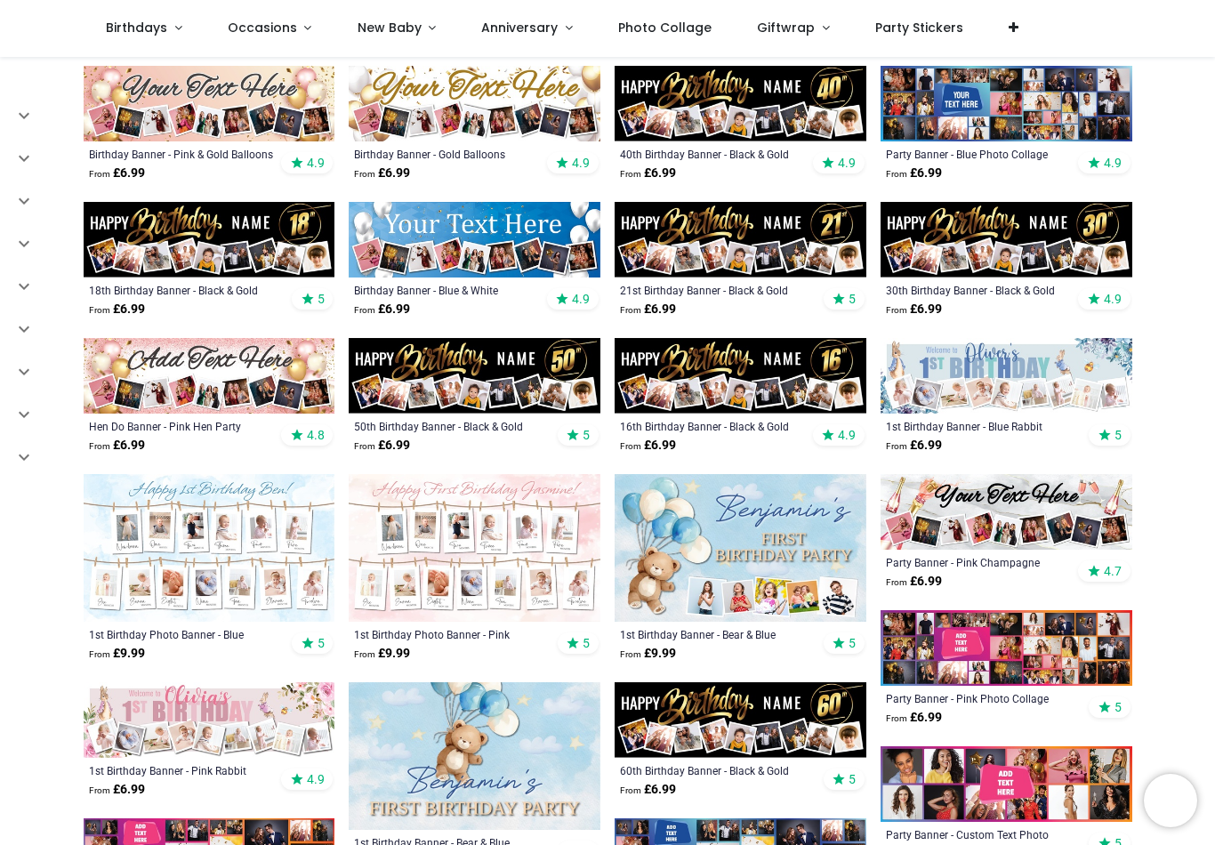
scroll to position [352, 0]
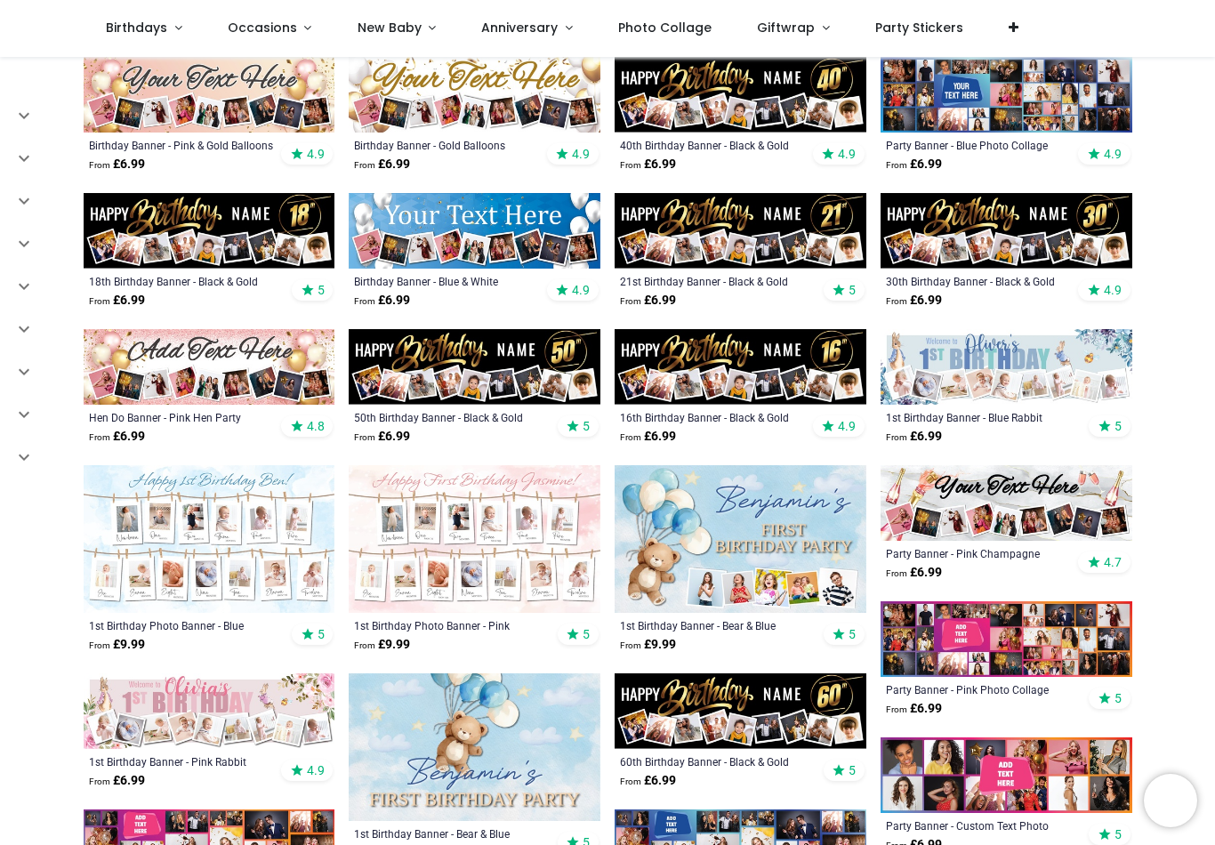
click at [514, 390] on img at bounding box center [475, 367] width 252 height 76
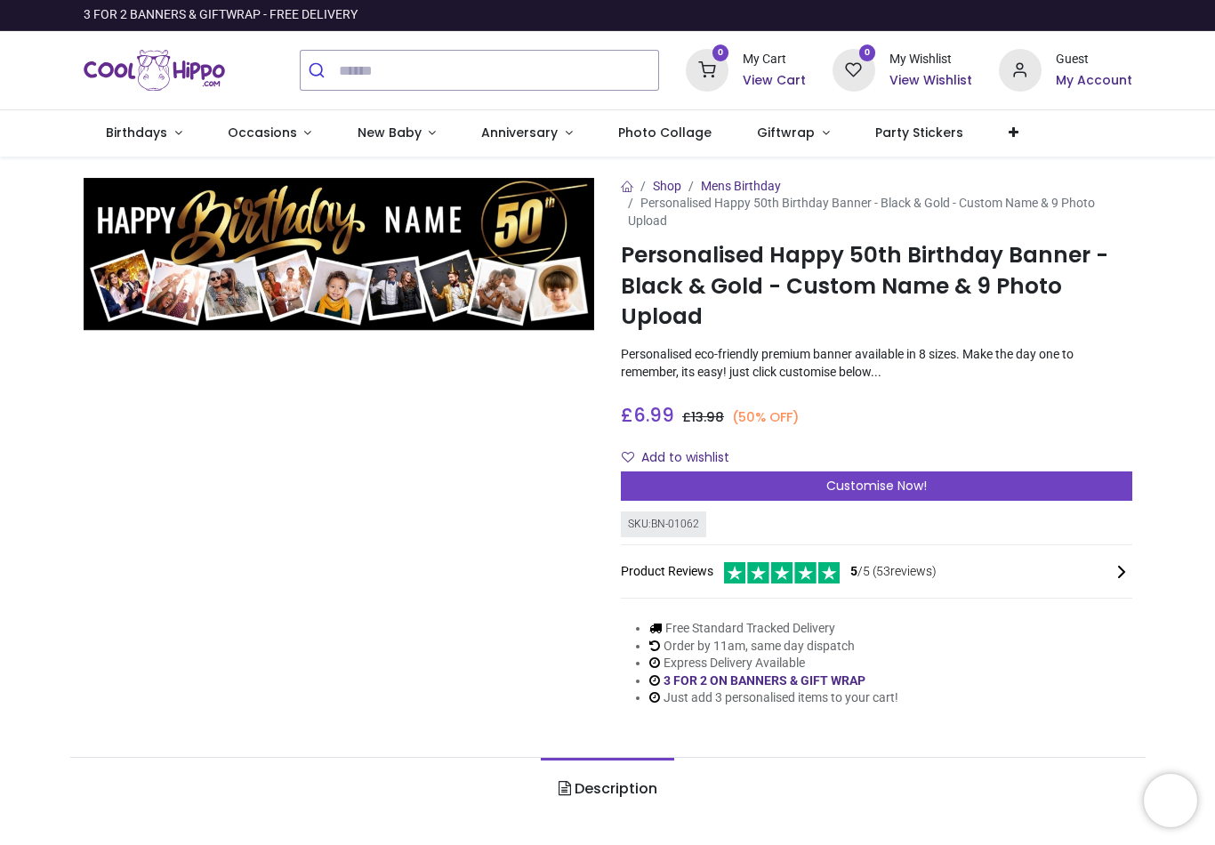
click at [923, 494] on div "Customise Now!" at bounding box center [876, 486] width 511 height 30
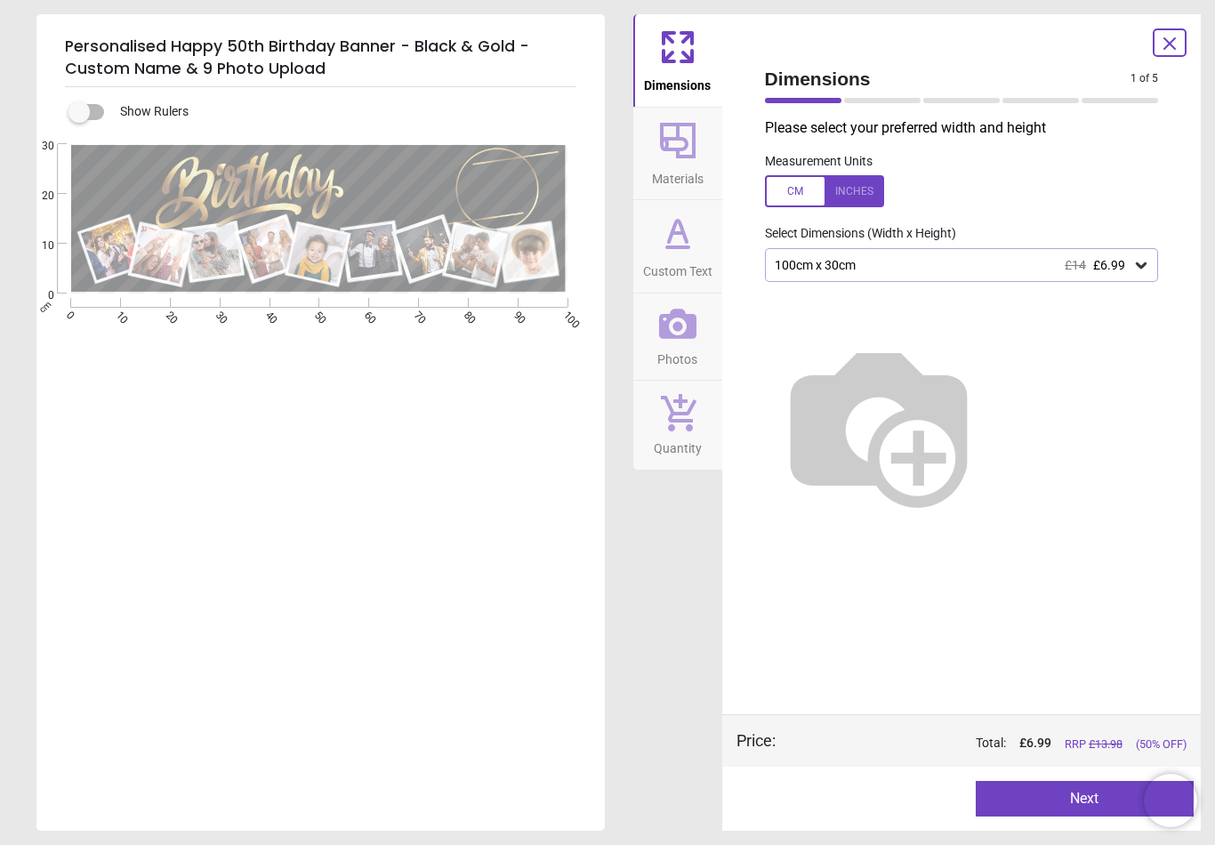
click at [1137, 274] on div "100cm x 30cm £14 £6.99" at bounding box center [962, 265] width 394 height 34
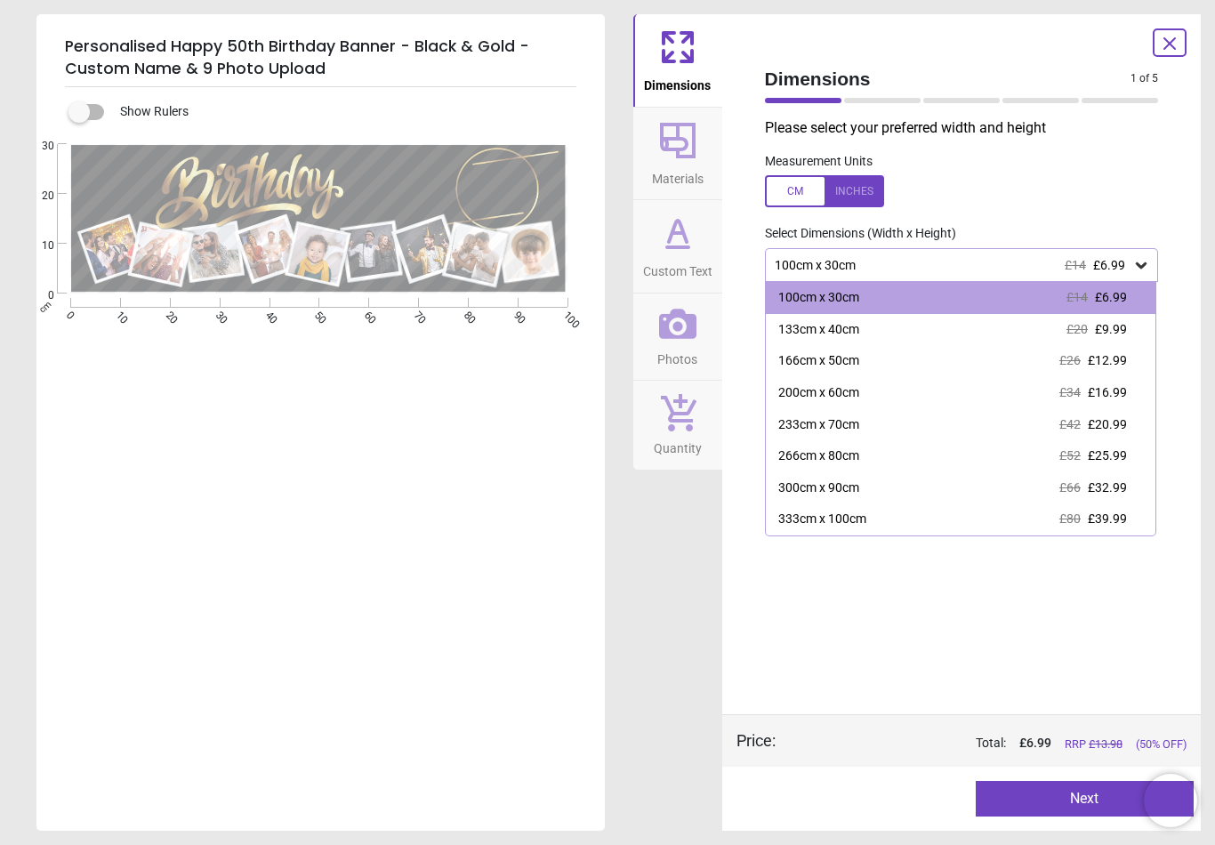
click at [963, 302] on div "100cm x 30cm £14 £6.99" at bounding box center [961, 298] width 390 height 32
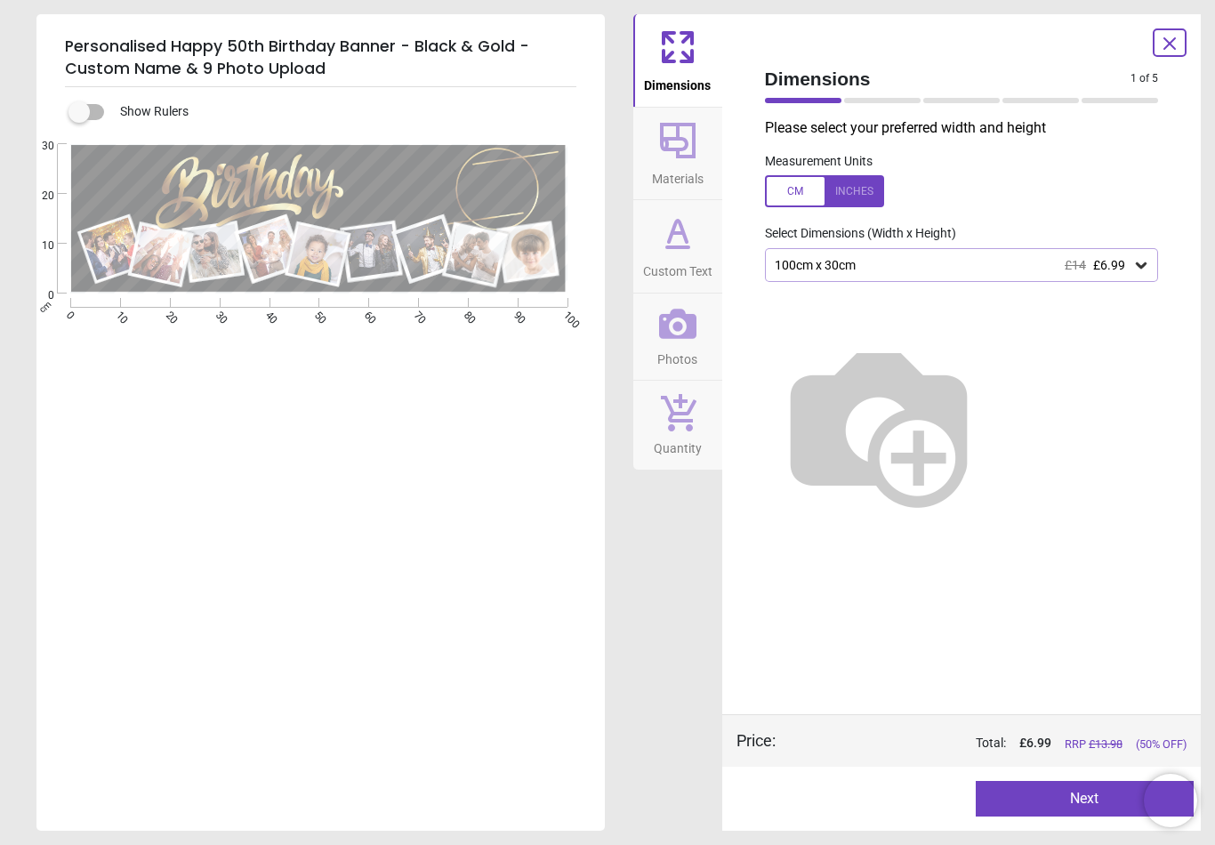
click at [1087, 804] on button "Next" at bounding box center [1084, 799] width 218 height 36
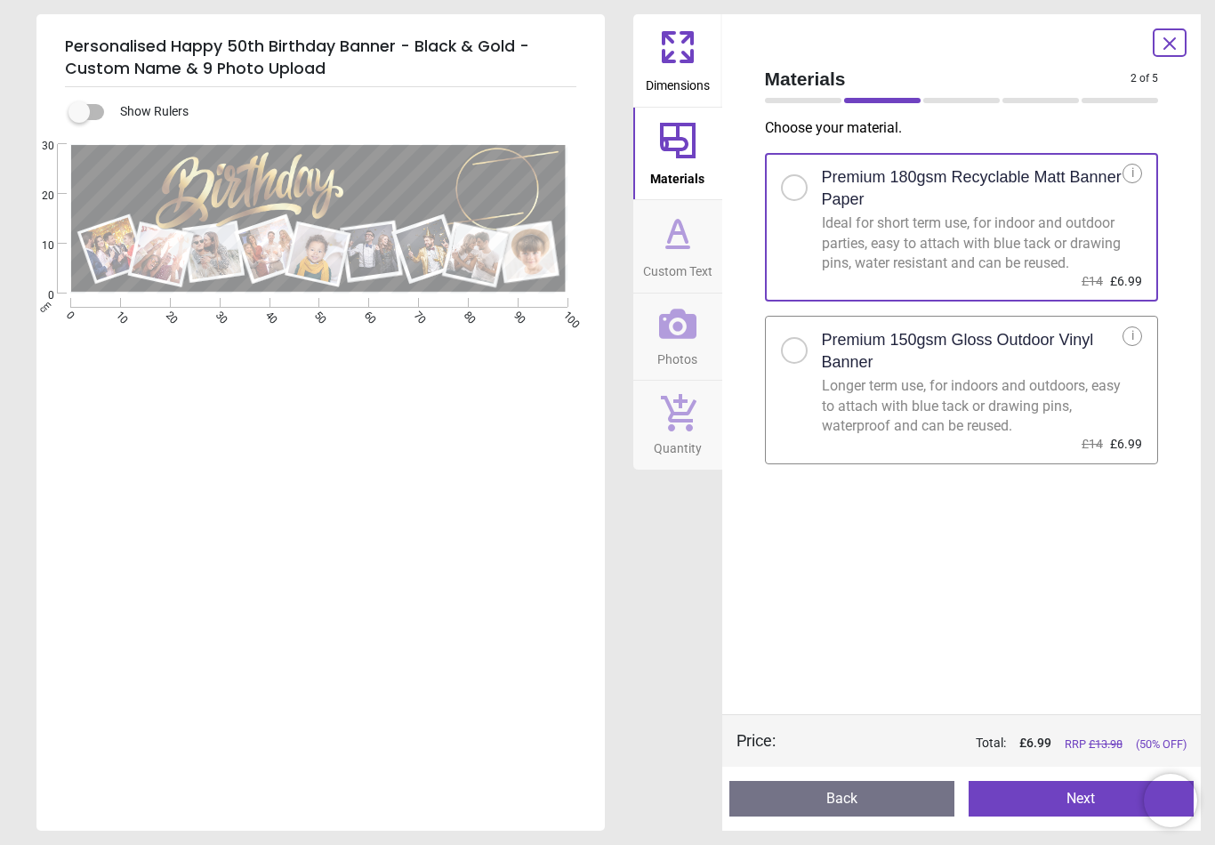
click at [1073, 796] on button "Next" at bounding box center [1080, 799] width 225 height 36
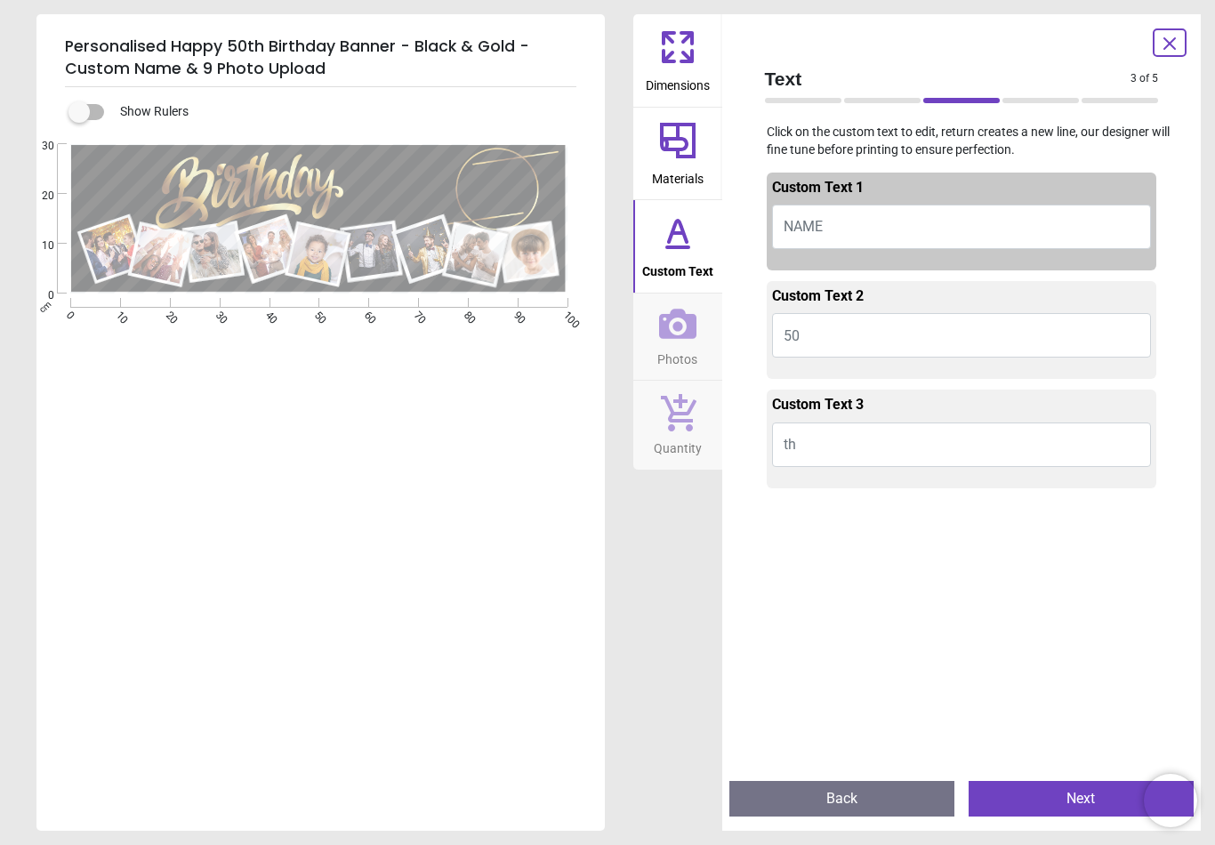
click at [824, 226] on button "NAME" at bounding box center [962, 227] width 380 height 44
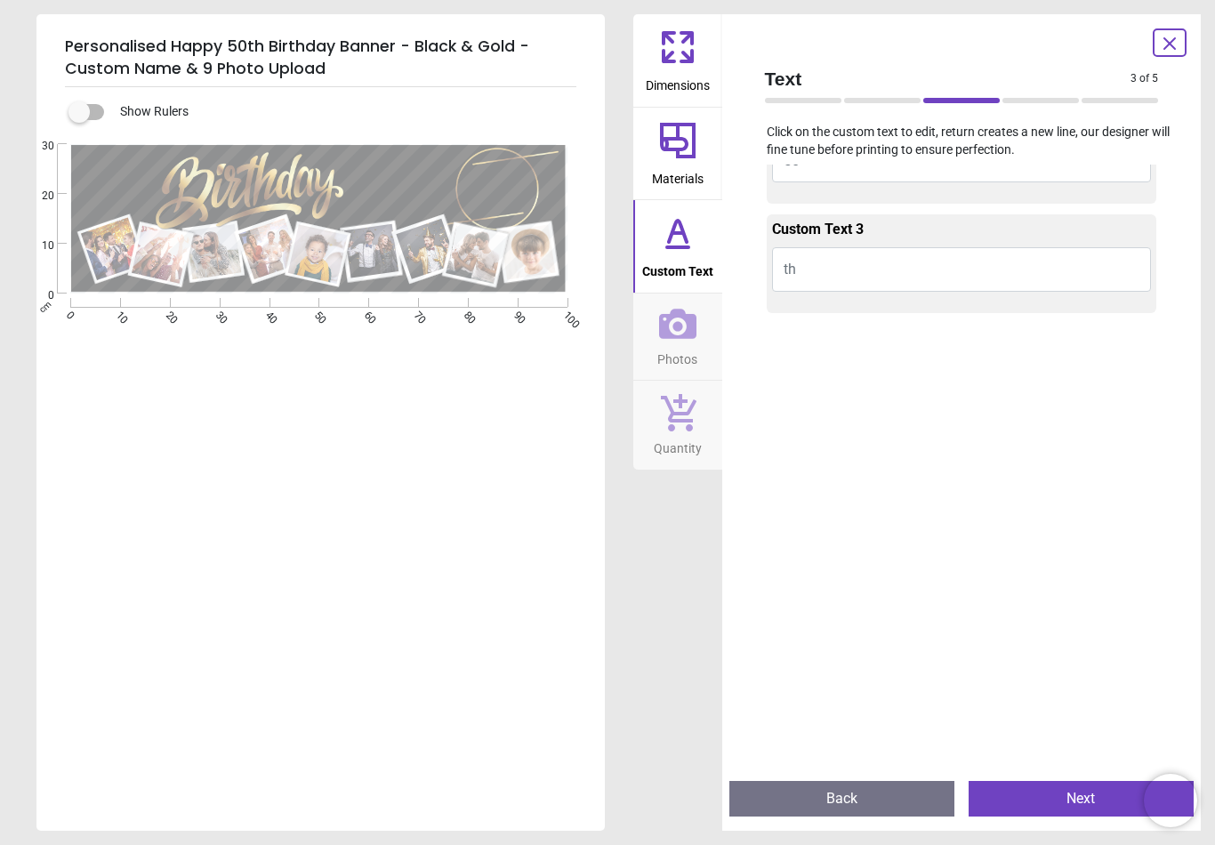
scroll to position [209, 0]
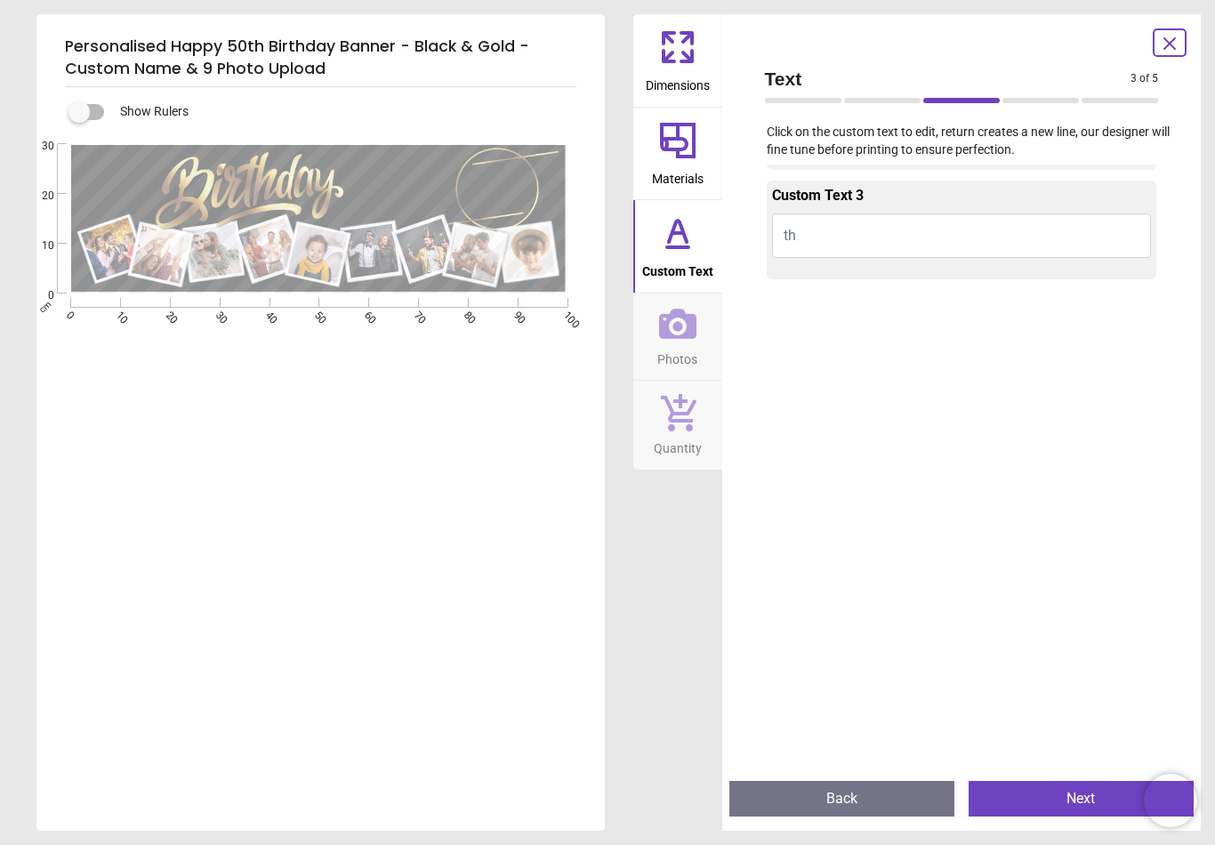
click at [1088, 807] on button "Next" at bounding box center [1080, 799] width 225 height 36
type textarea "*****"
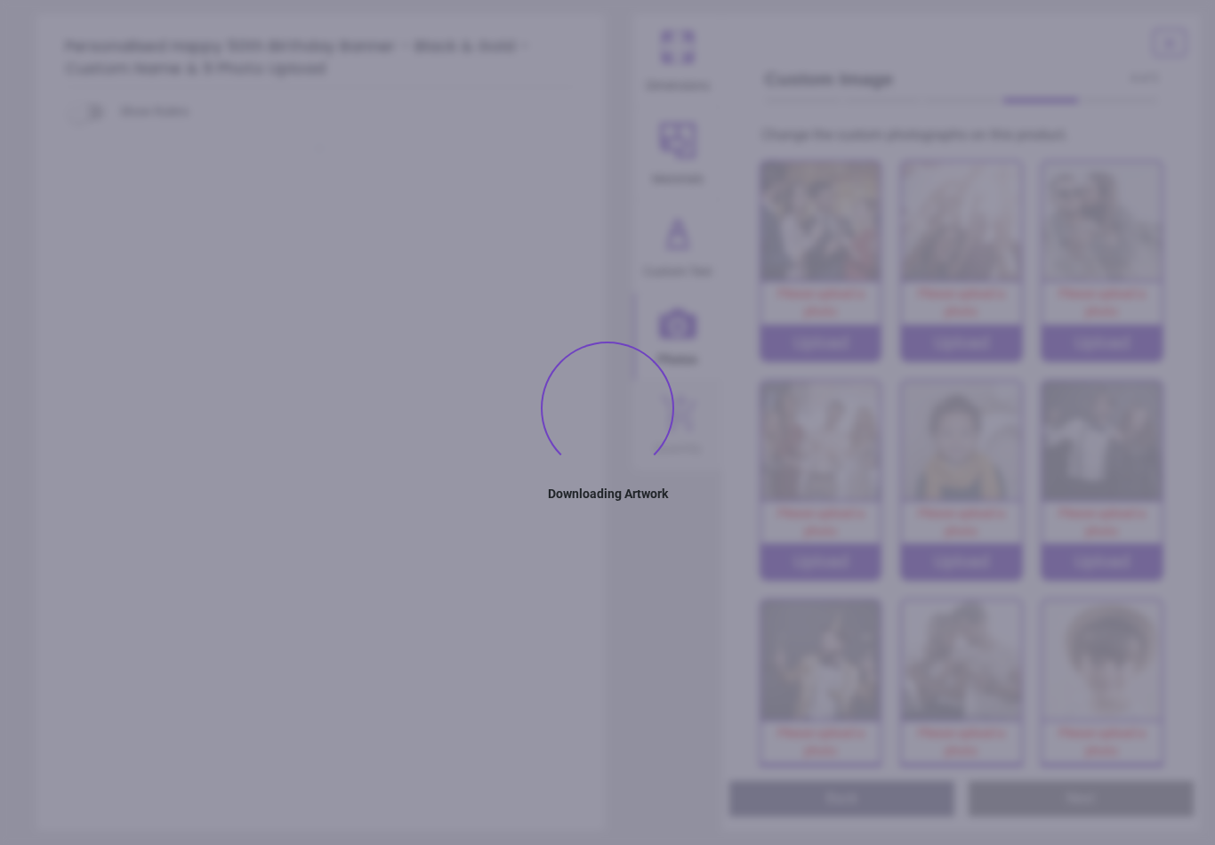
type textarea "*****"
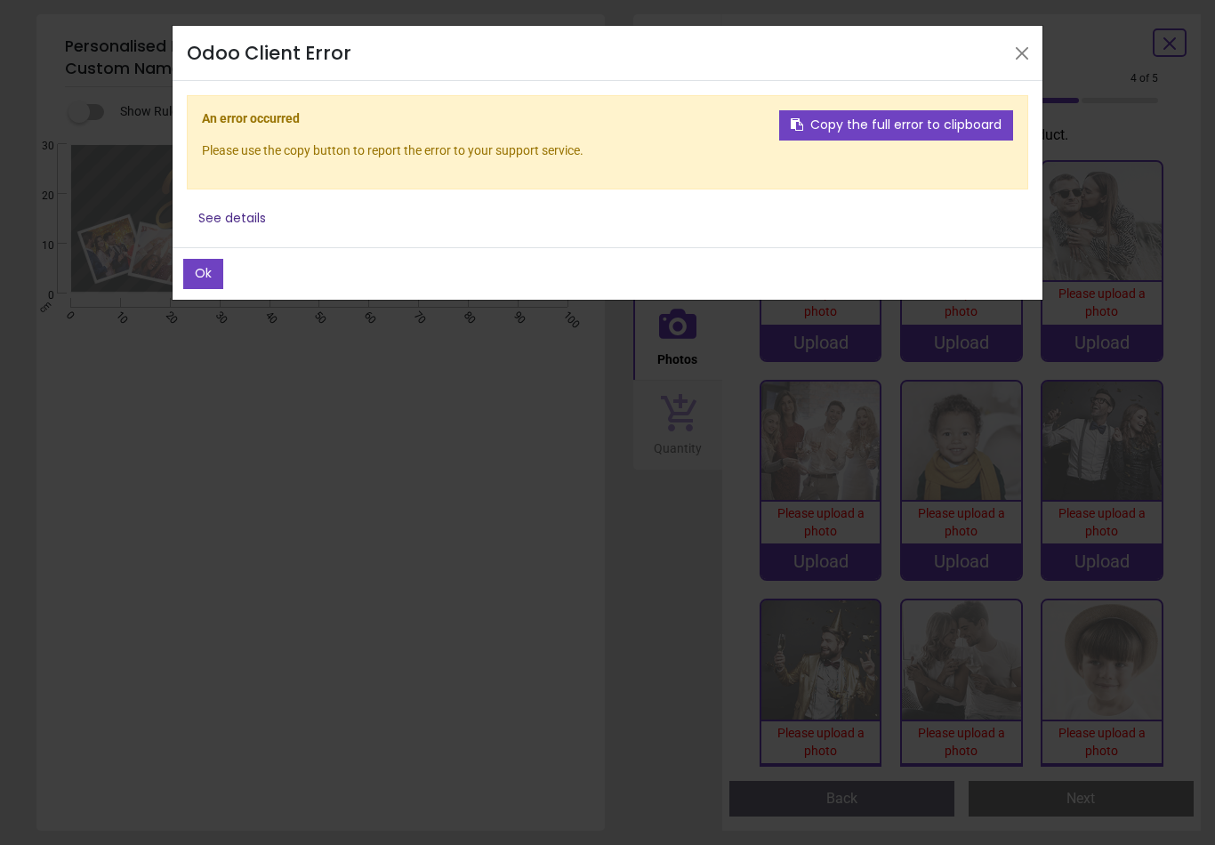
click at [195, 266] on button "Ok" at bounding box center [203, 274] width 40 height 30
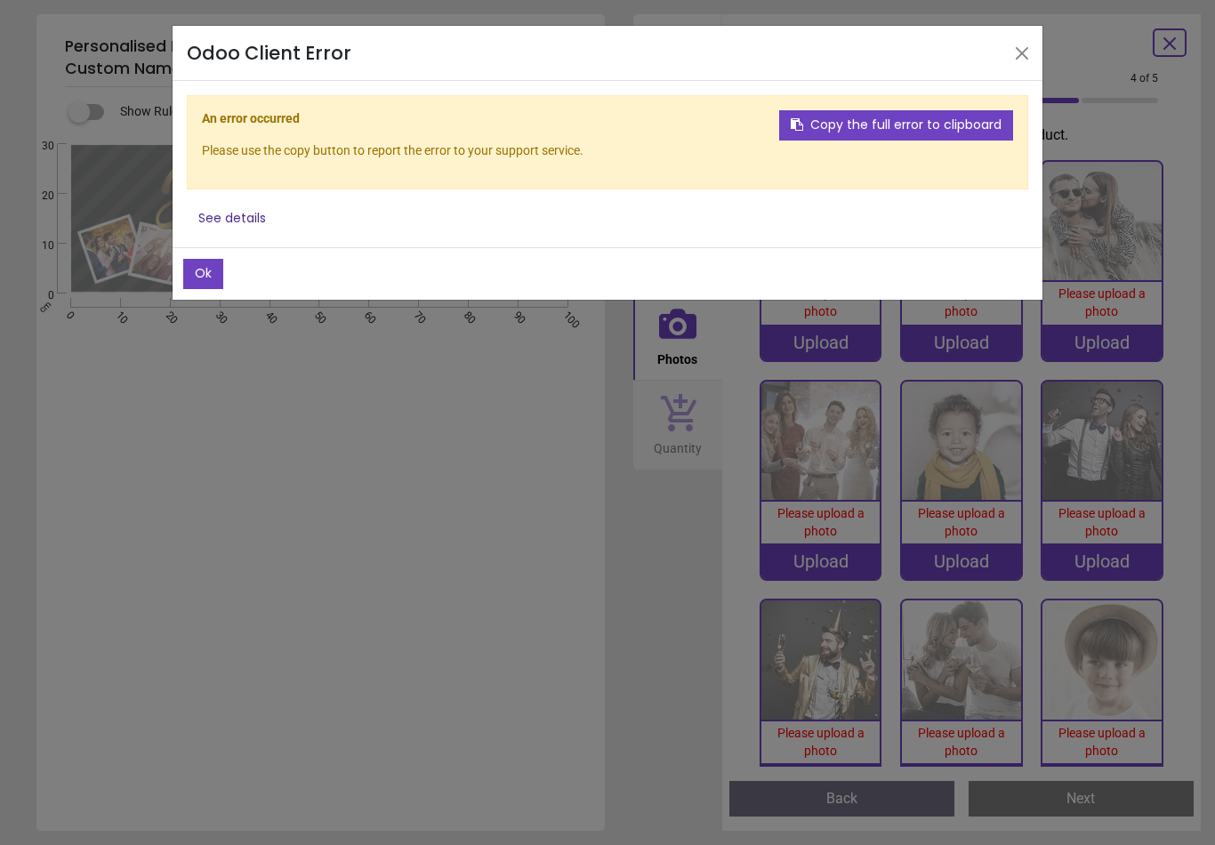
click at [194, 263] on button "Ok" at bounding box center [203, 274] width 40 height 30
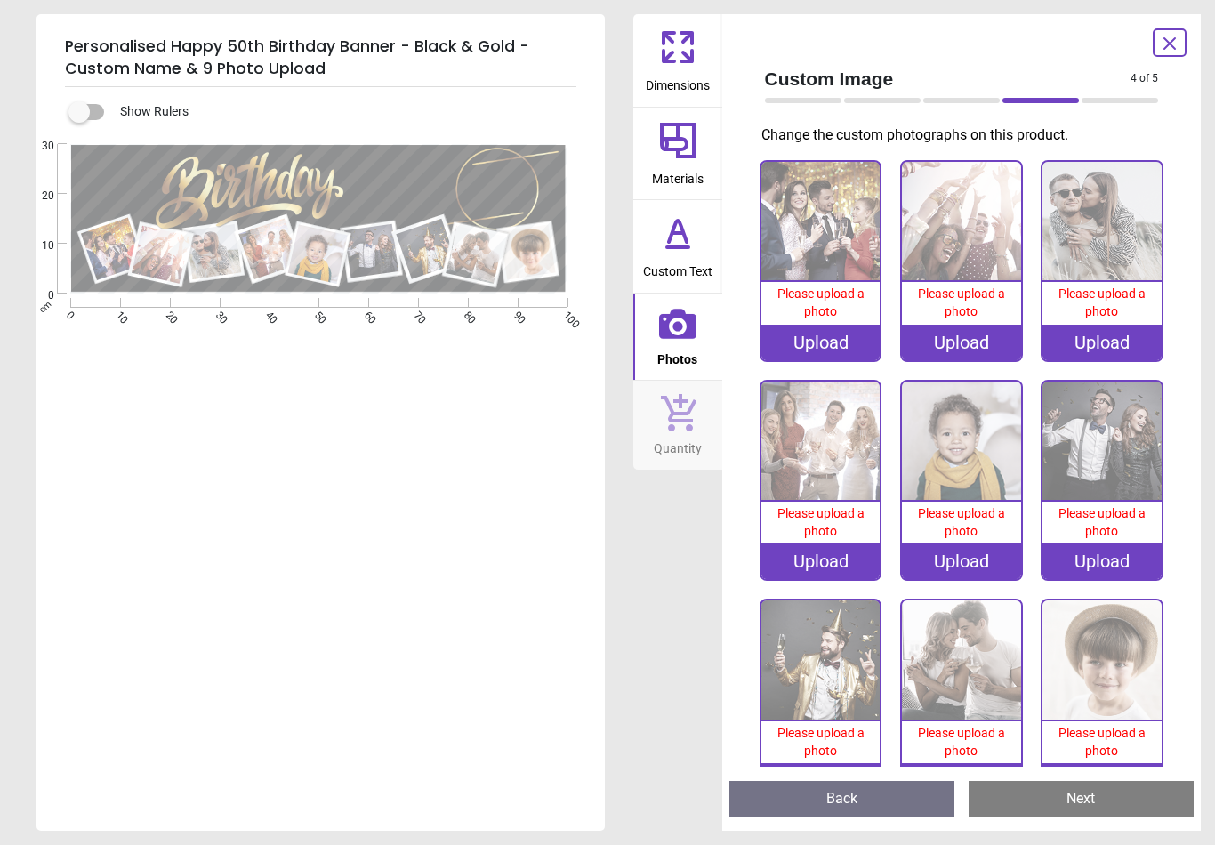
click at [856, 335] on div "Upload" at bounding box center [820, 343] width 119 height 36
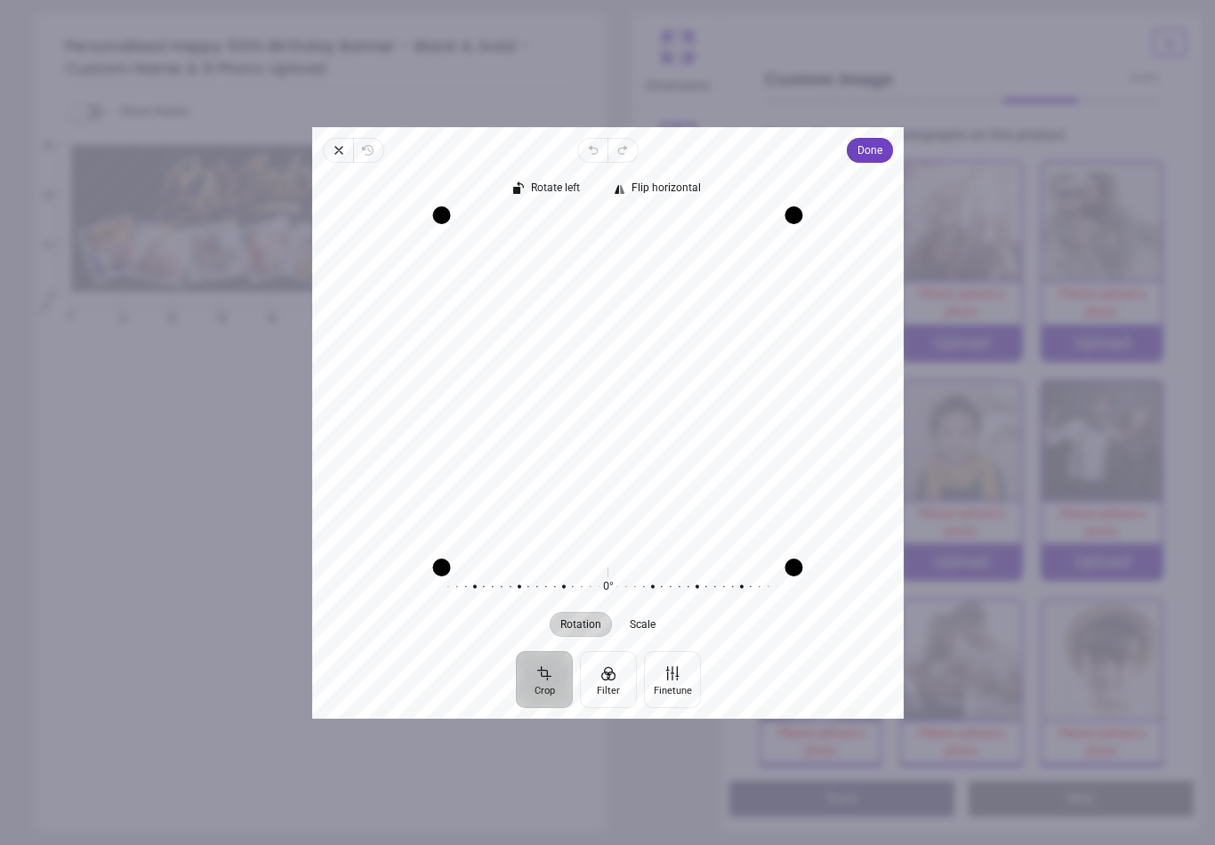
click at [882, 140] on span "Done" at bounding box center [869, 150] width 25 height 21
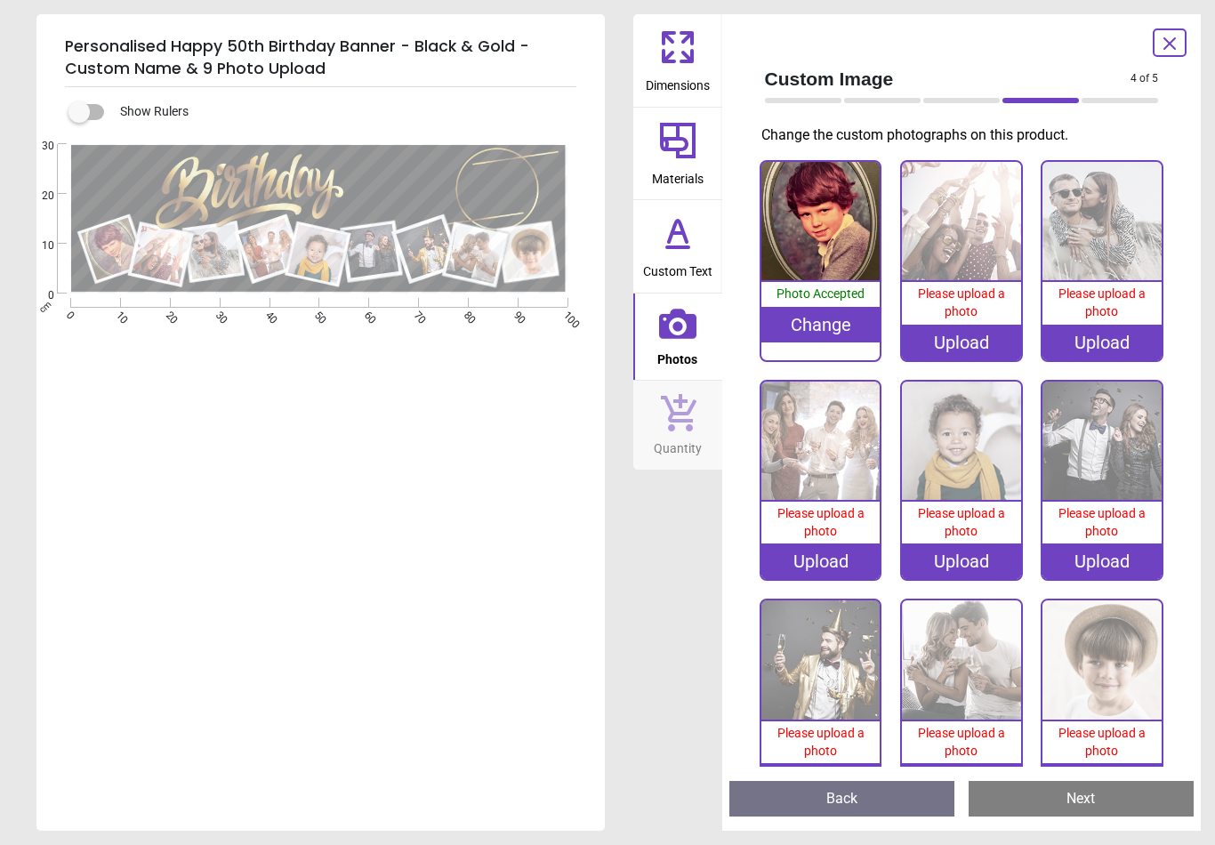
click at [974, 346] on div "Upload" at bounding box center [961, 343] width 119 height 36
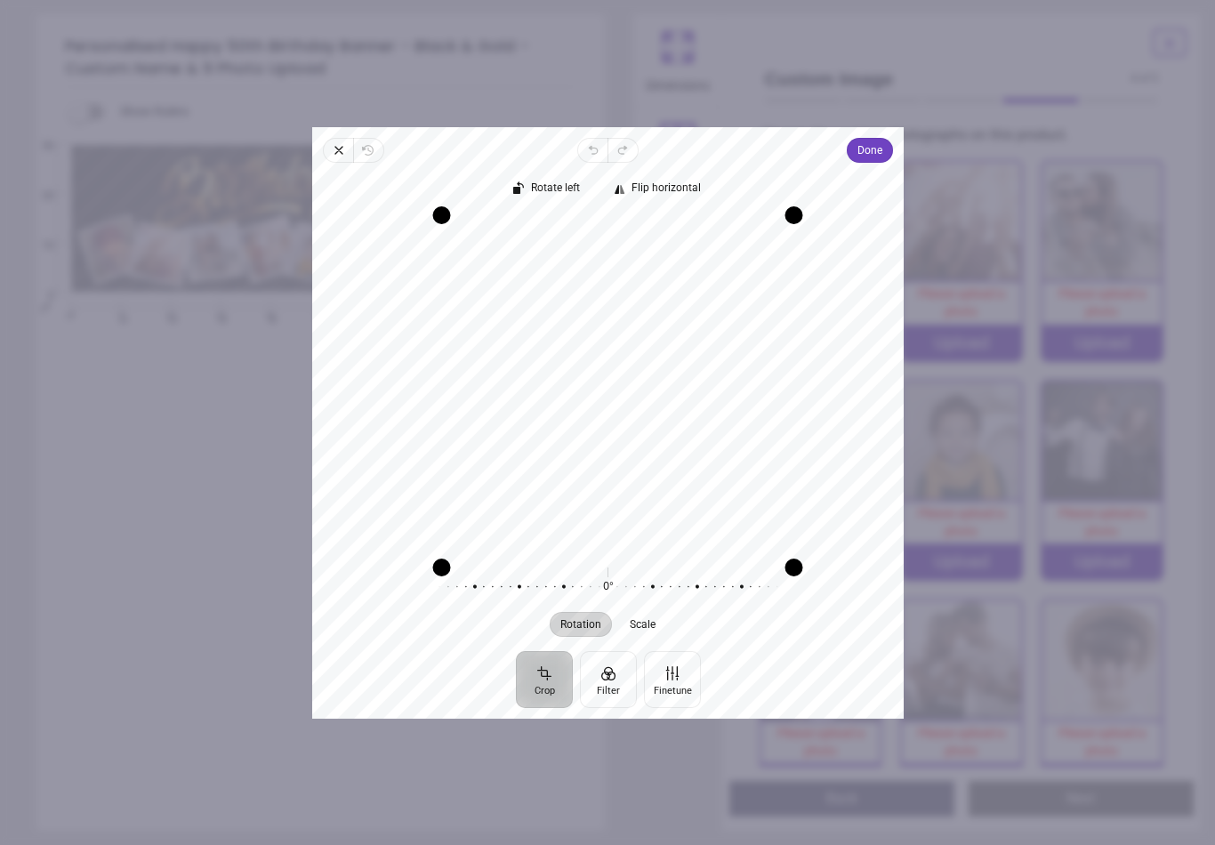
click at [879, 149] on span "Done" at bounding box center [869, 150] width 25 height 21
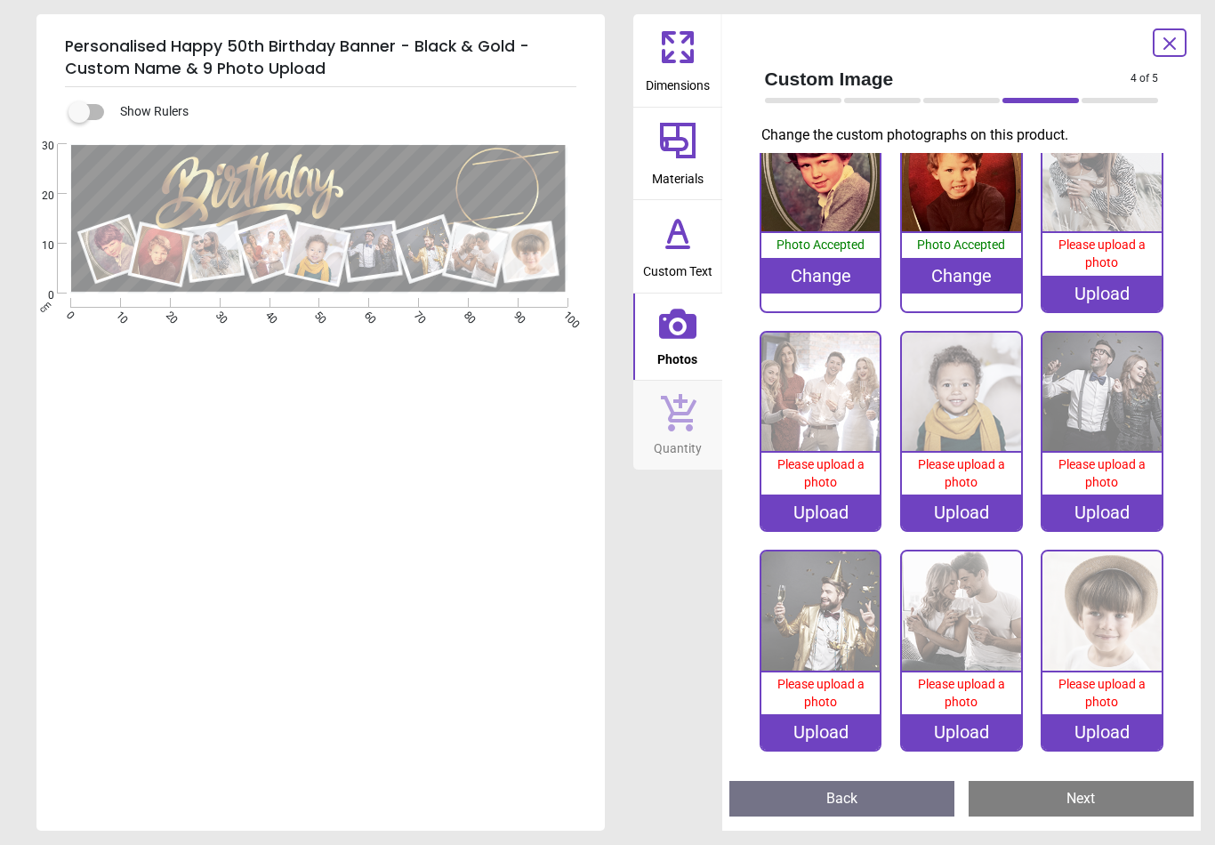
scroll to position [48, 0]
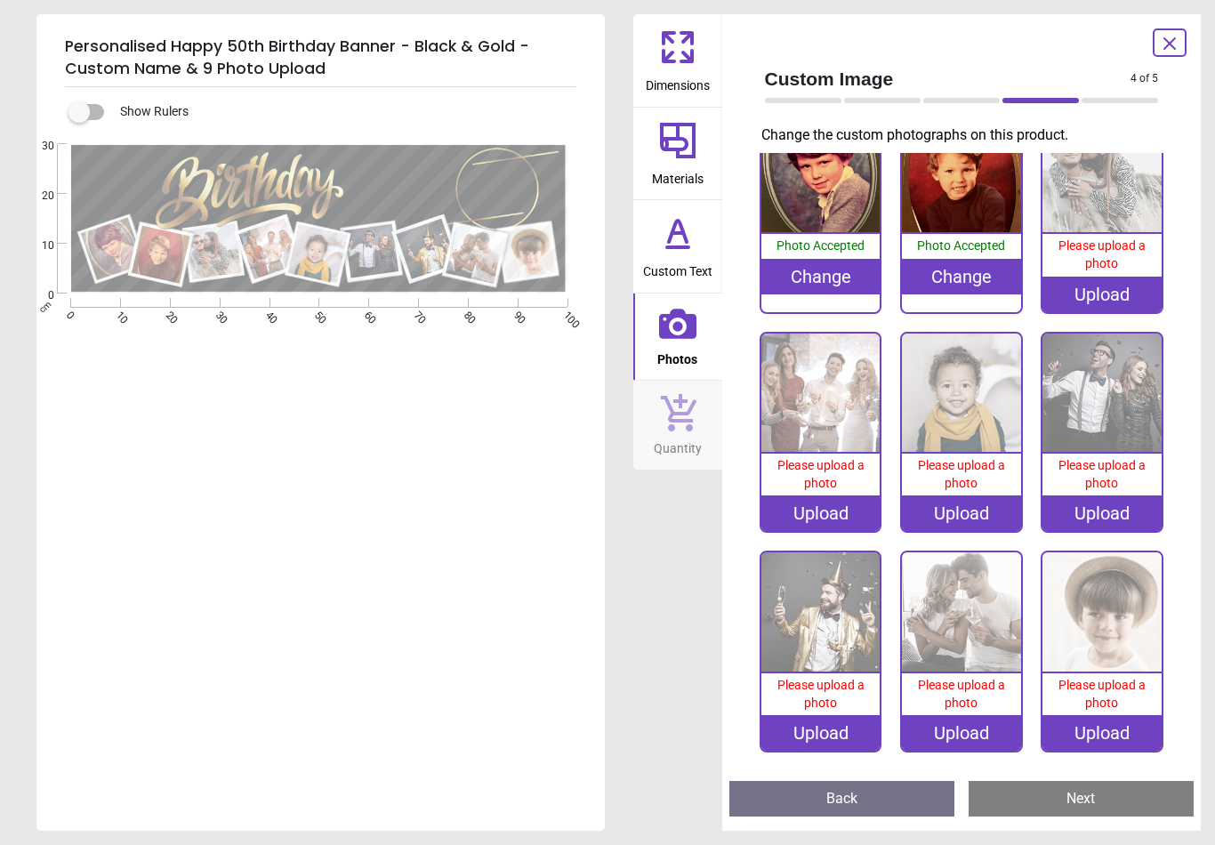
click at [975, 649] on img at bounding box center [961, 611] width 119 height 119
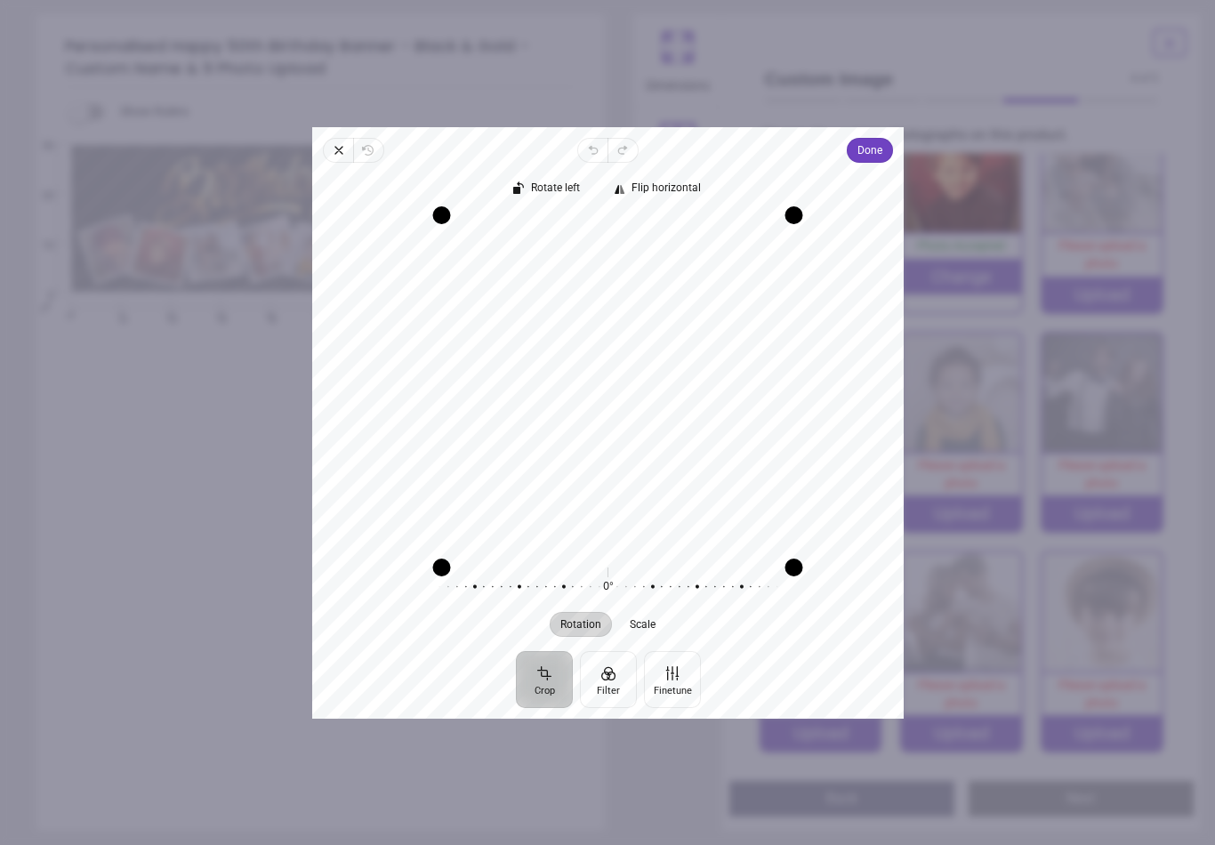
click at [879, 140] on span "Done" at bounding box center [869, 150] width 25 height 21
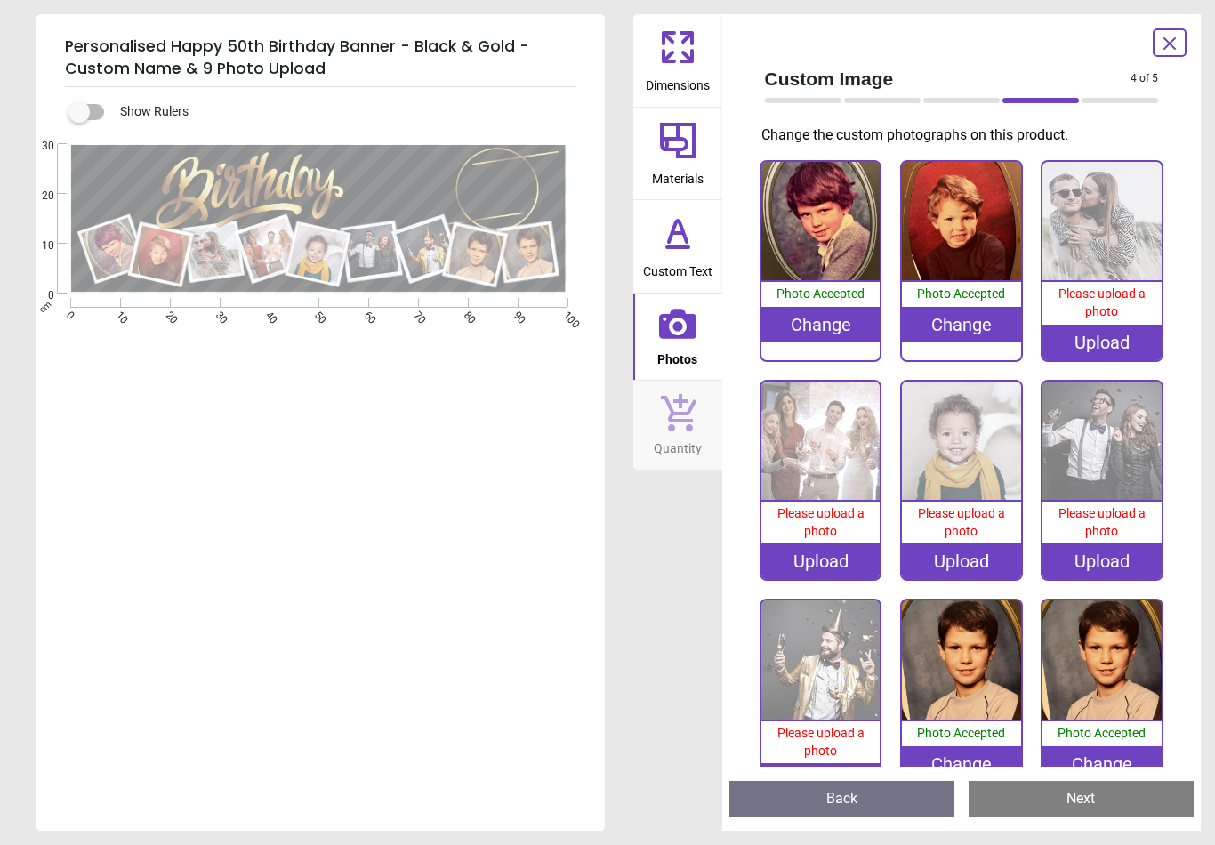
scroll to position [48, 0]
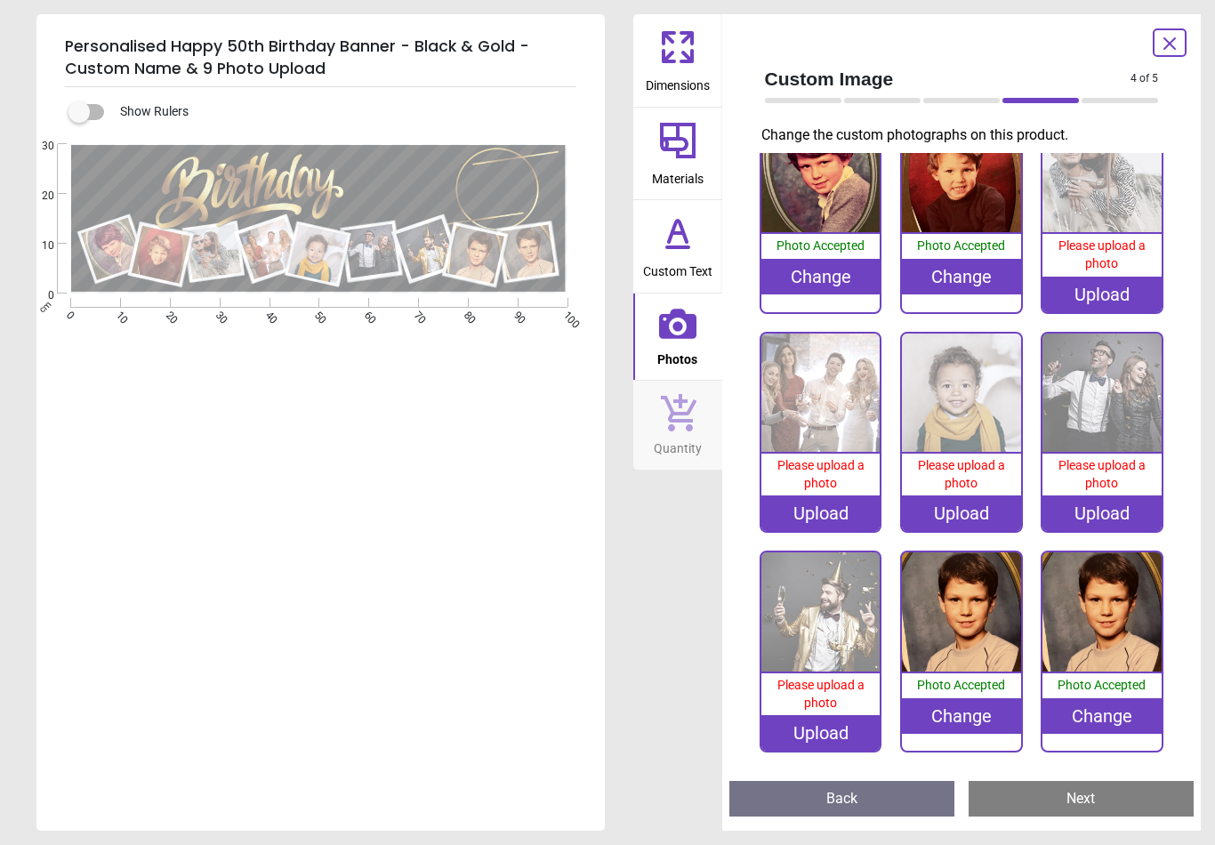
click at [1104, 721] on div "Change" at bounding box center [1101, 716] width 119 height 36
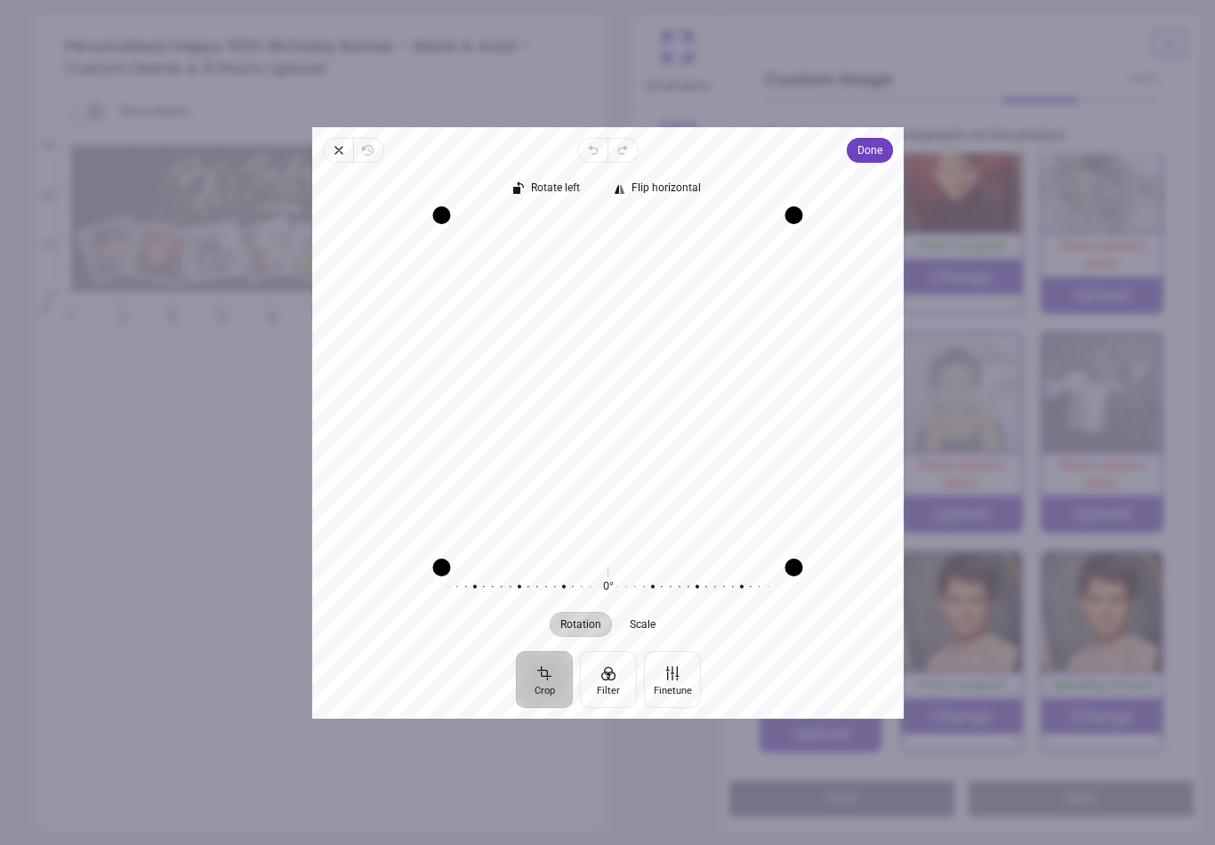
click at [878, 140] on span "Done" at bounding box center [869, 150] width 25 height 21
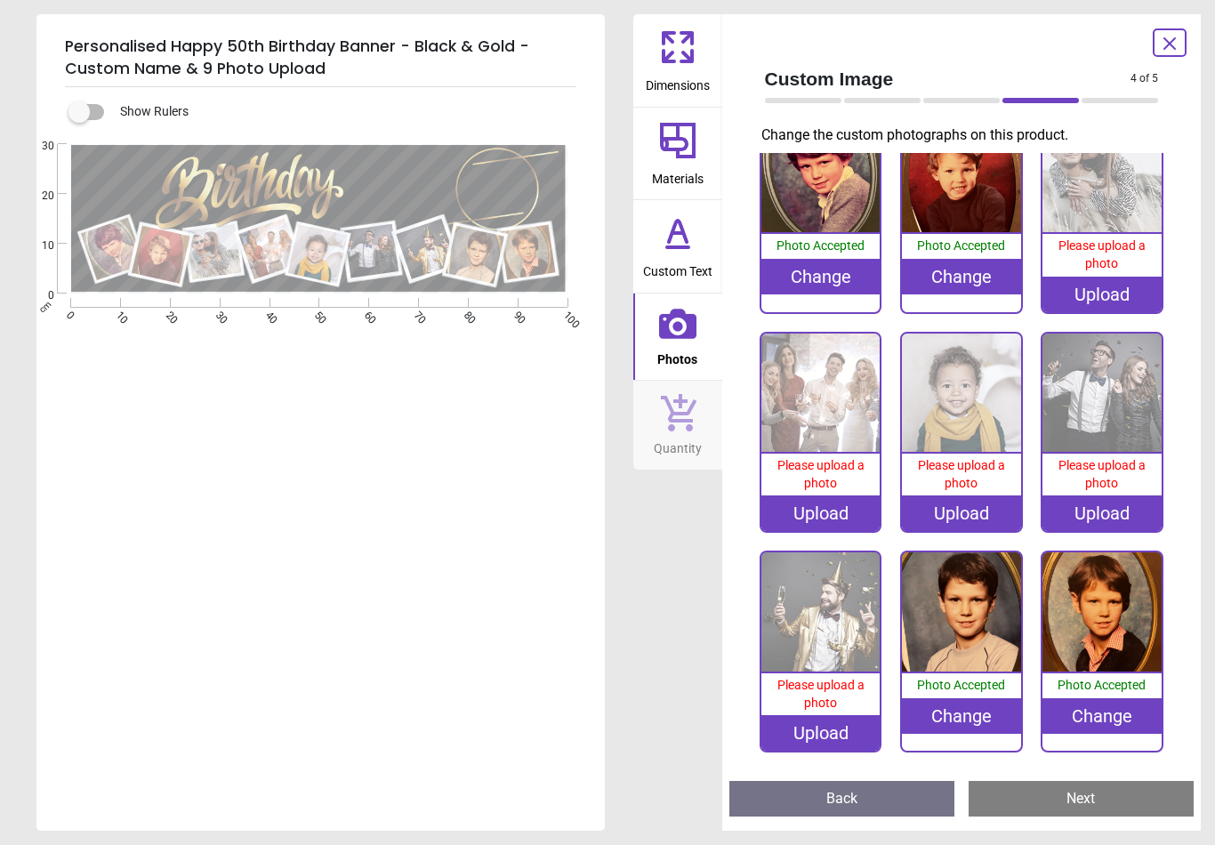
click at [1121, 238] on span "Please upload a photo" at bounding box center [1101, 254] width 87 height 32
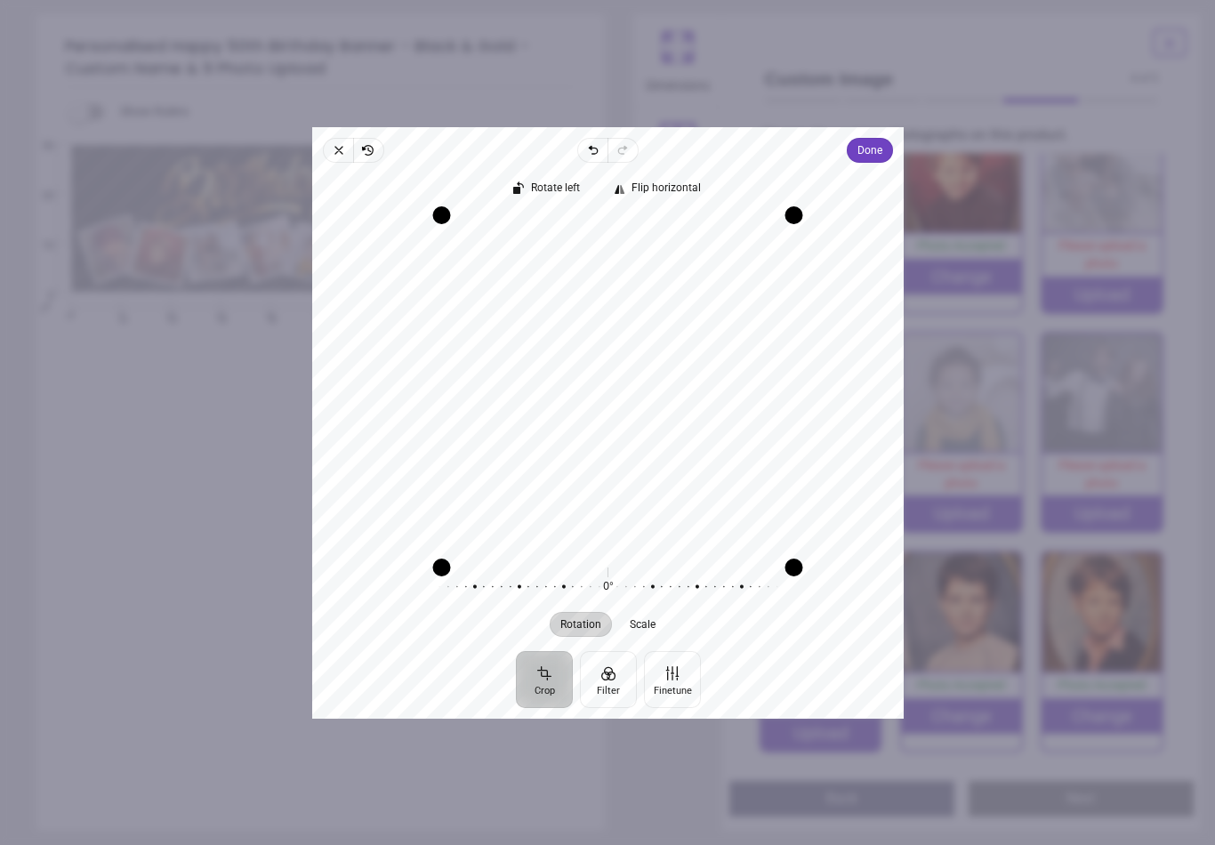
click at [882, 145] on span "Done" at bounding box center [869, 150] width 25 height 21
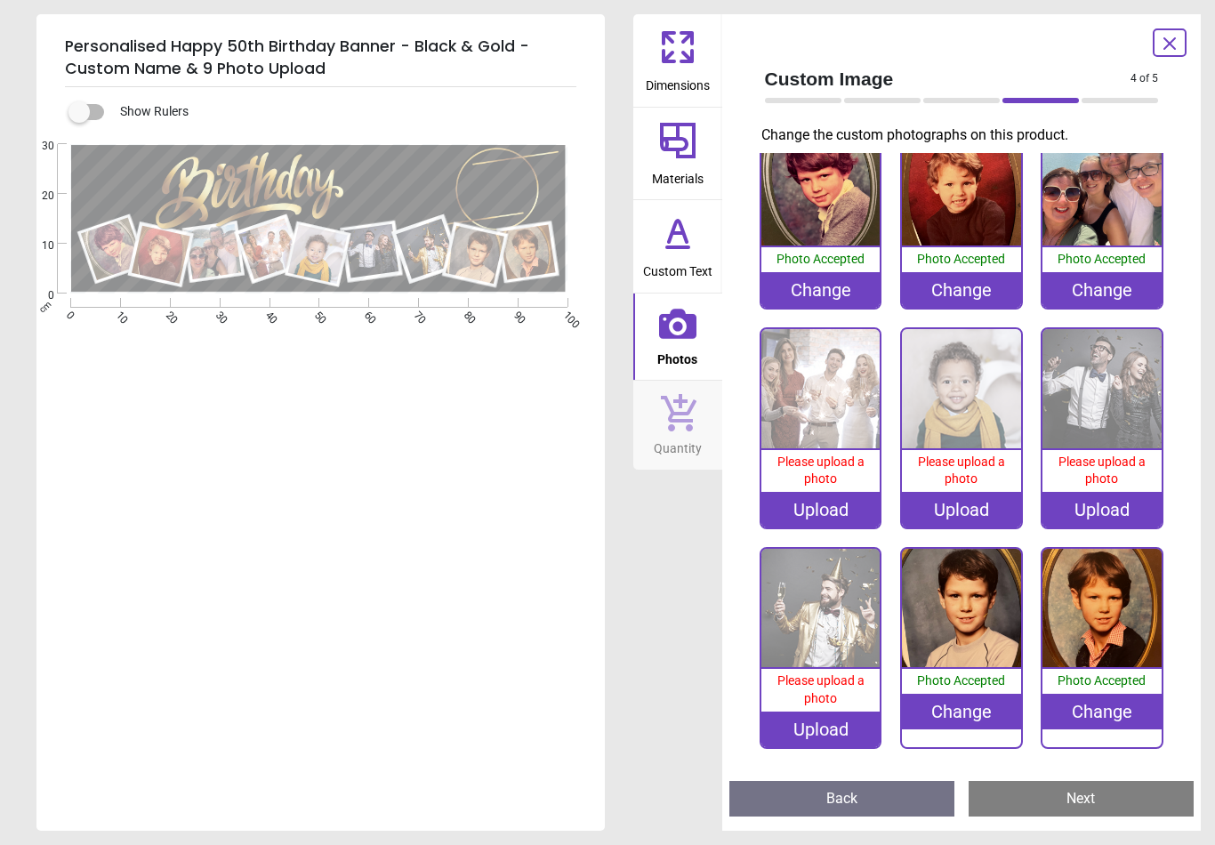
scroll to position [31, 0]
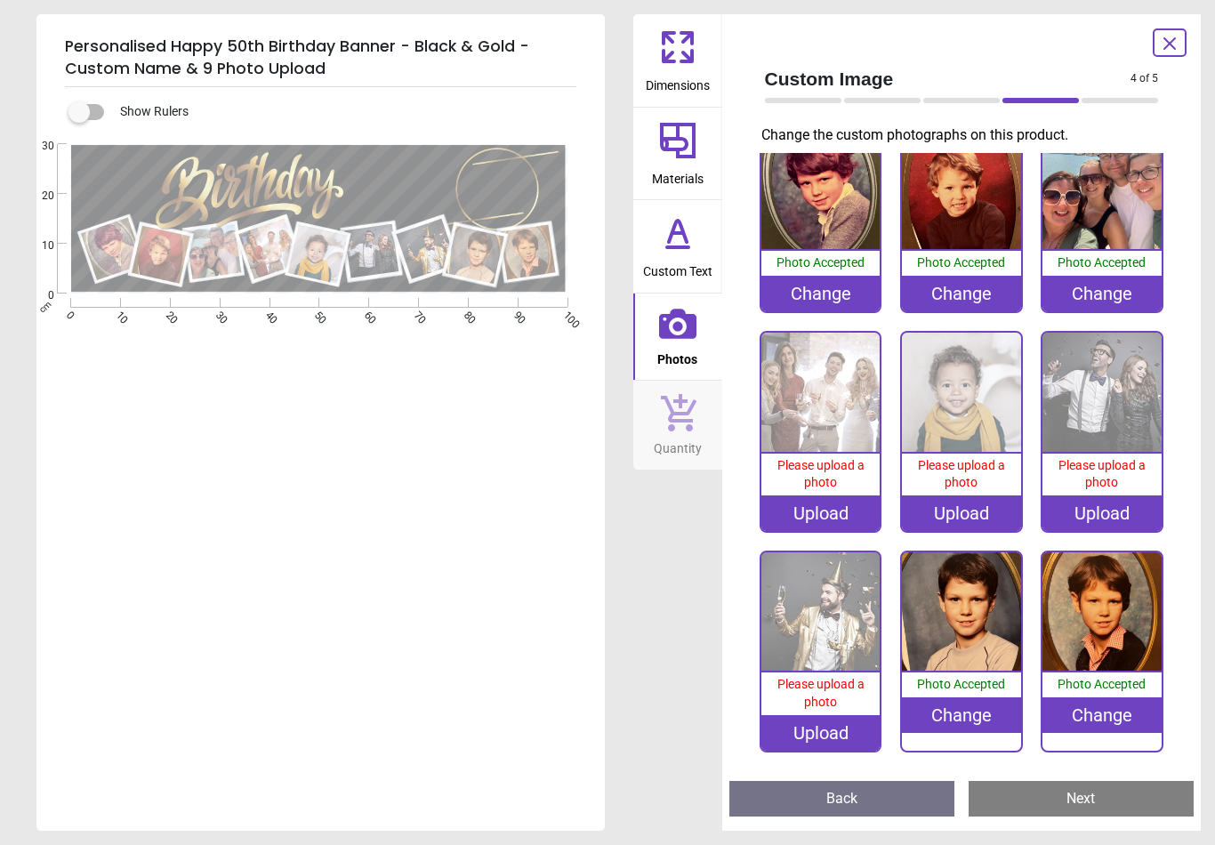
click at [841, 515] on div "Upload" at bounding box center [820, 513] width 119 height 36
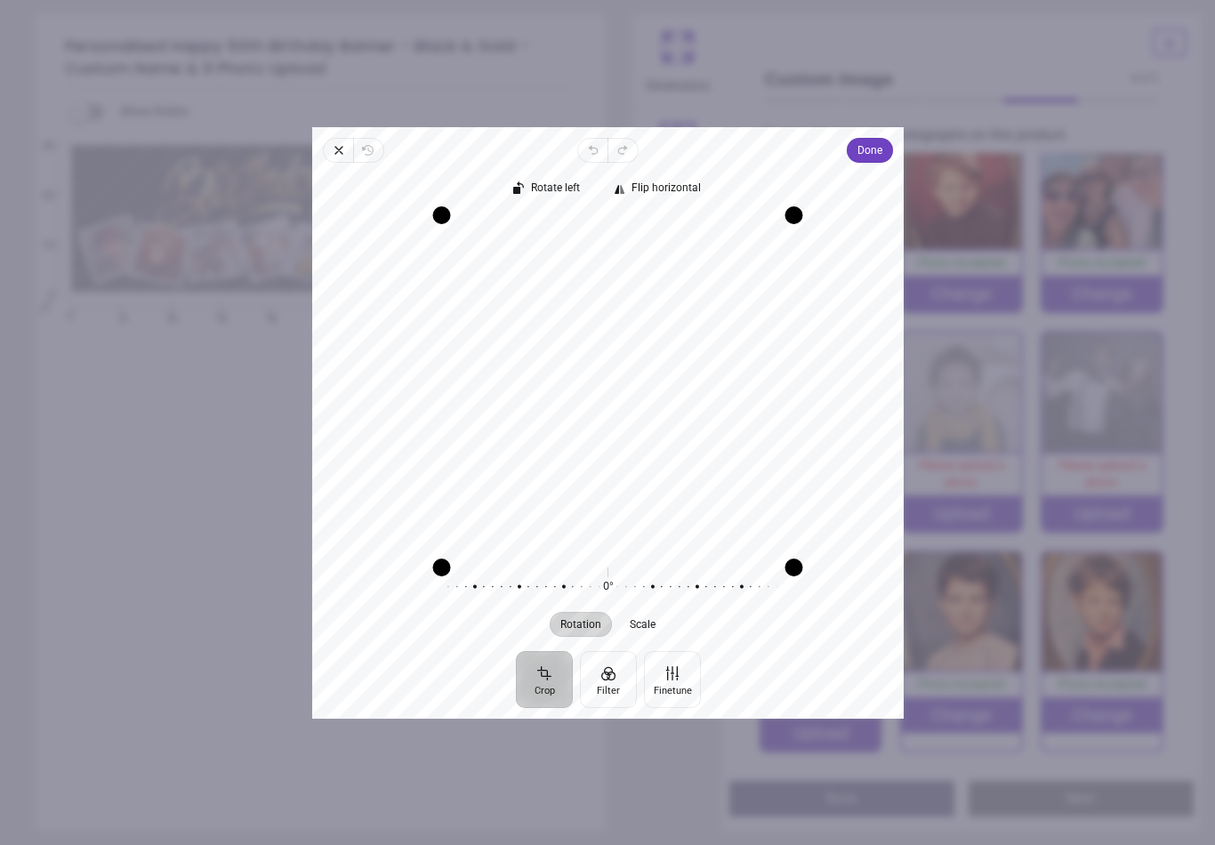
click at [879, 141] on span "Done" at bounding box center [869, 150] width 25 height 21
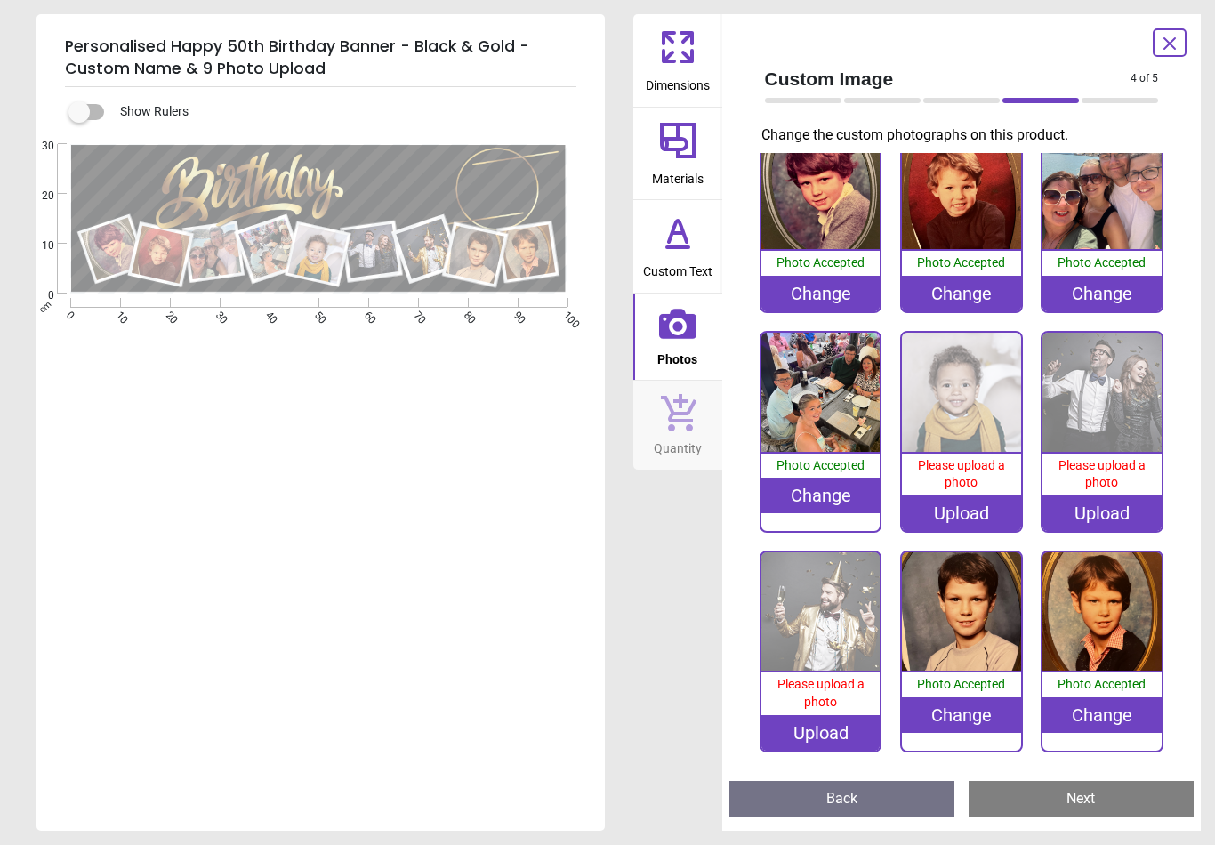
click at [984, 507] on div "Upload" at bounding box center [961, 513] width 119 height 36
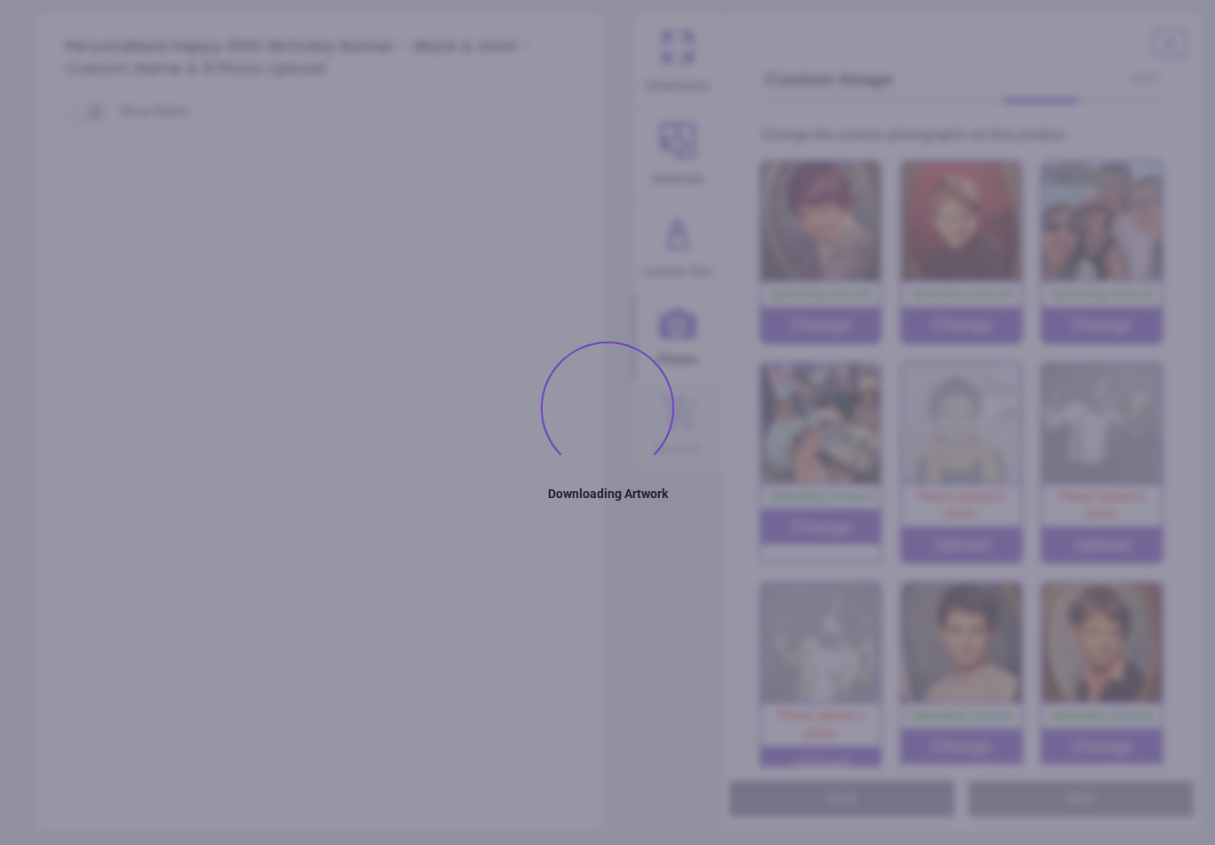
type textarea "*****"
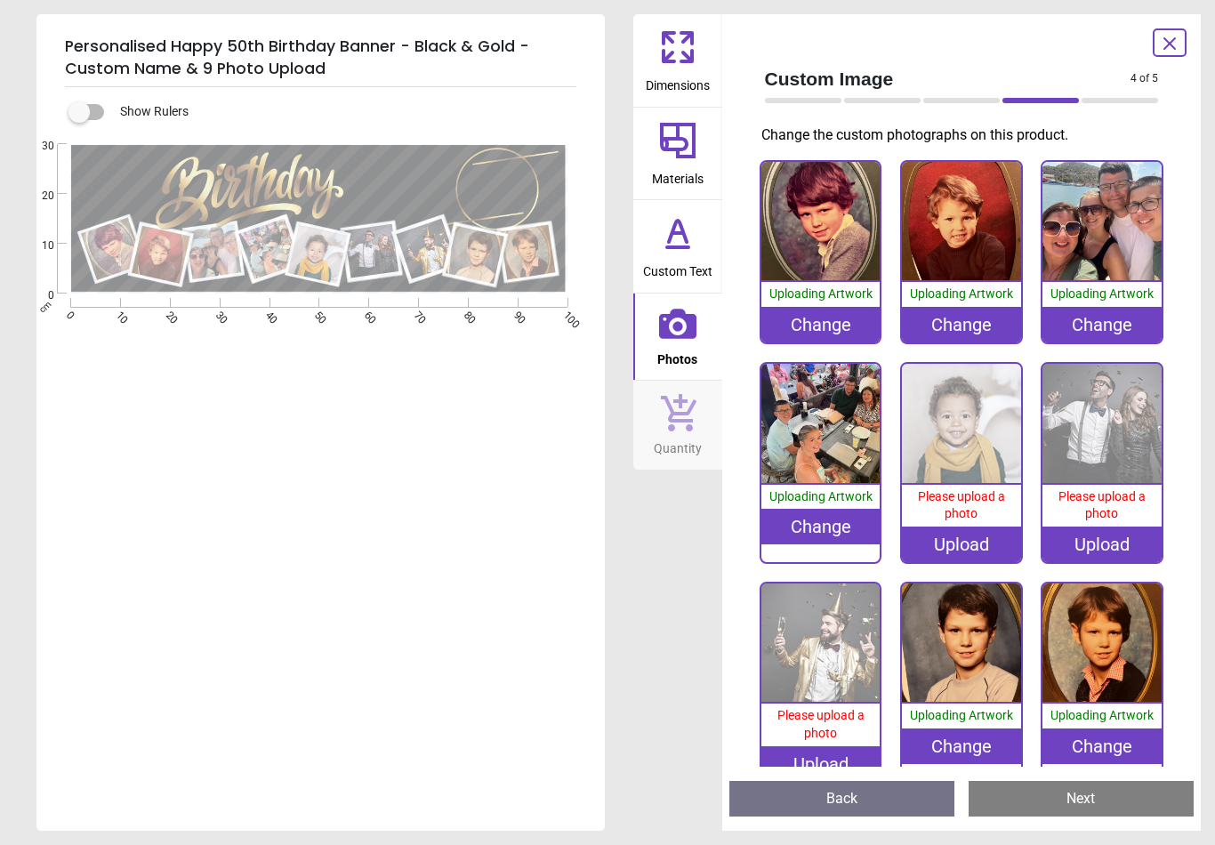
click at [980, 527] on div "Upload" at bounding box center [961, 544] width 119 height 36
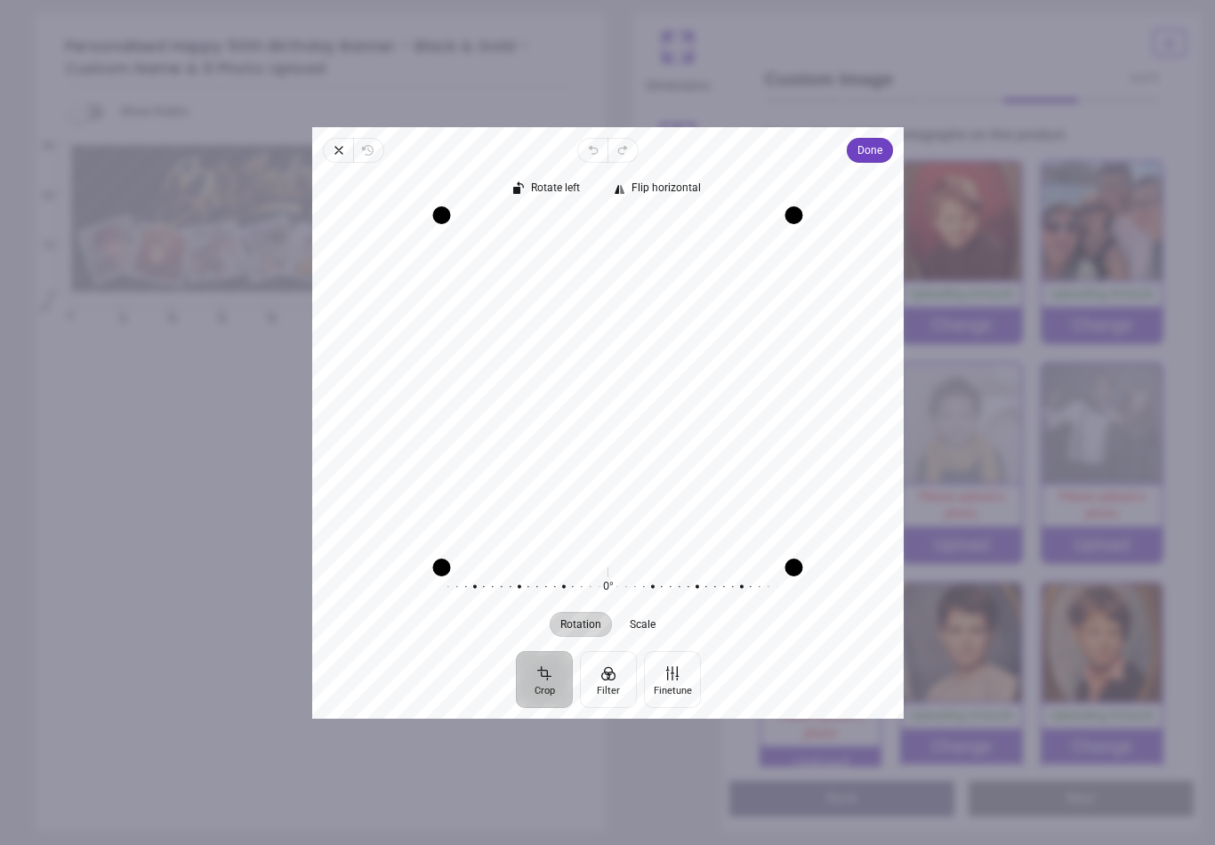
click at [882, 152] on span "Done" at bounding box center [869, 150] width 25 height 25
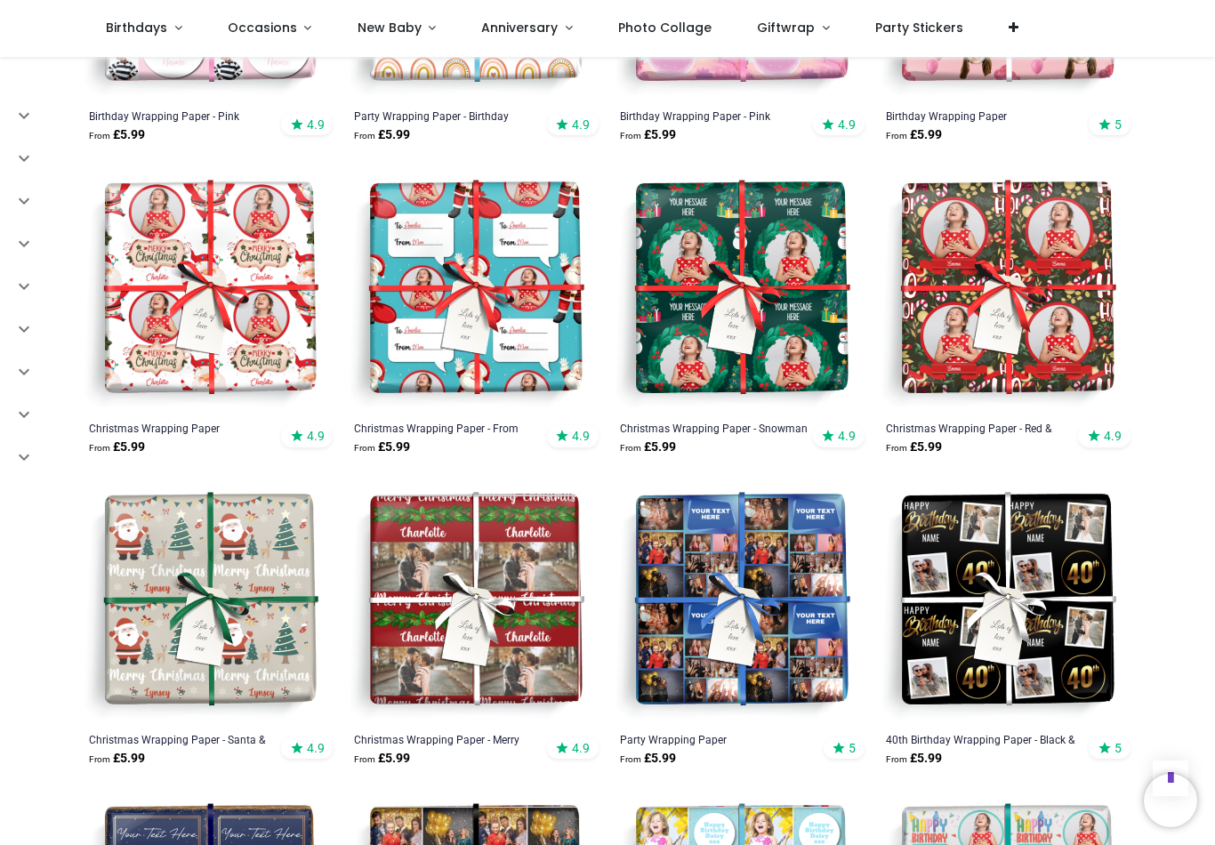
scroll to position [839, 0]
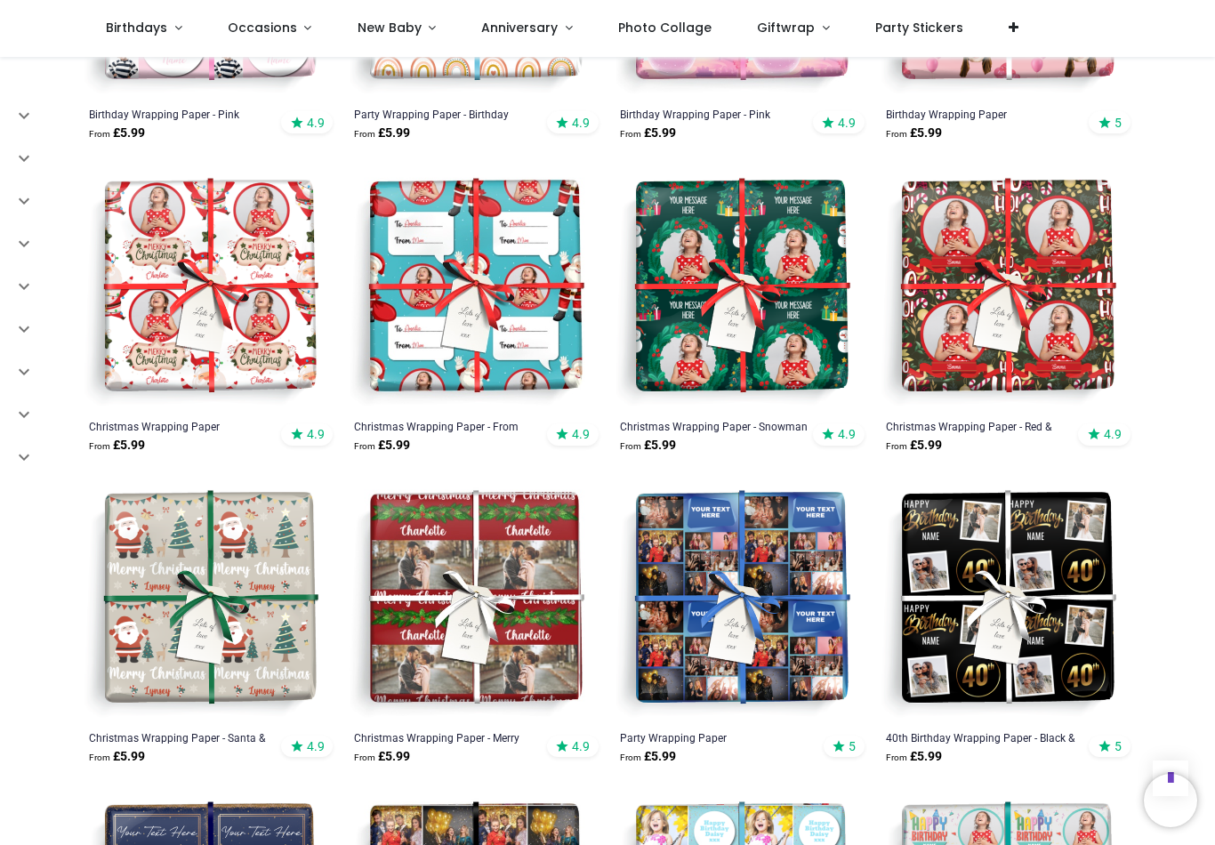
click at [1000, 534] on img at bounding box center [1006, 600] width 252 height 252
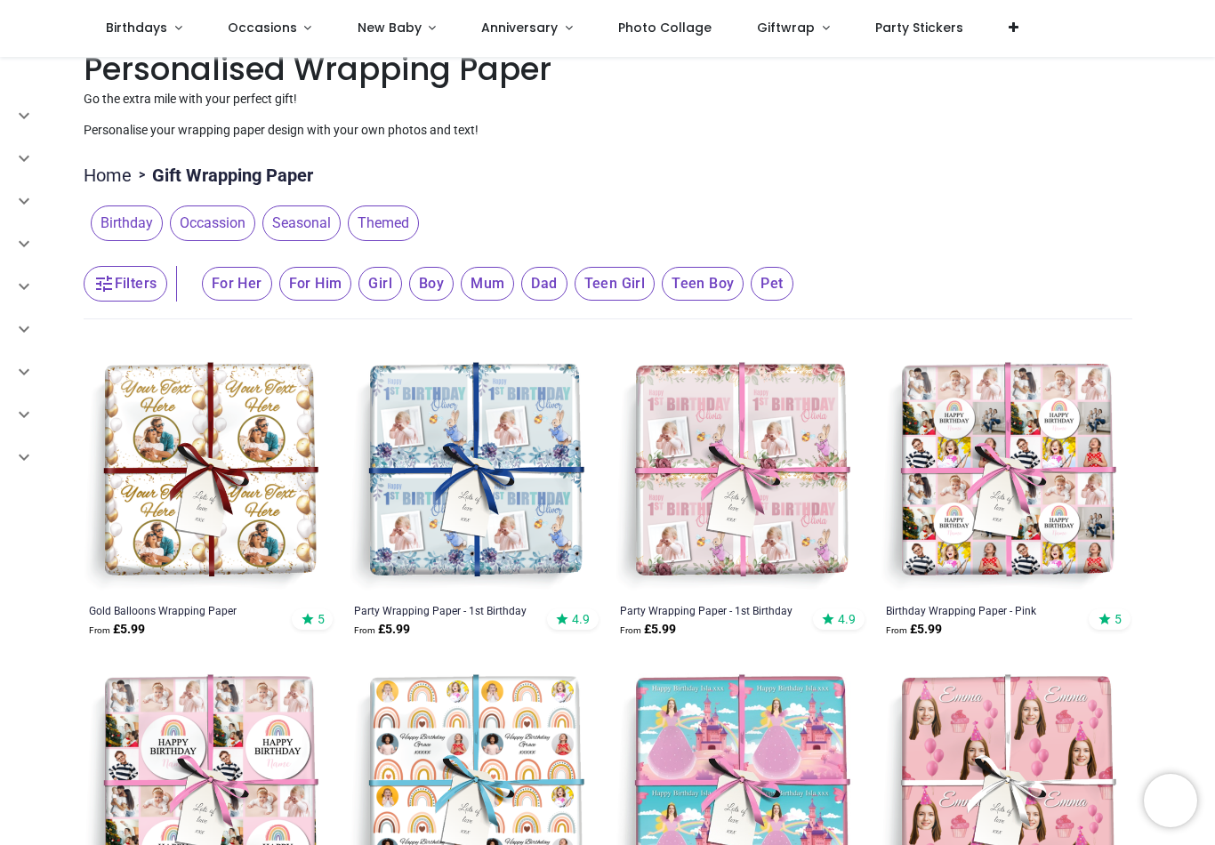
scroll to position [34, 0]
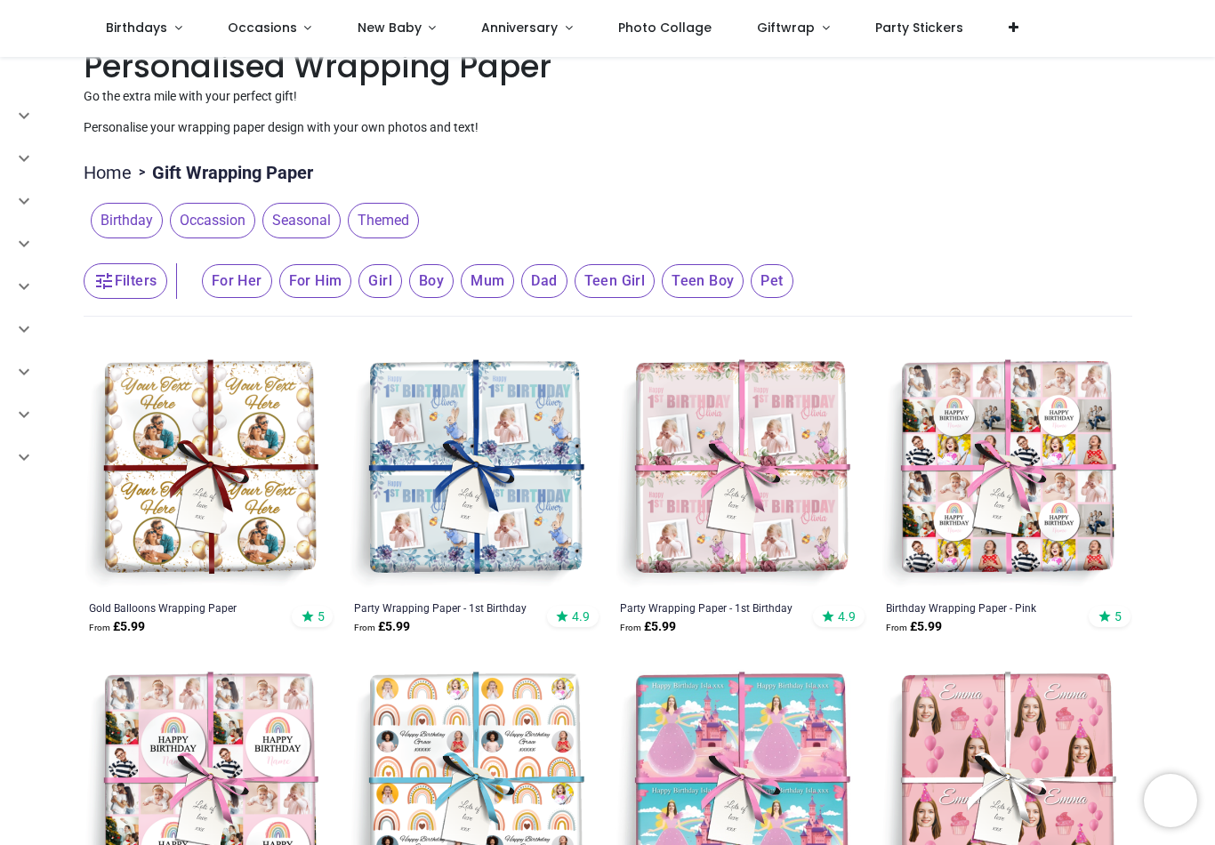
click at [124, 217] on span "Birthday" at bounding box center [127, 221] width 72 height 36
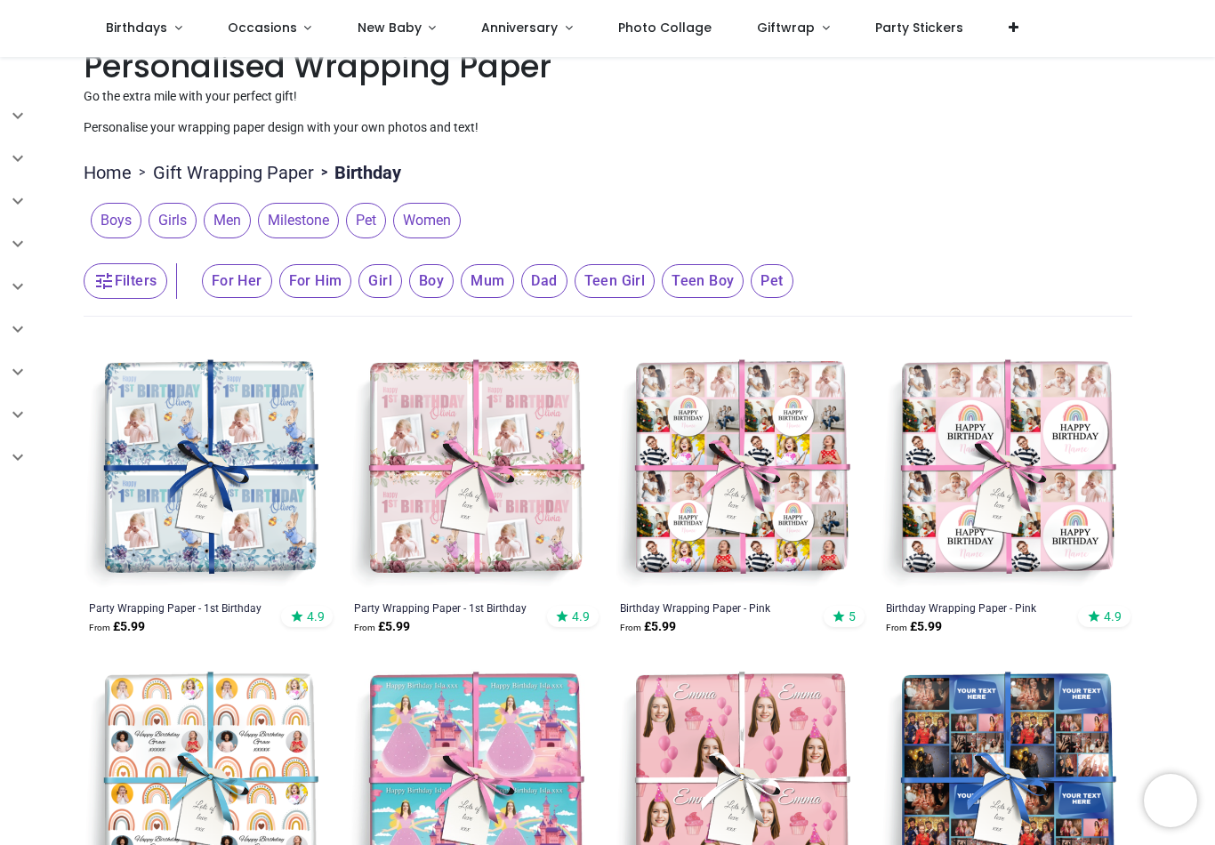
click at [272, 277] on span "For Him" at bounding box center [237, 281] width 70 height 34
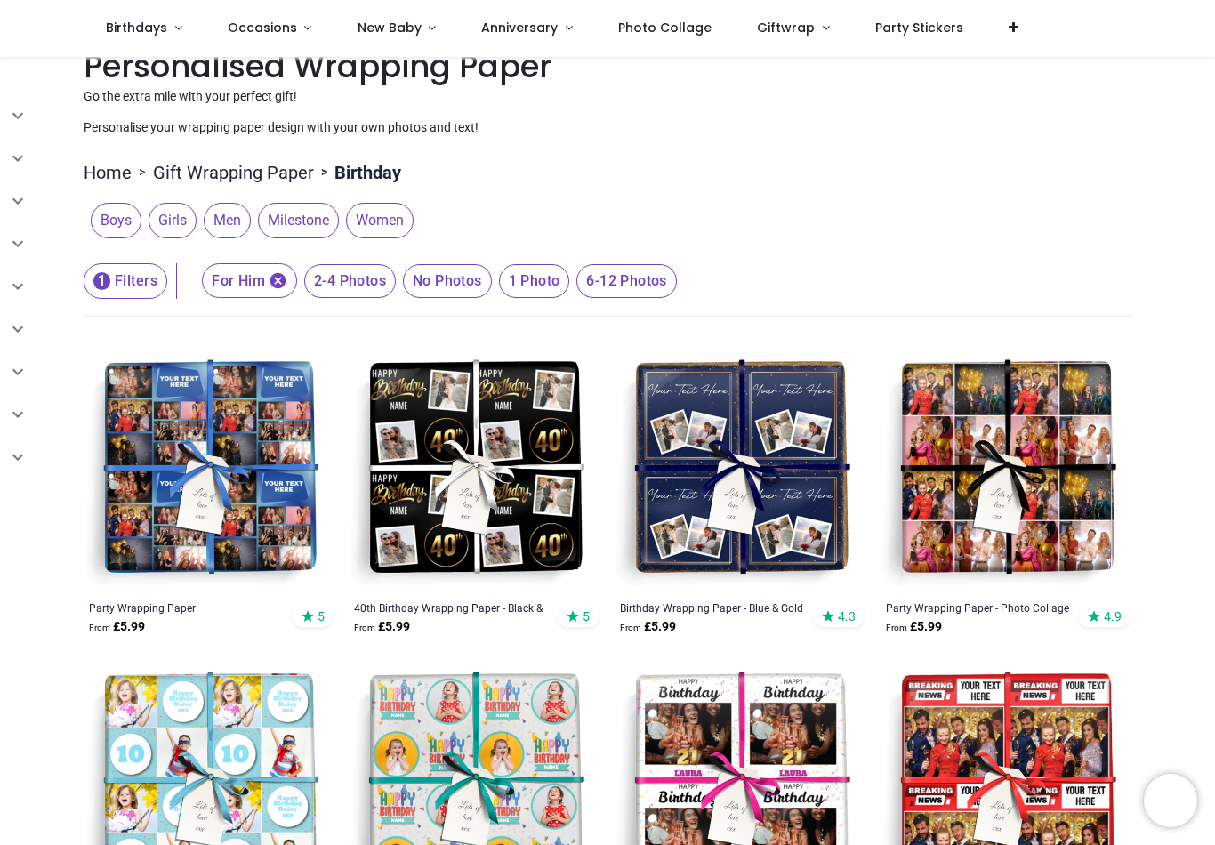
click at [314, 207] on span "Milestone" at bounding box center [298, 221] width 81 height 36
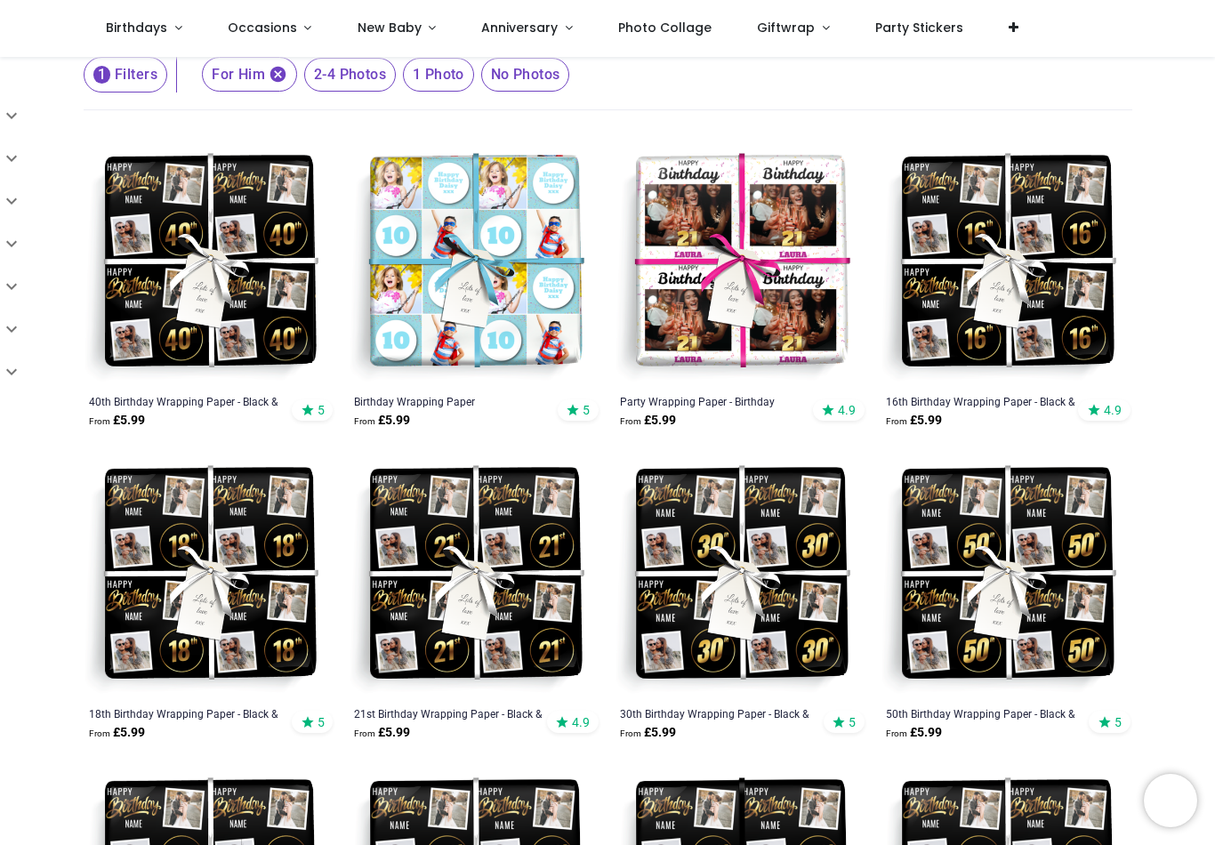
scroll to position [261, 0]
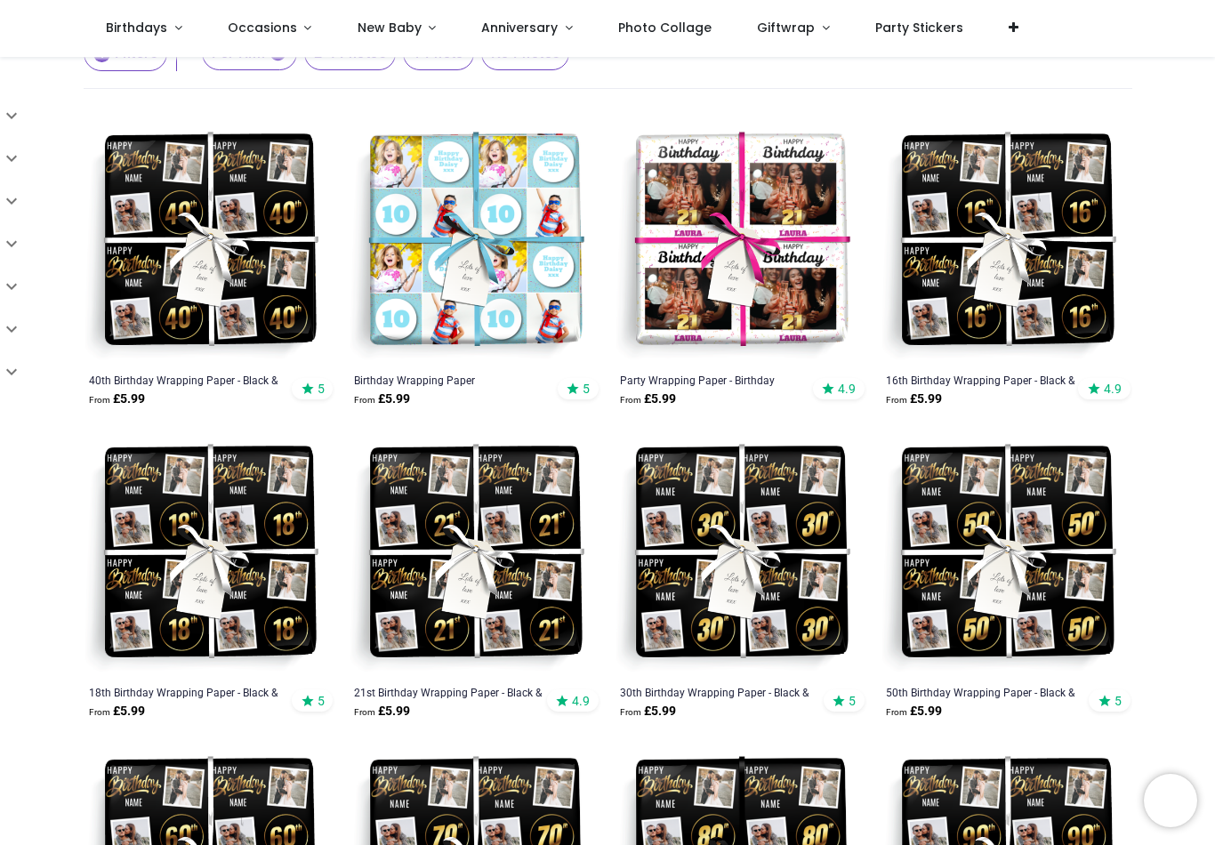
click at [1027, 571] on img at bounding box center [1006, 554] width 252 height 252
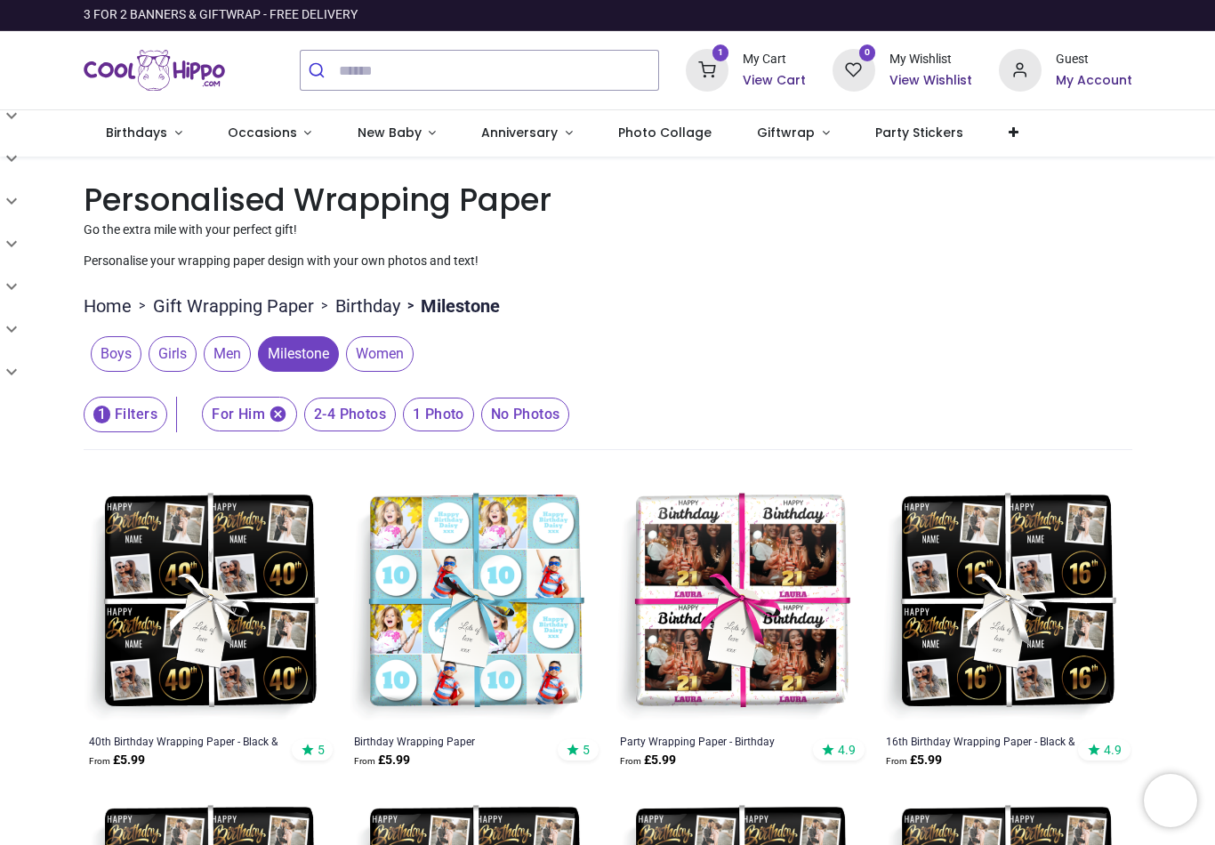
scroll to position [0, 0]
click at [376, 355] on span "Women" at bounding box center [380, 354] width 68 height 36
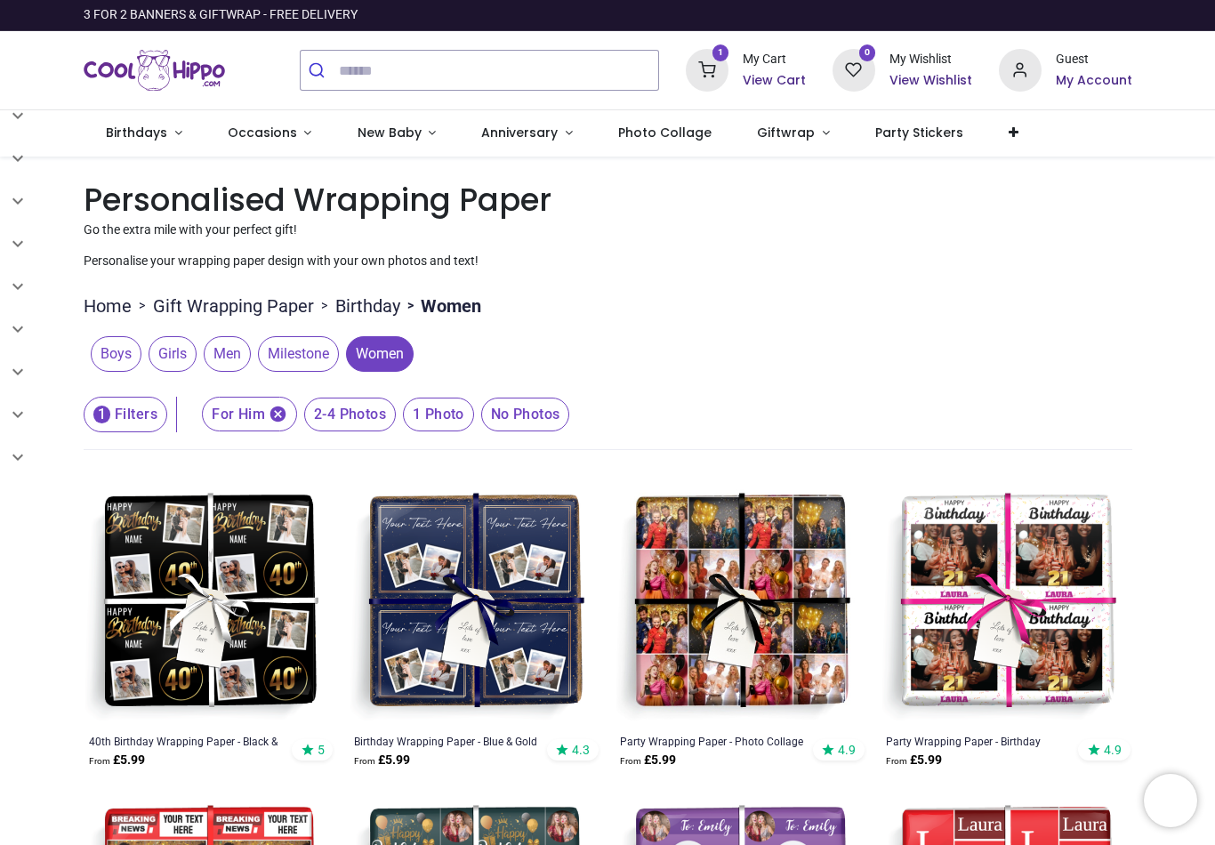
click at [308, 355] on span "Milestone" at bounding box center [298, 354] width 81 height 36
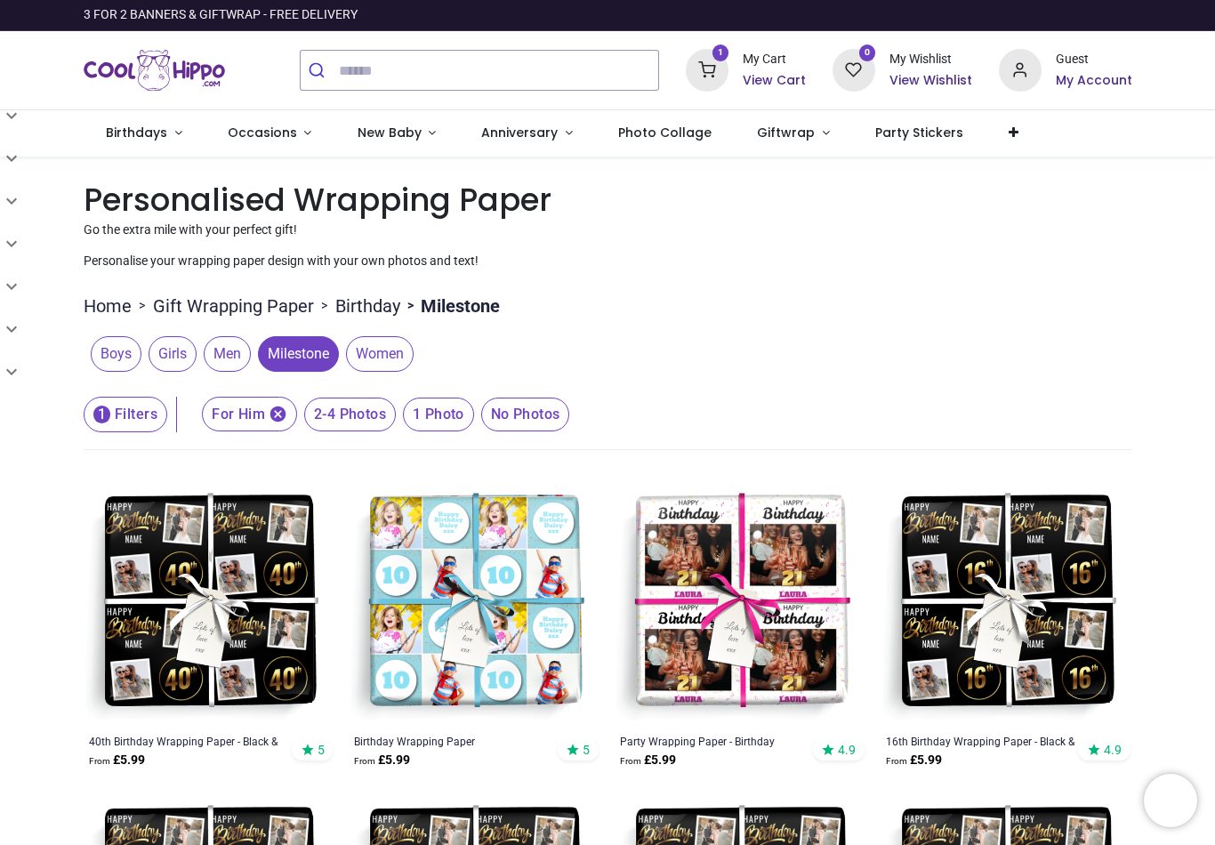
click at [277, 408] on icon "button" at bounding box center [278, 414] width 16 height 16
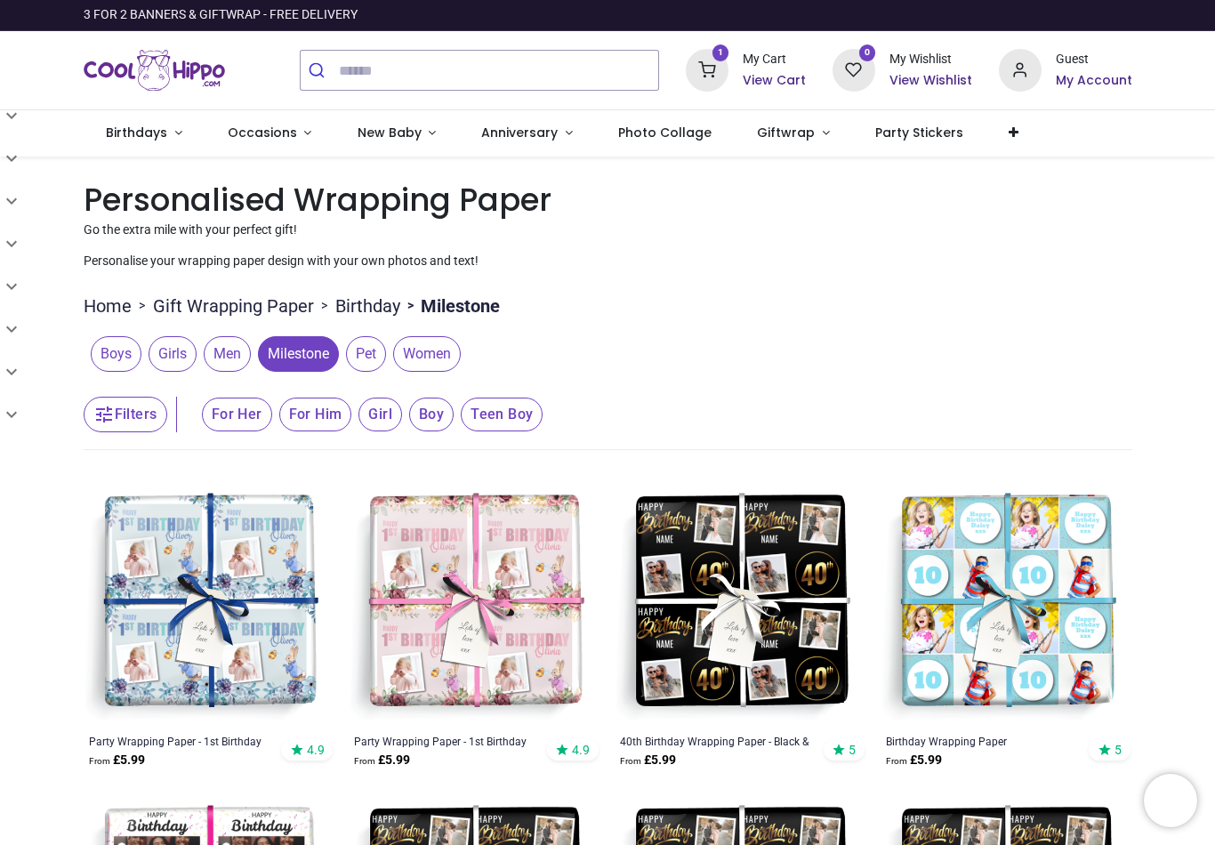
click at [251, 405] on span "For Her" at bounding box center [237, 414] width 70 height 34
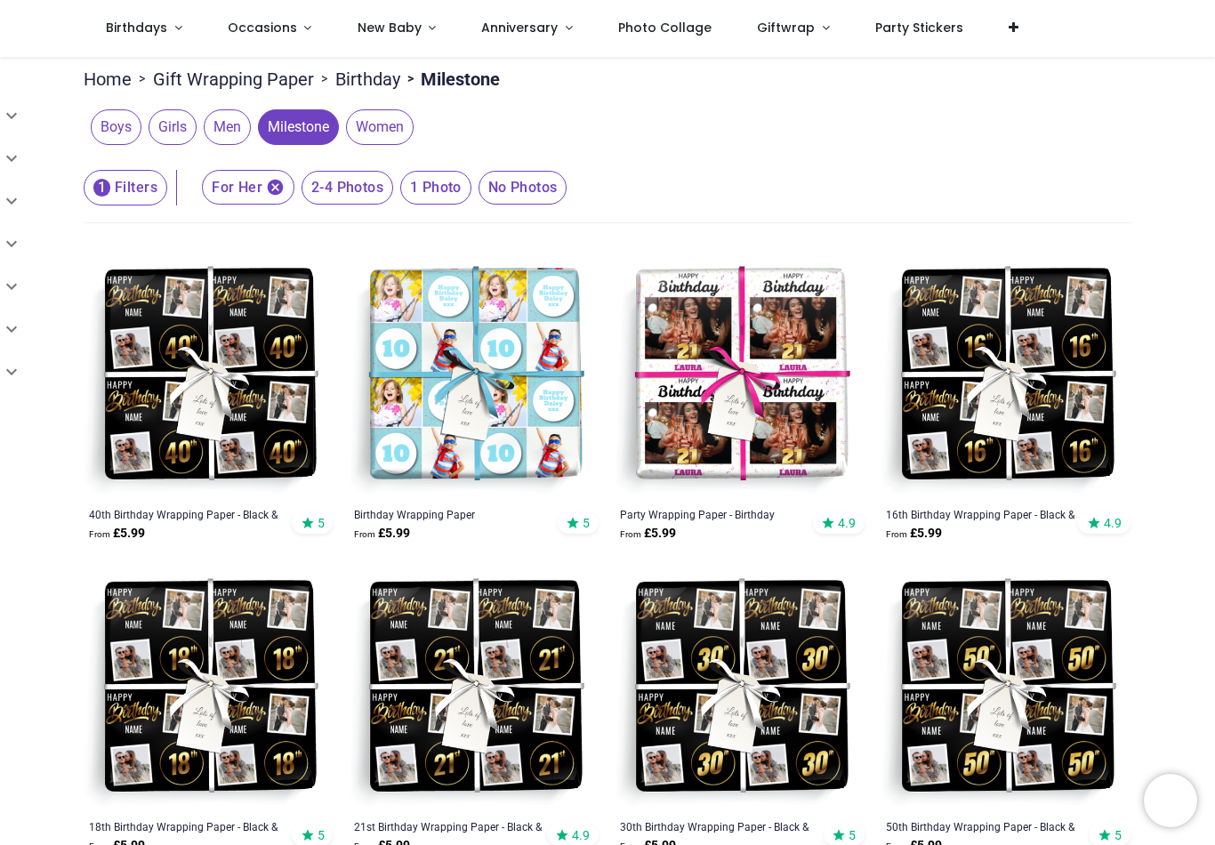
scroll to position [125, 0]
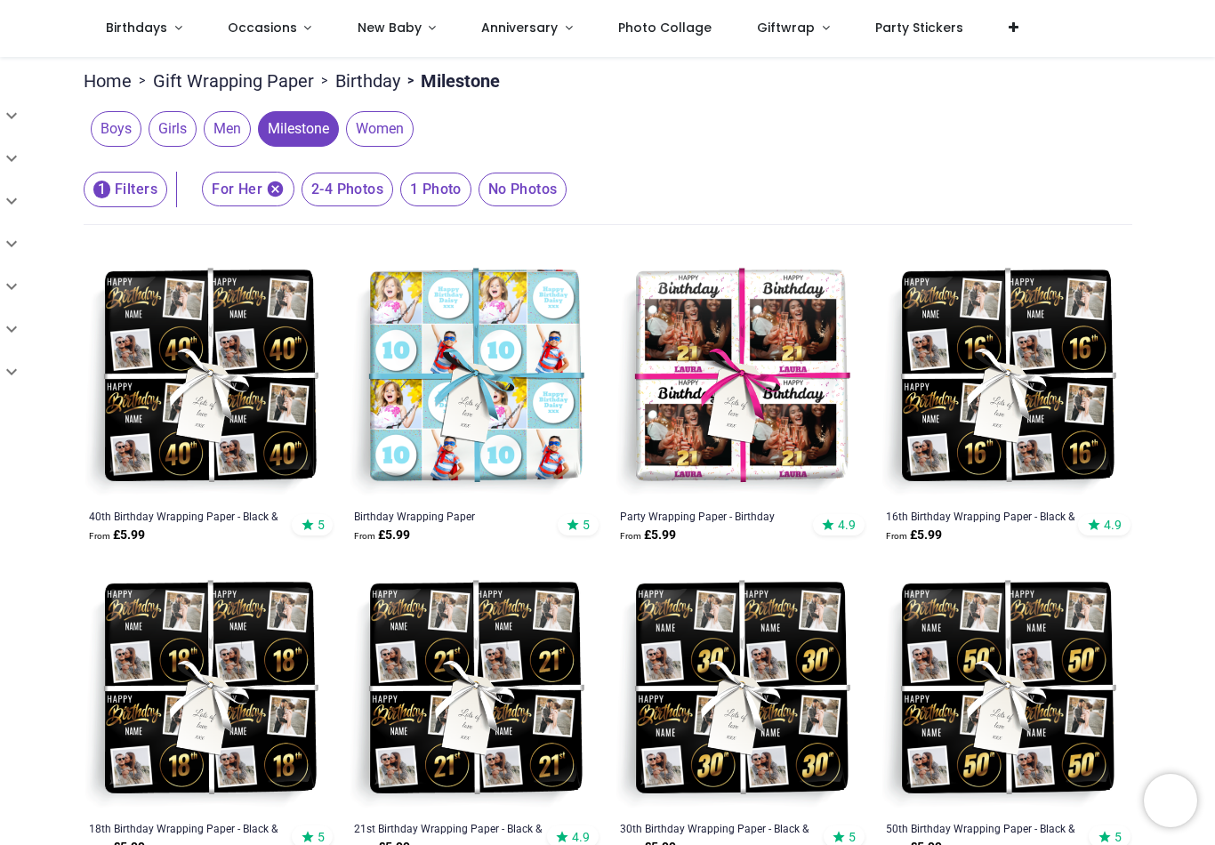
click at [343, 192] on span "2-4 Photos" at bounding box center [347, 190] width 92 height 34
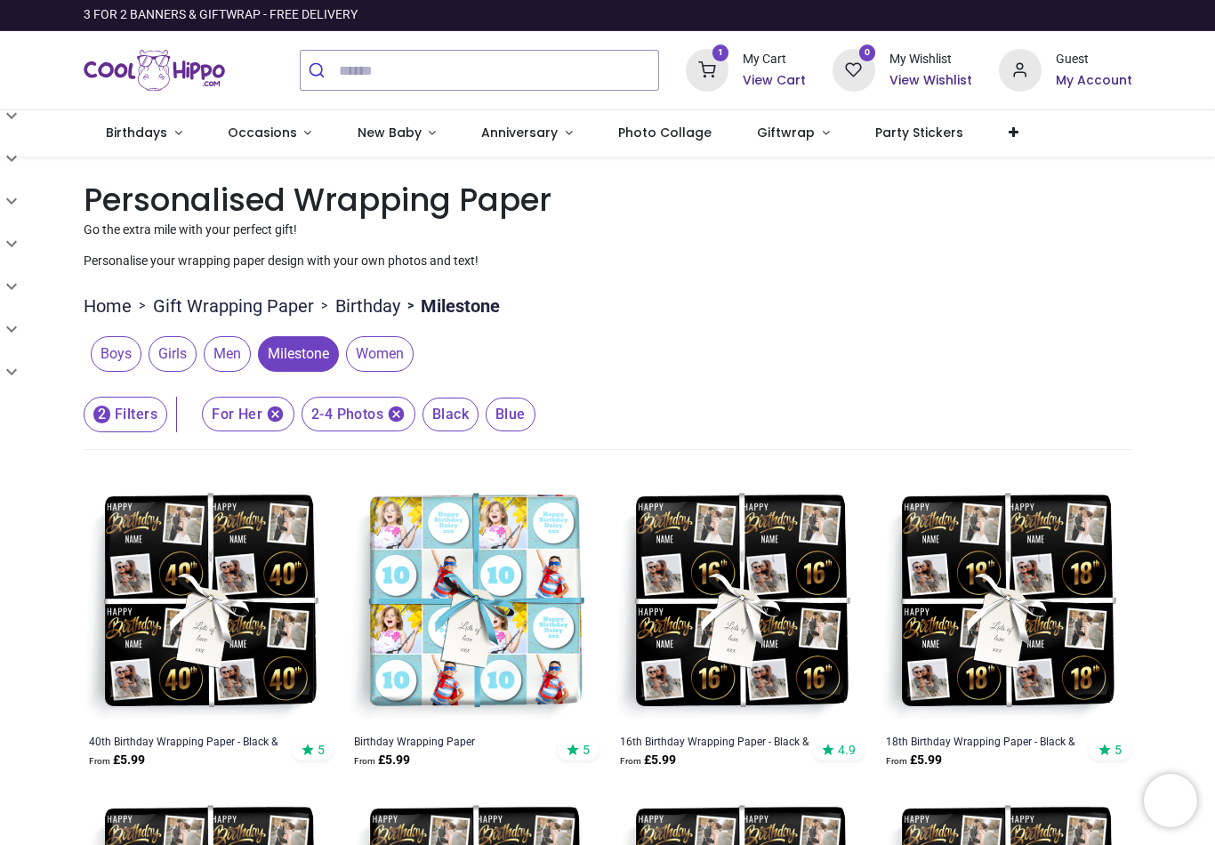
click at [386, 348] on span "Women" at bounding box center [380, 354] width 68 height 36
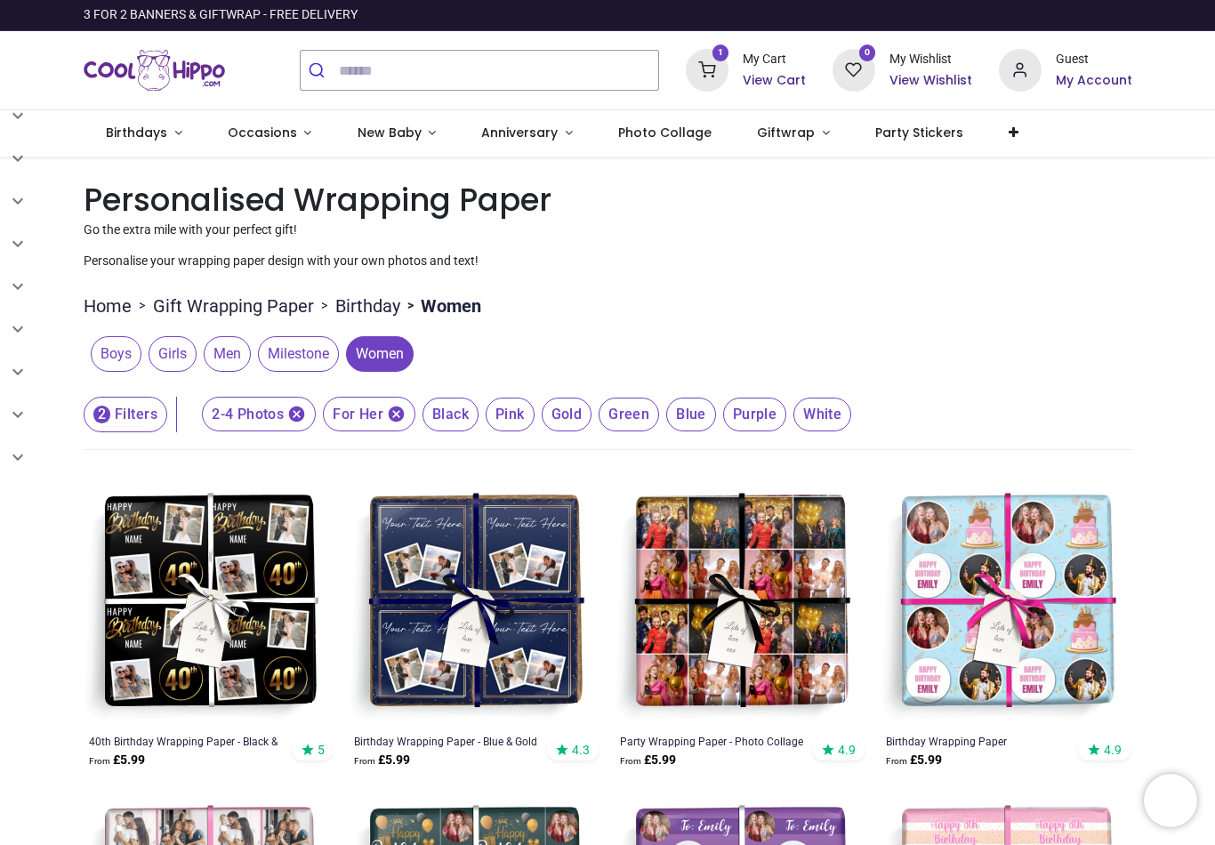
click at [478, 422] on span "Gold" at bounding box center [450, 414] width 56 height 34
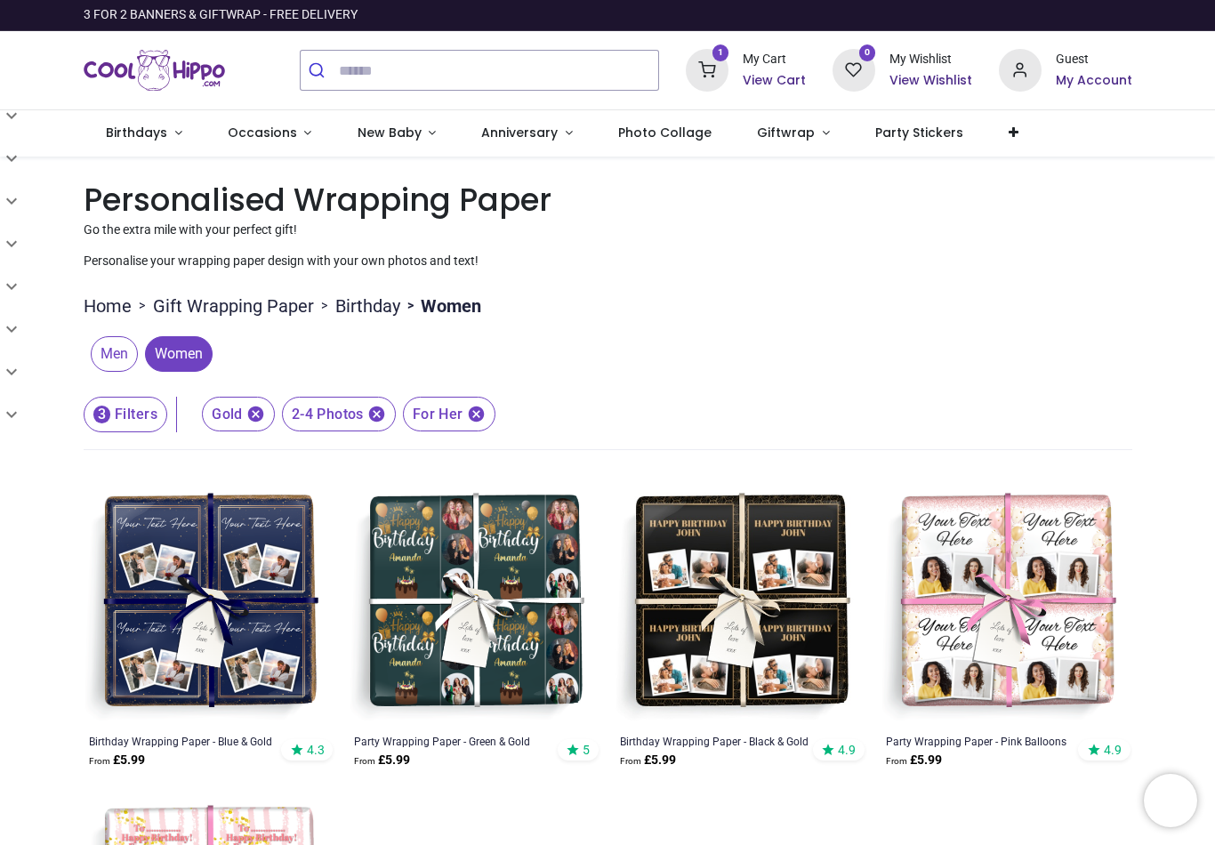
click at [246, 412] on icon "button" at bounding box center [255, 414] width 19 height 19
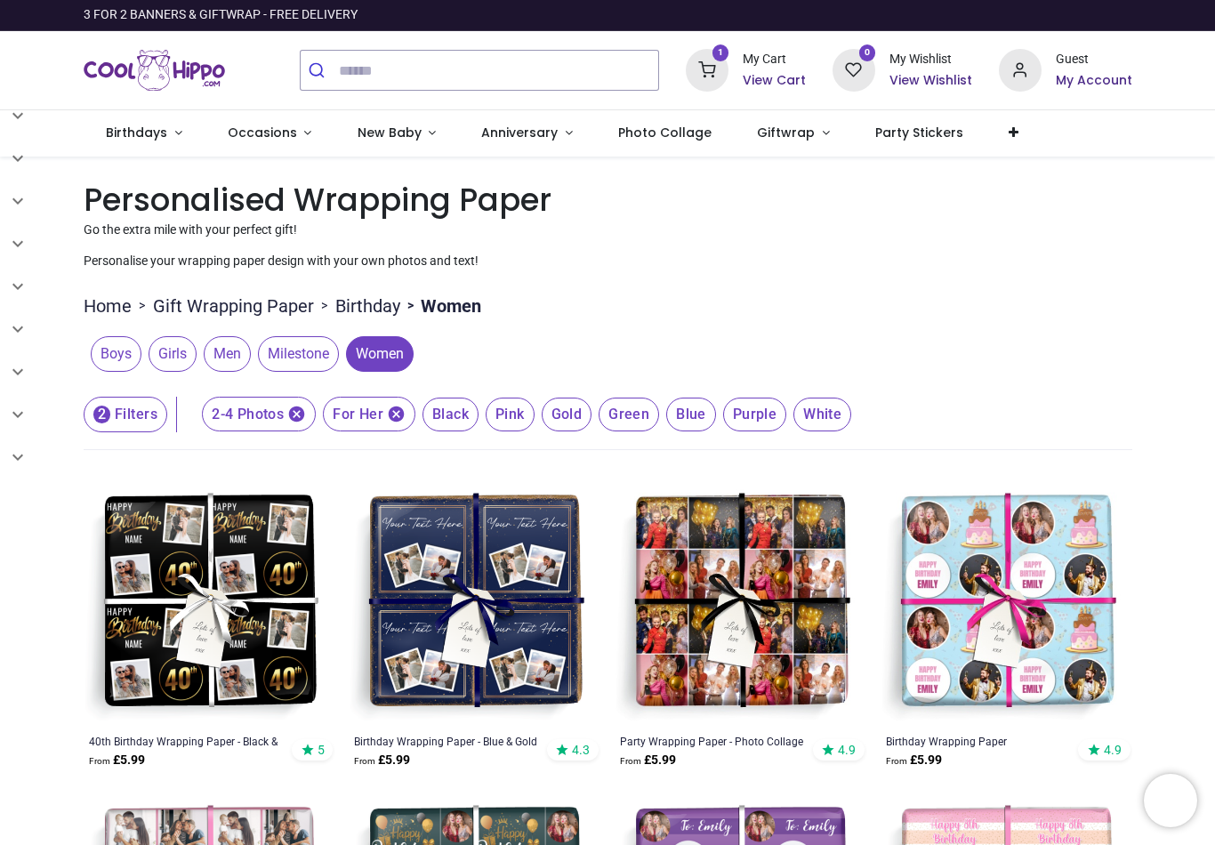
click at [478, 428] on span "Green" at bounding box center [450, 414] width 56 height 34
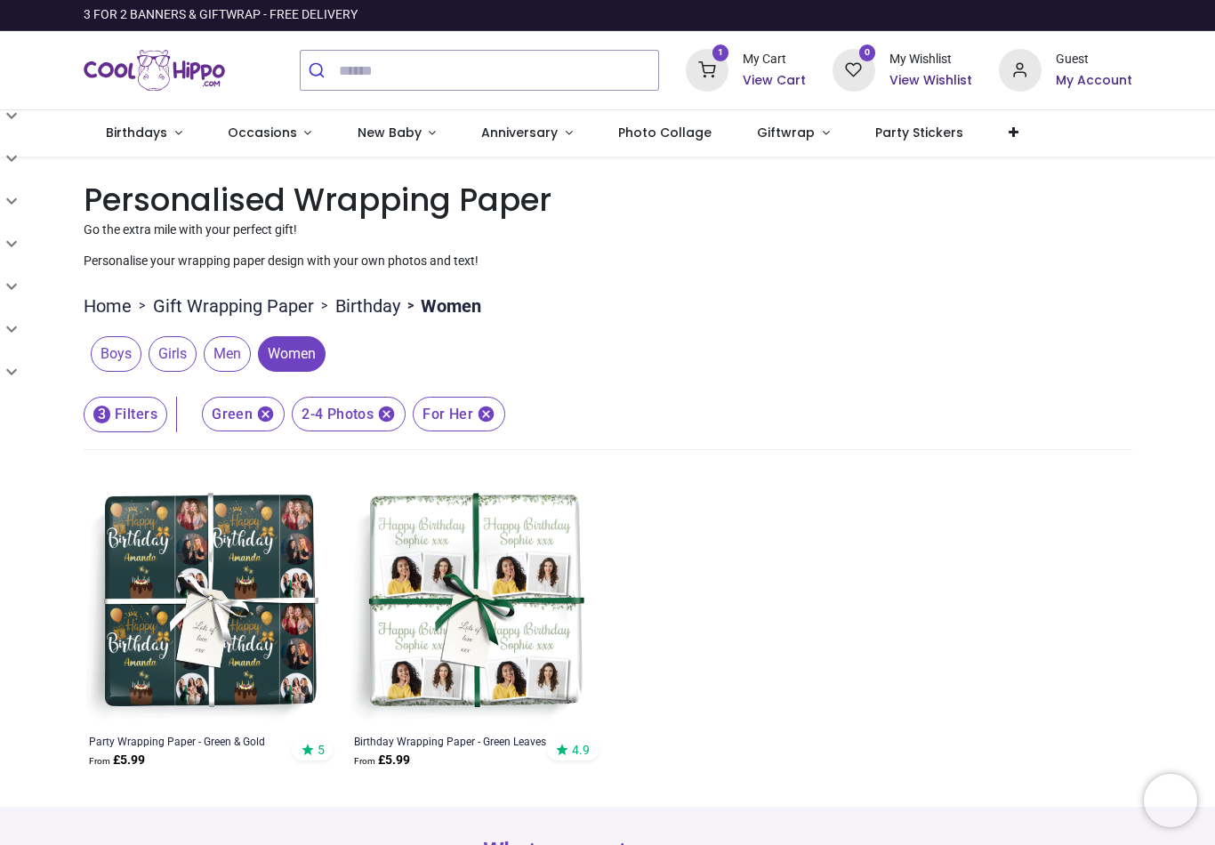
click at [510, 614] on img at bounding box center [475, 603] width 252 height 252
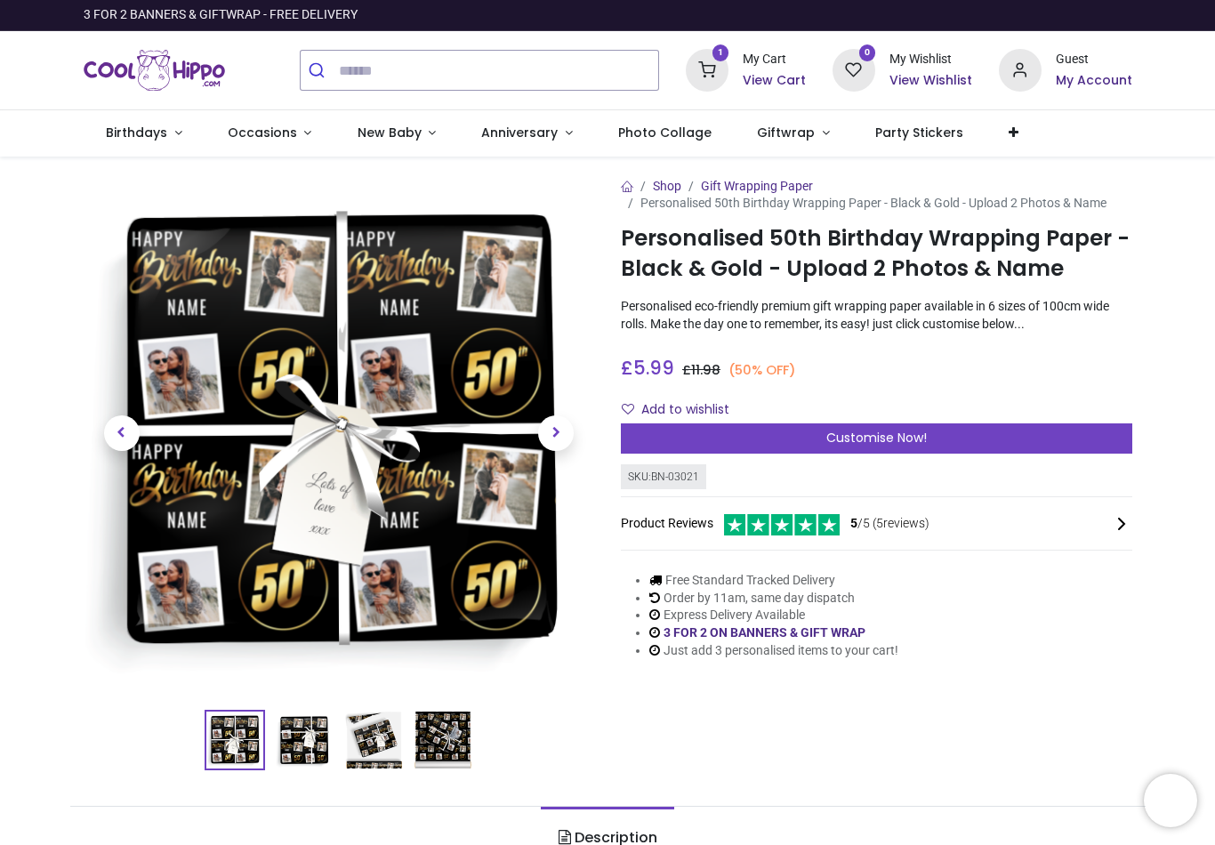
click at [919, 443] on span "Customise Now!" at bounding box center [876, 438] width 100 height 18
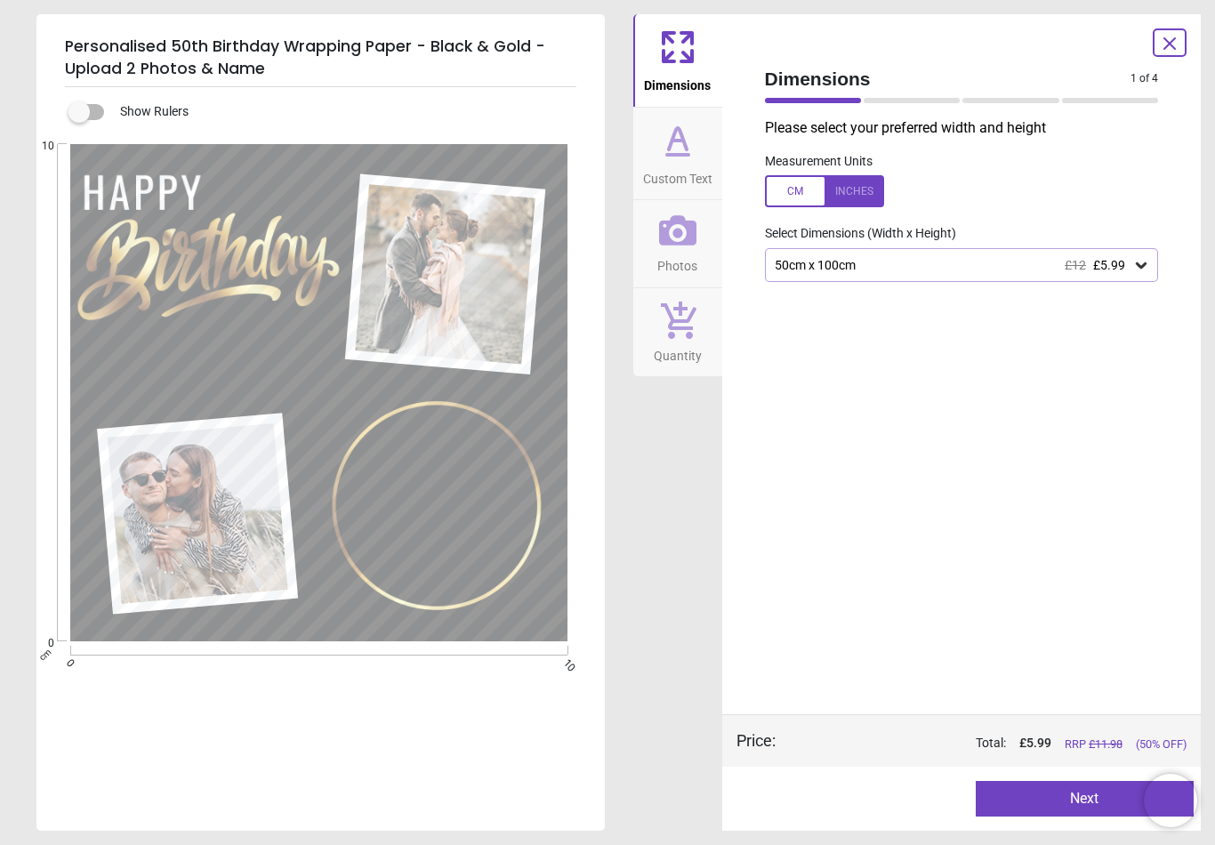
click at [1083, 808] on button "Next" at bounding box center [1084, 799] width 218 height 36
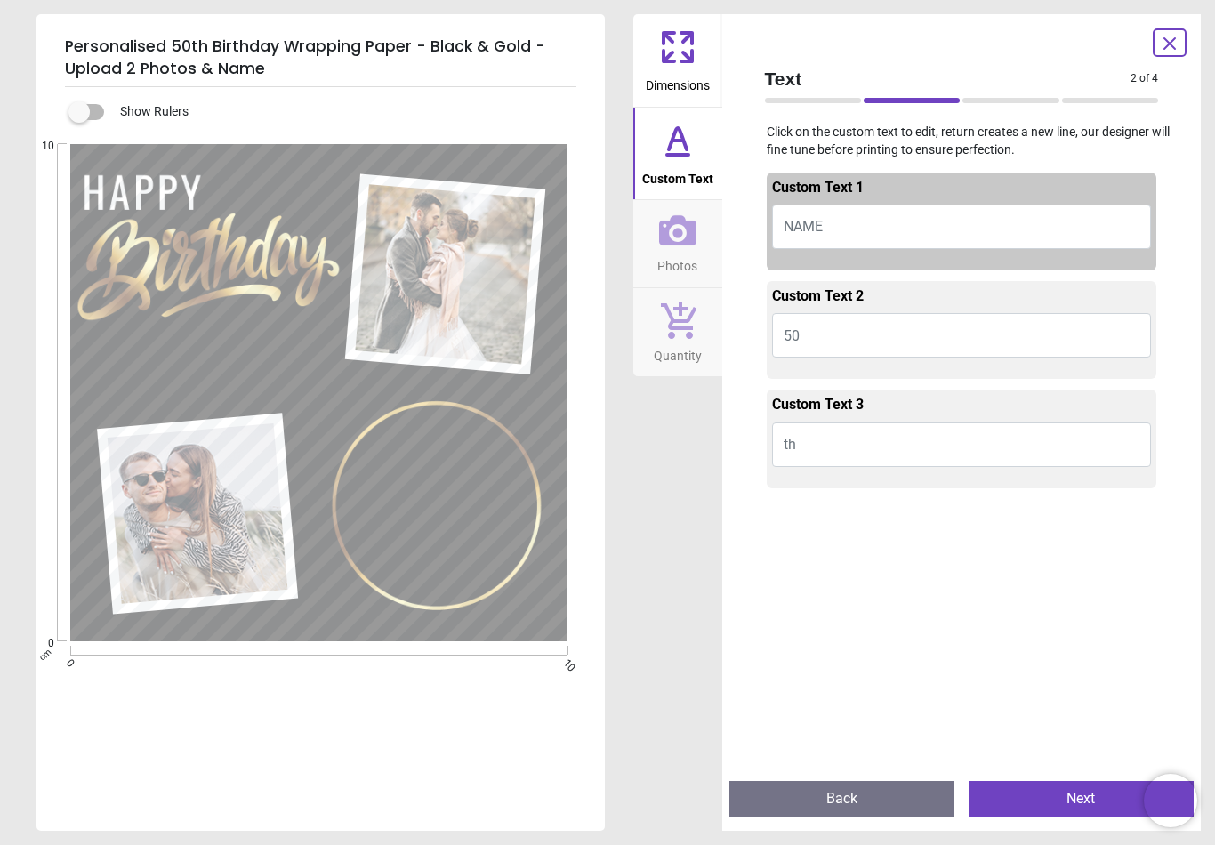
click at [798, 209] on button "NAME" at bounding box center [962, 227] width 380 height 44
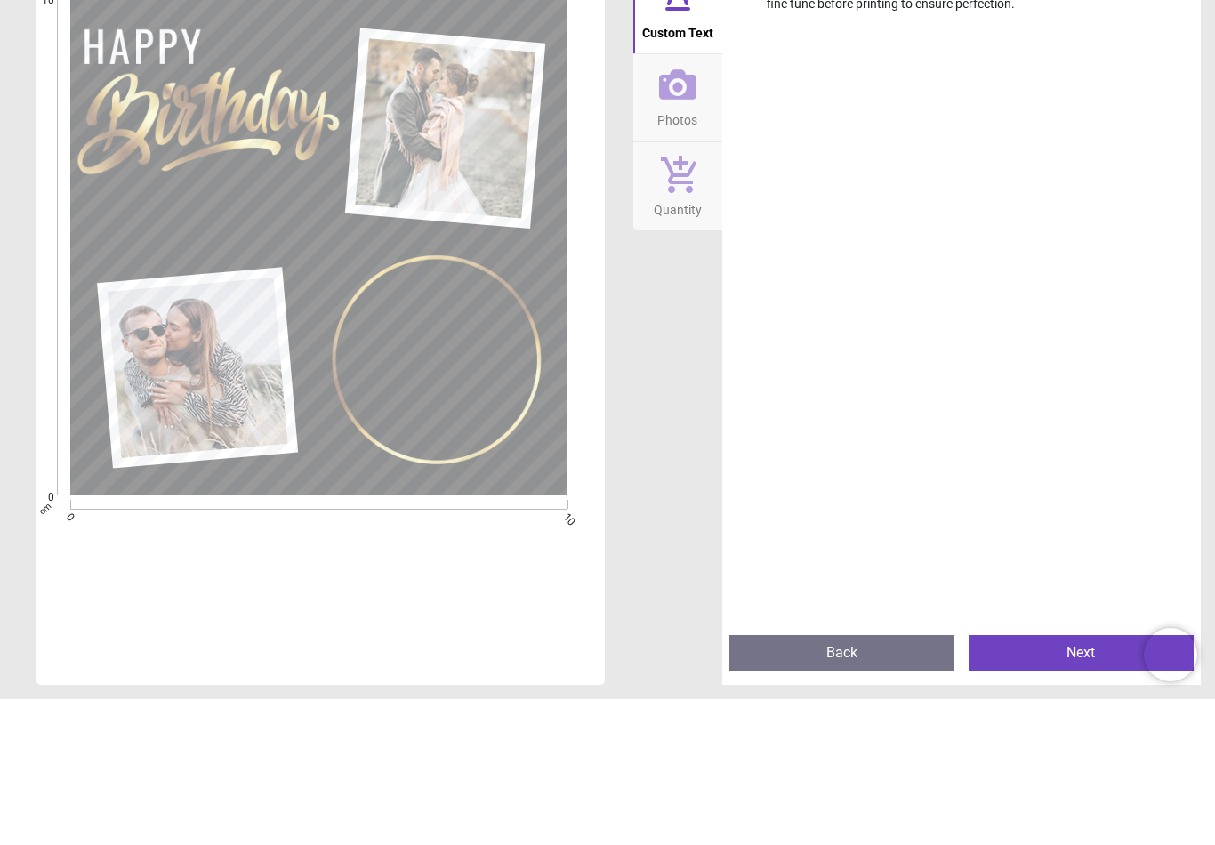
scroll to position [425, 0]
click at [1061, 314] on div at bounding box center [962, 419] width 390 height 699
type textarea "*****"
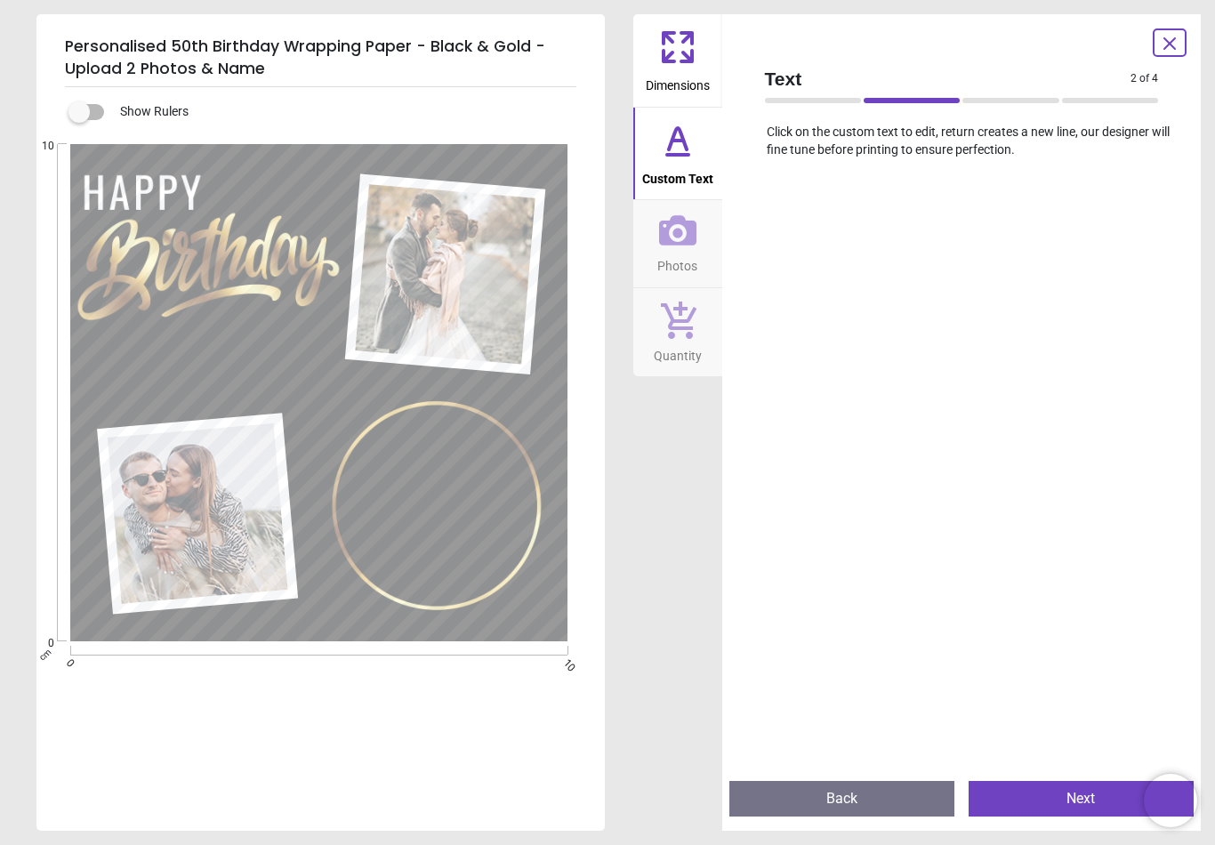
click at [1055, 795] on button "Next" at bounding box center [1080, 799] width 225 height 36
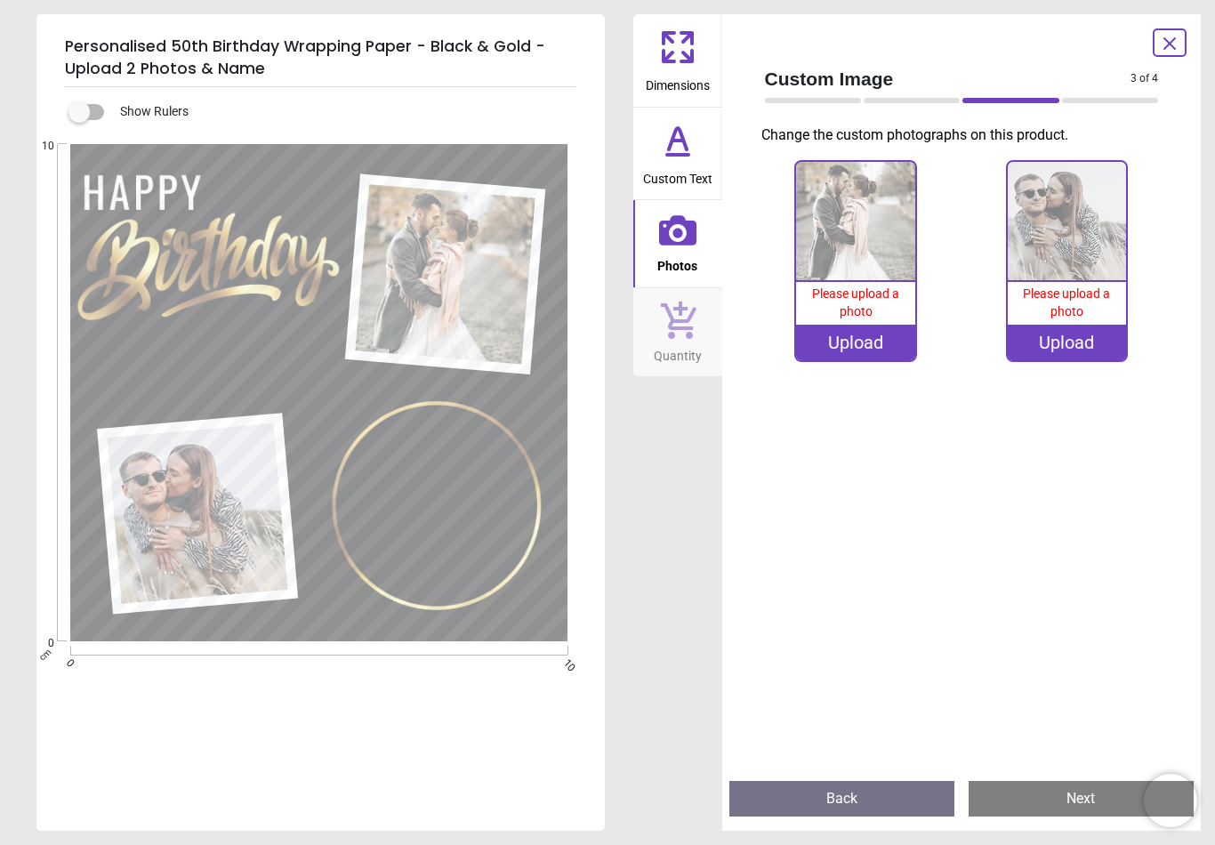
click at [864, 354] on div "Upload" at bounding box center [855, 343] width 119 height 36
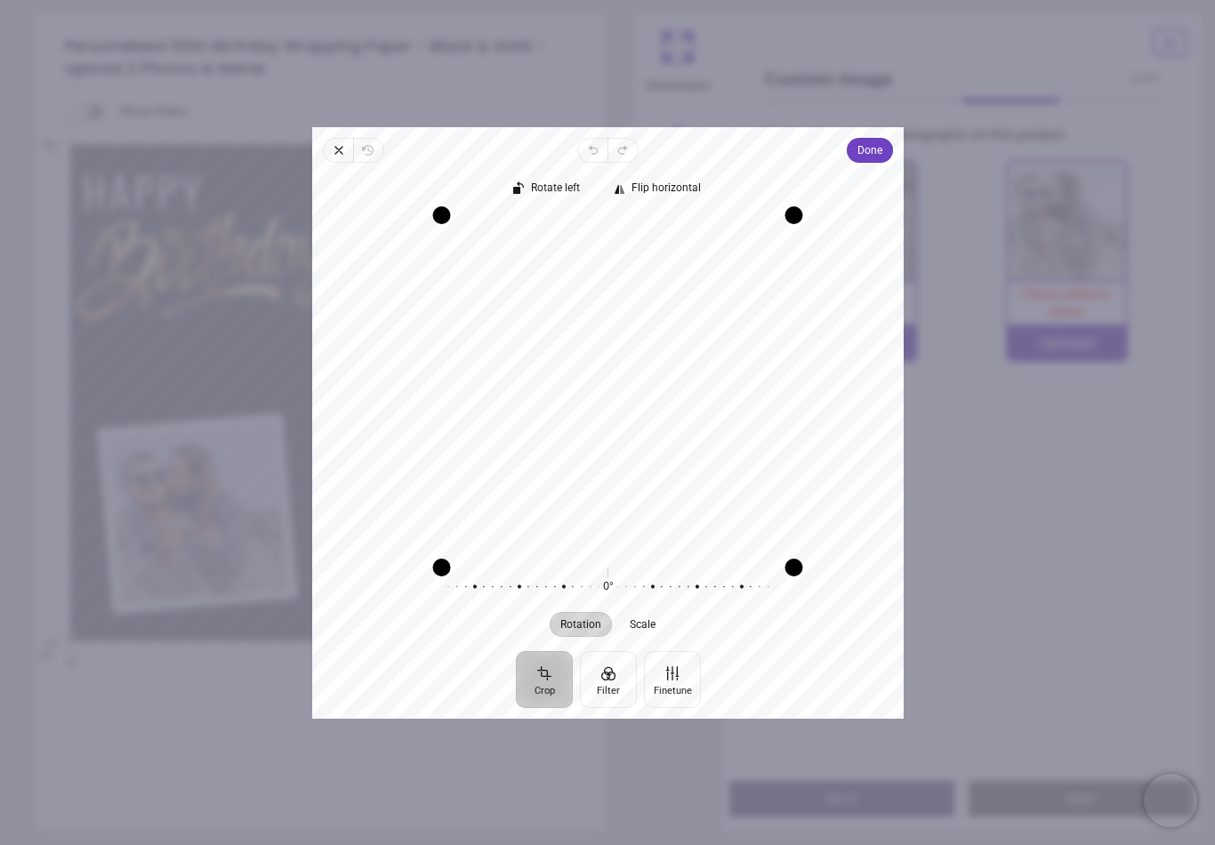
click at [875, 163] on div "Rotate left Flip horizontal Recenter Rotation Scale 0° Reset" at bounding box center [607, 407] width 591 height 488
click at [880, 141] on span "Done" at bounding box center [869, 150] width 25 height 21
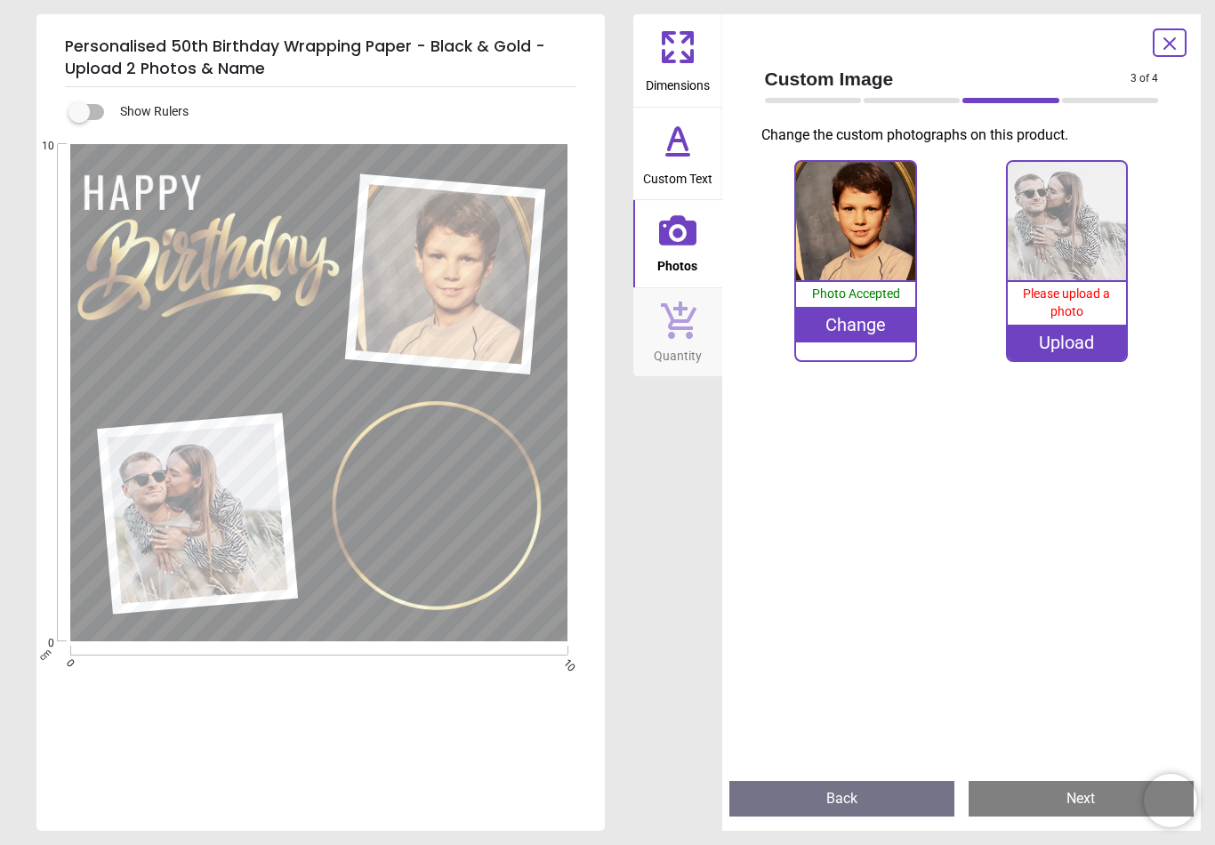
click at [1080, 352] on div "Upload" at bounding box center [1067, 343] width 119 height 36
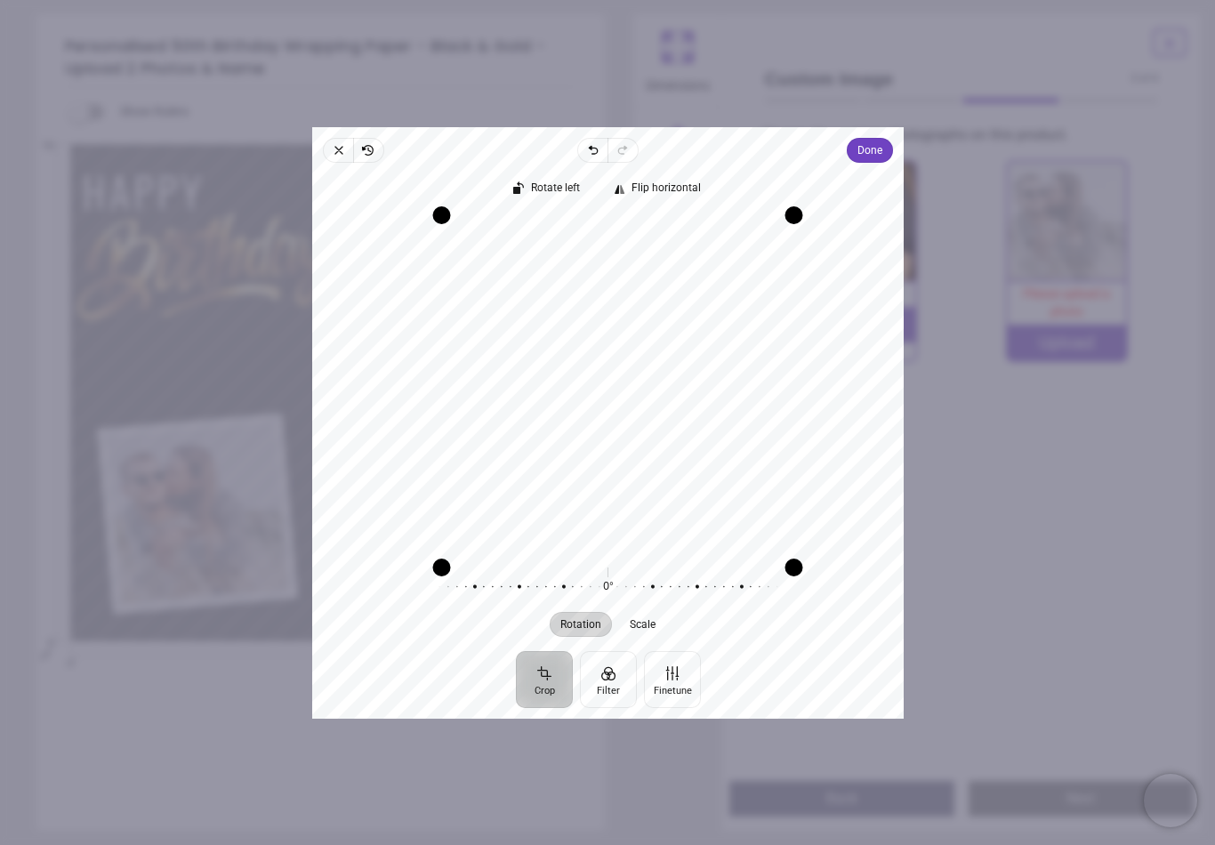
click at [873, 145] on span "Done" at bounding box center [869, 150] width 25 height 21
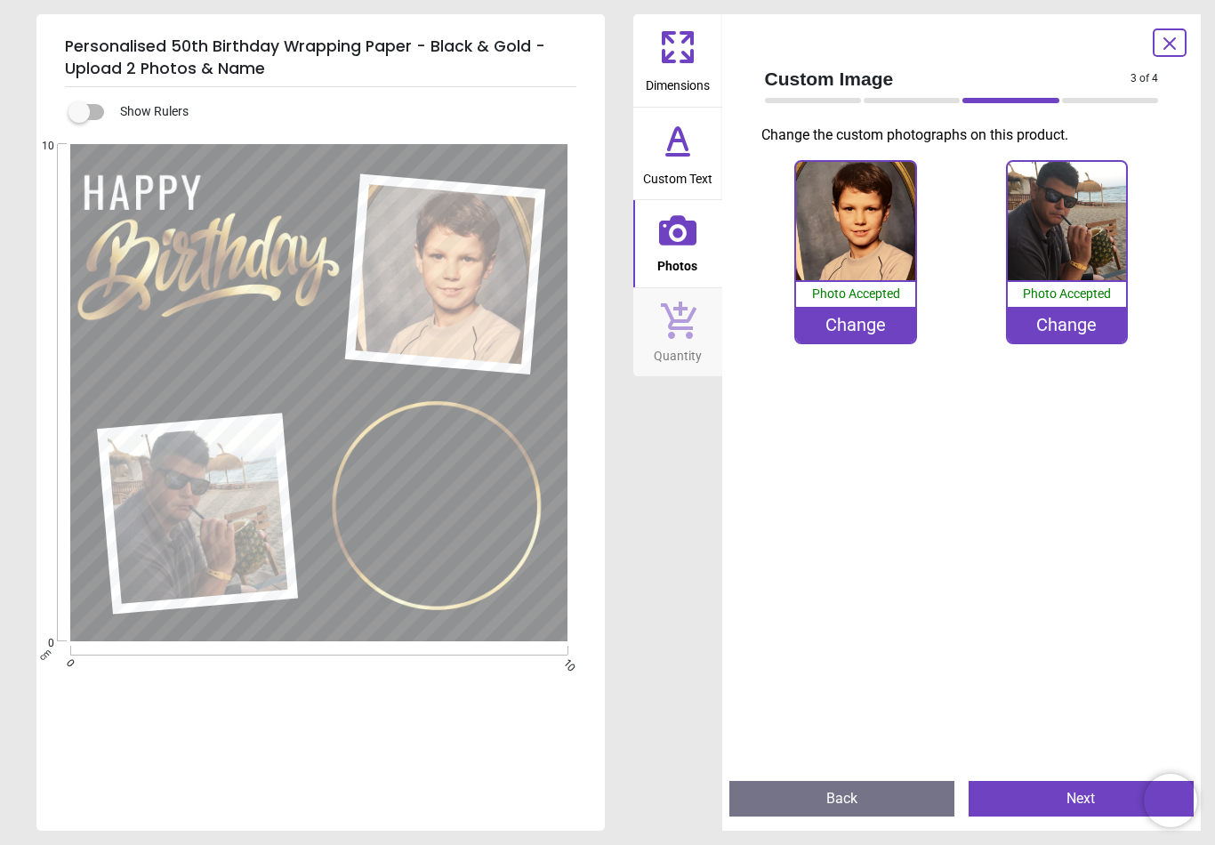
click at [1088, 804] on button "Next" at bounding box center [1080, 799] width 225 height 36
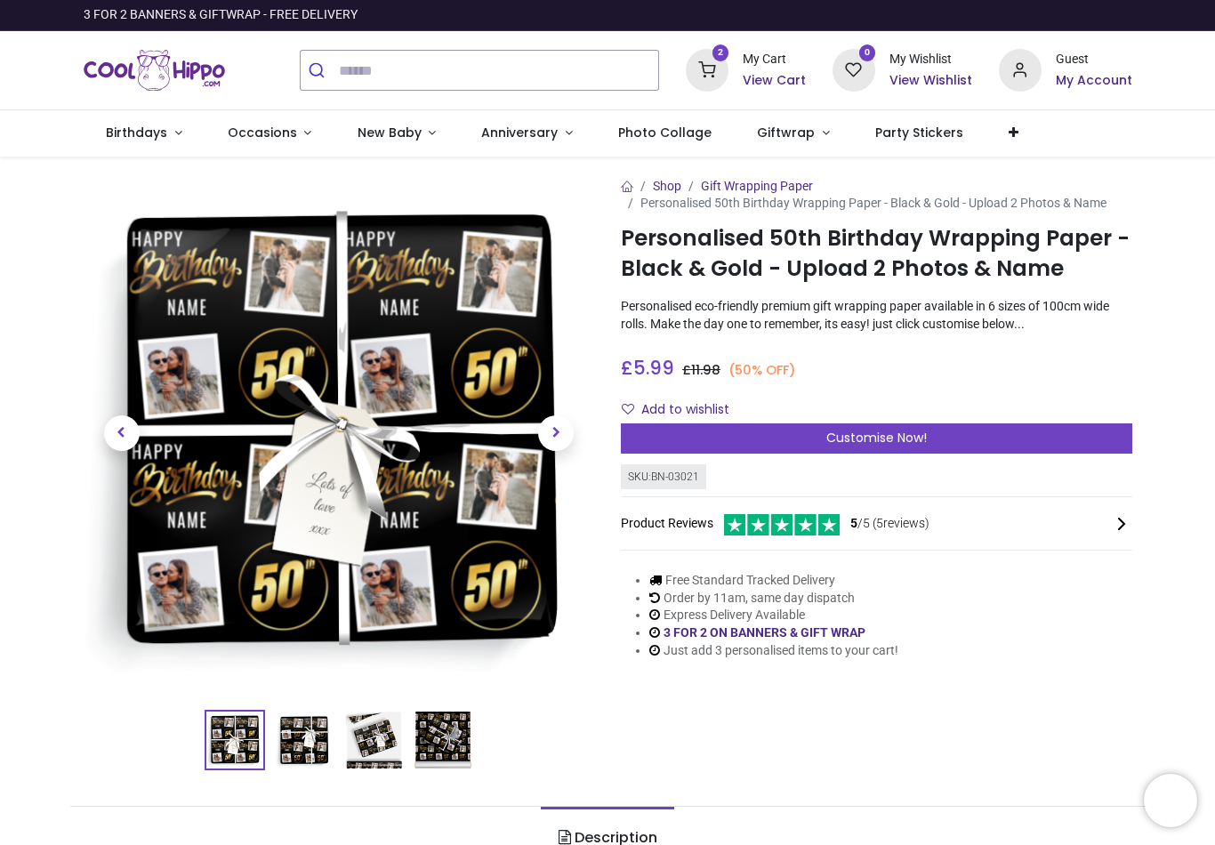
click at [881, 446] on span "Customise Now!" at bounding box center [876, 438] width 100 height 18
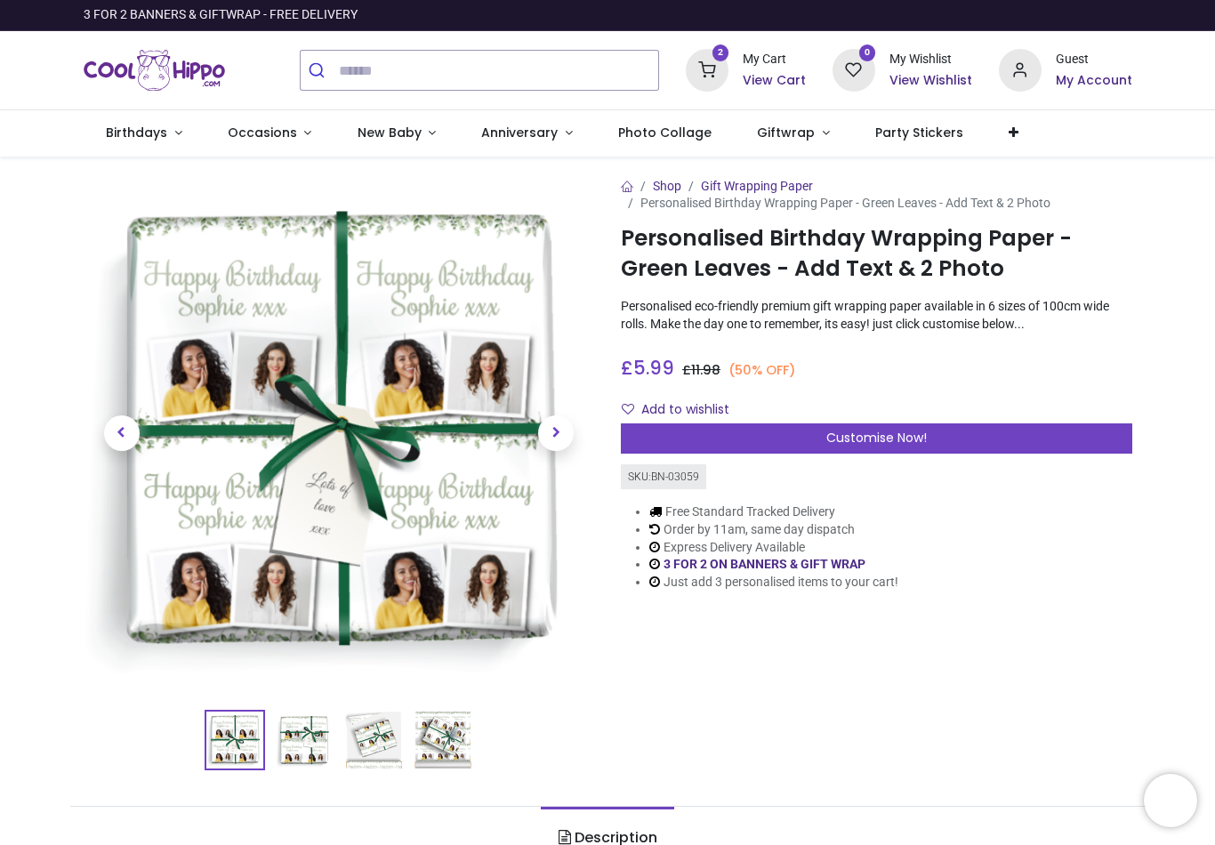
click at [960, 426] on div "Customise Now!" at bounding box center [876, 438] width 511 height 30
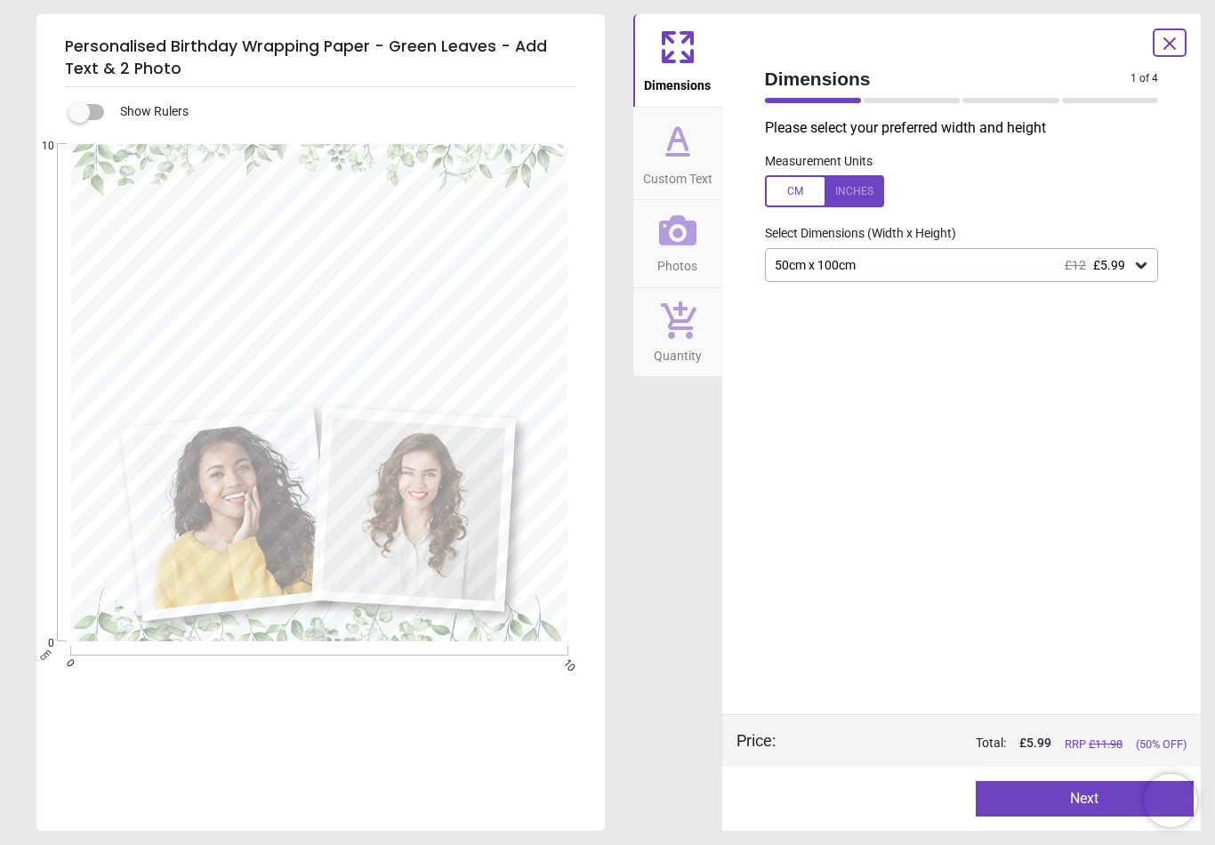
click at [1086, 806] on button "Next" at bounding box center [1084, 799] width 218 height 36
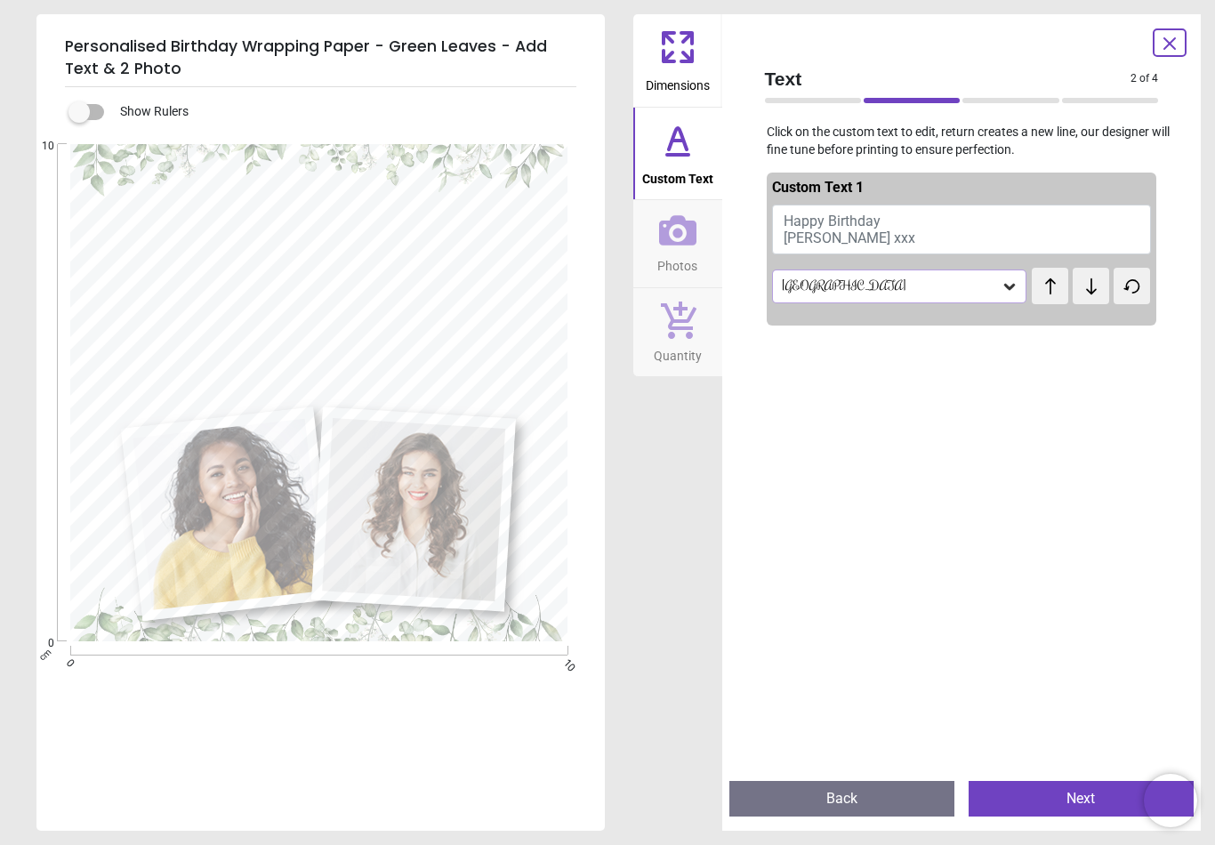
click at [810, 237] on span "Happy Birthday Sophie xxx" at bounding box center [849, 230] width 132 height 34
click at [812, 233] on span "Happy Birthday Sophie xxx" at bounding box center [849, 230] width 132 height 34
click at [810, 231] on span "Happy Birthday Sophie xxx" at bounding box center [849, 230] width 132 height 34
click at [966, 223] on button "Happy 80th Anniversary xx" at bounding box center [962, 230] width 380 height 50
click at [956, 229] on button "Happy 80th Anniversary xx" at bounding box center [962, 230] width 380 height 50
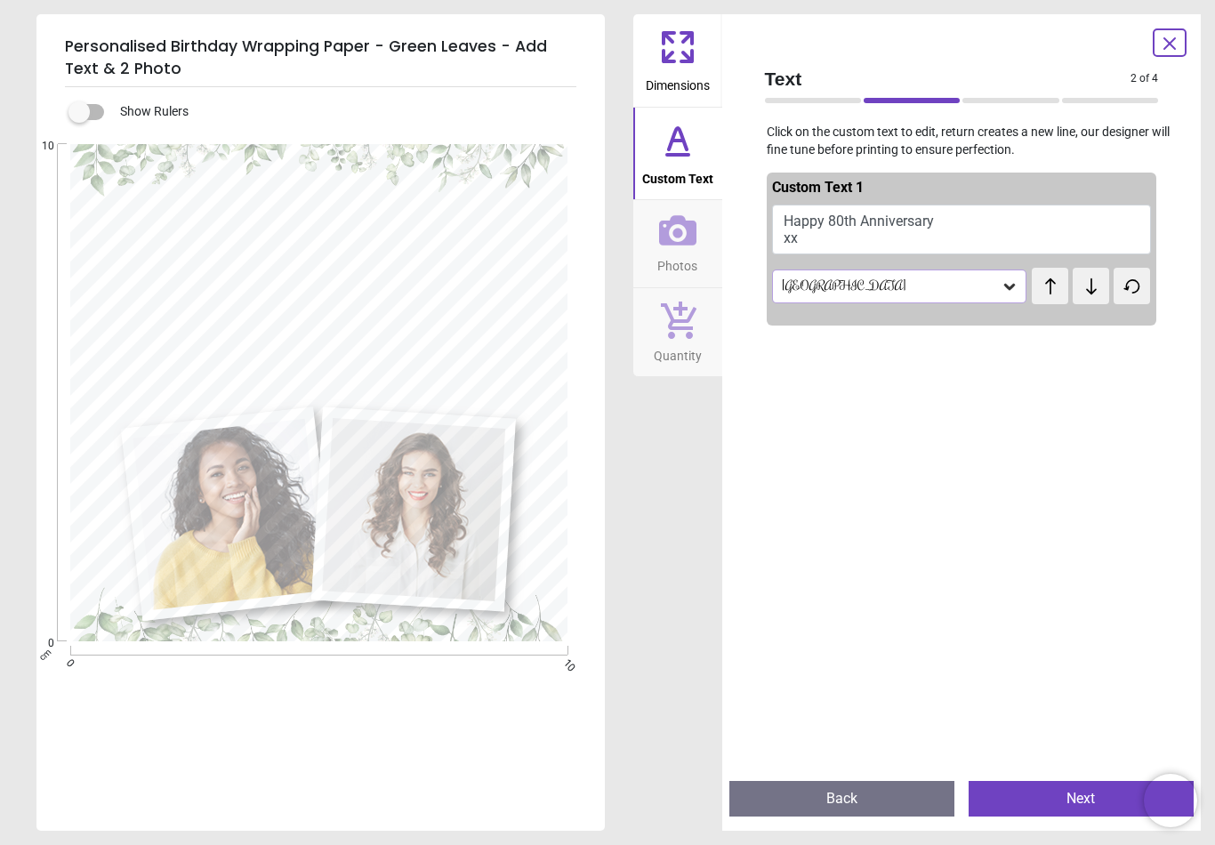
click at [937, 217] on button "Happy 80th Anniversary xx" at bounding box center [962, 230] width 380 height 50
click at [920, 222] on button "Happy 80th Anniversary xx" at bounding box center [962, 230] width 380 height 50
click at [375, 345] on textarea "**********" at bounding box center [318, 308] width 412 height 89
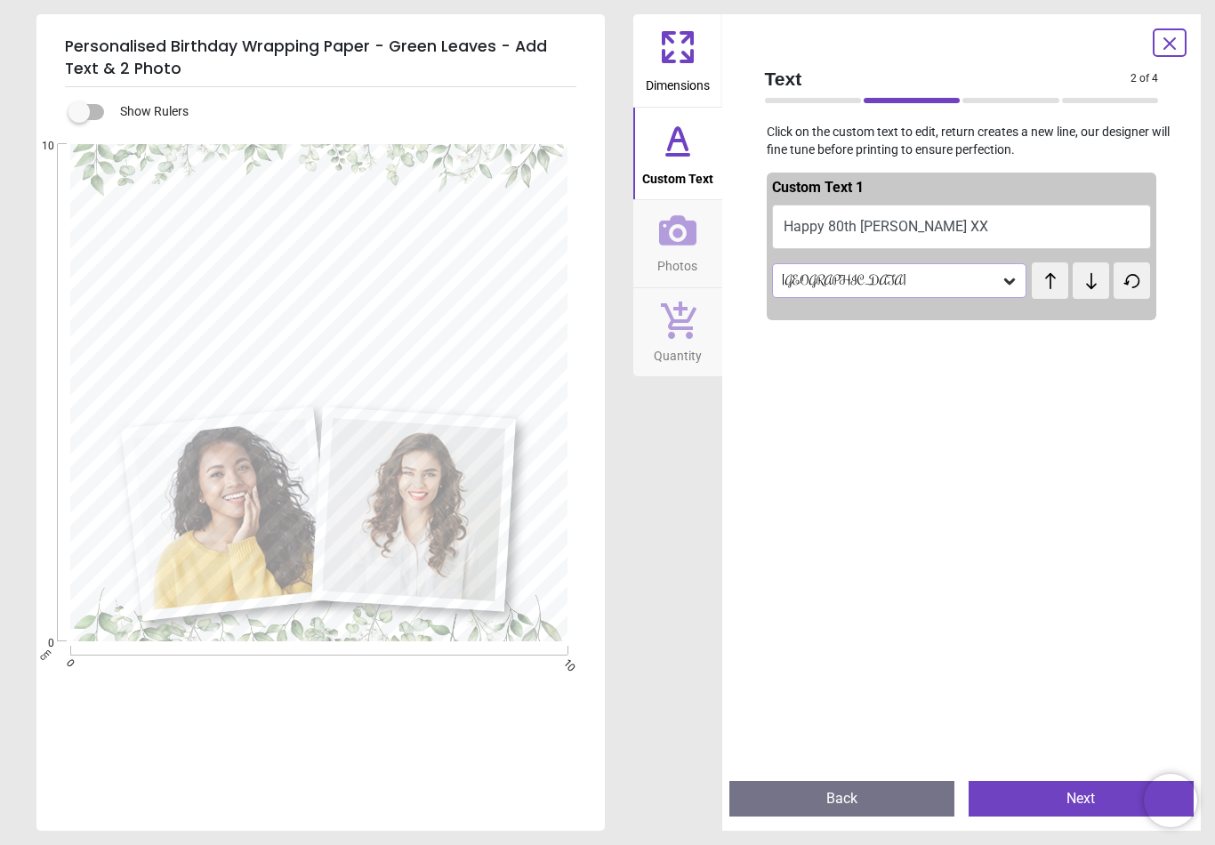
click at [854, 277] on div "Rochester" at bounding box center [890, 280] width 221 height 15
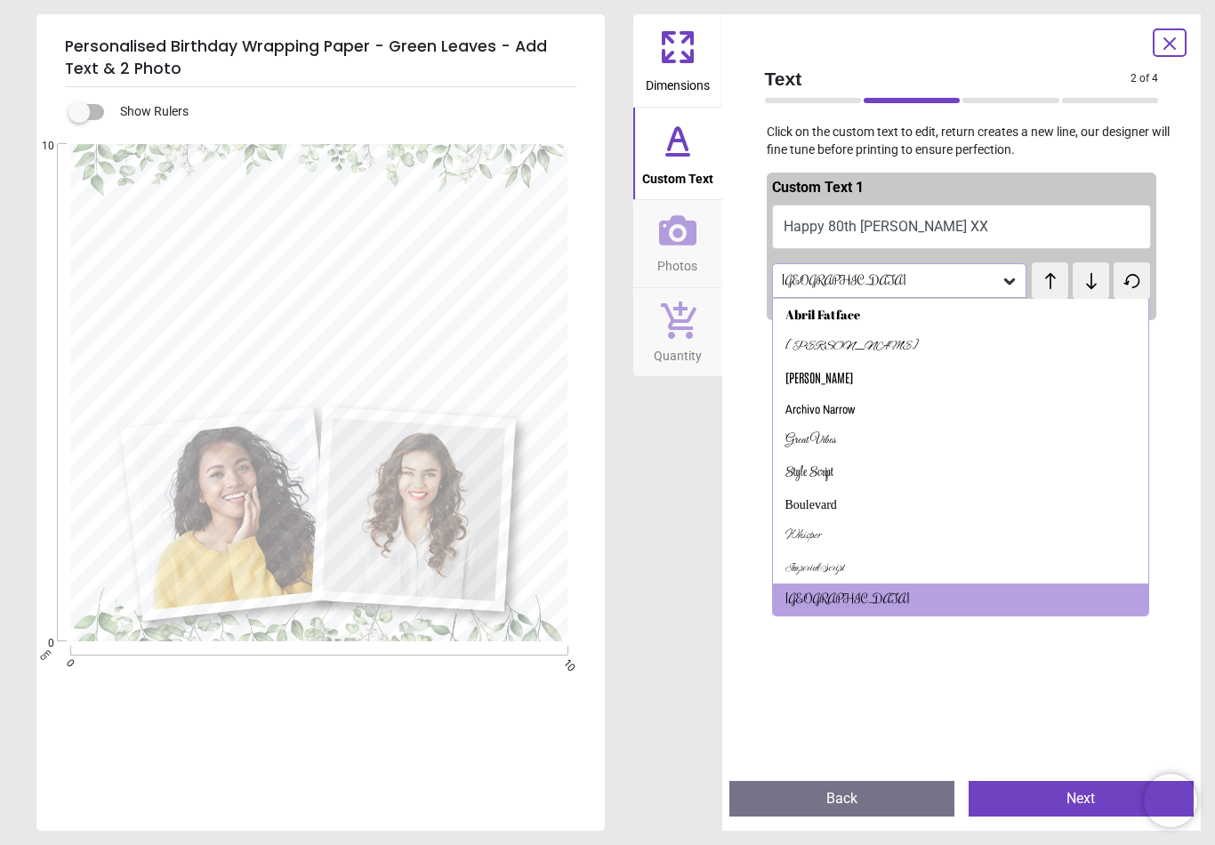
click at [898, 666] on div at bounding box center [962, 749] width 390 height 845
click at [1081, 799] on button "Next" at bounding box center [1080, 799] width 225 height 36
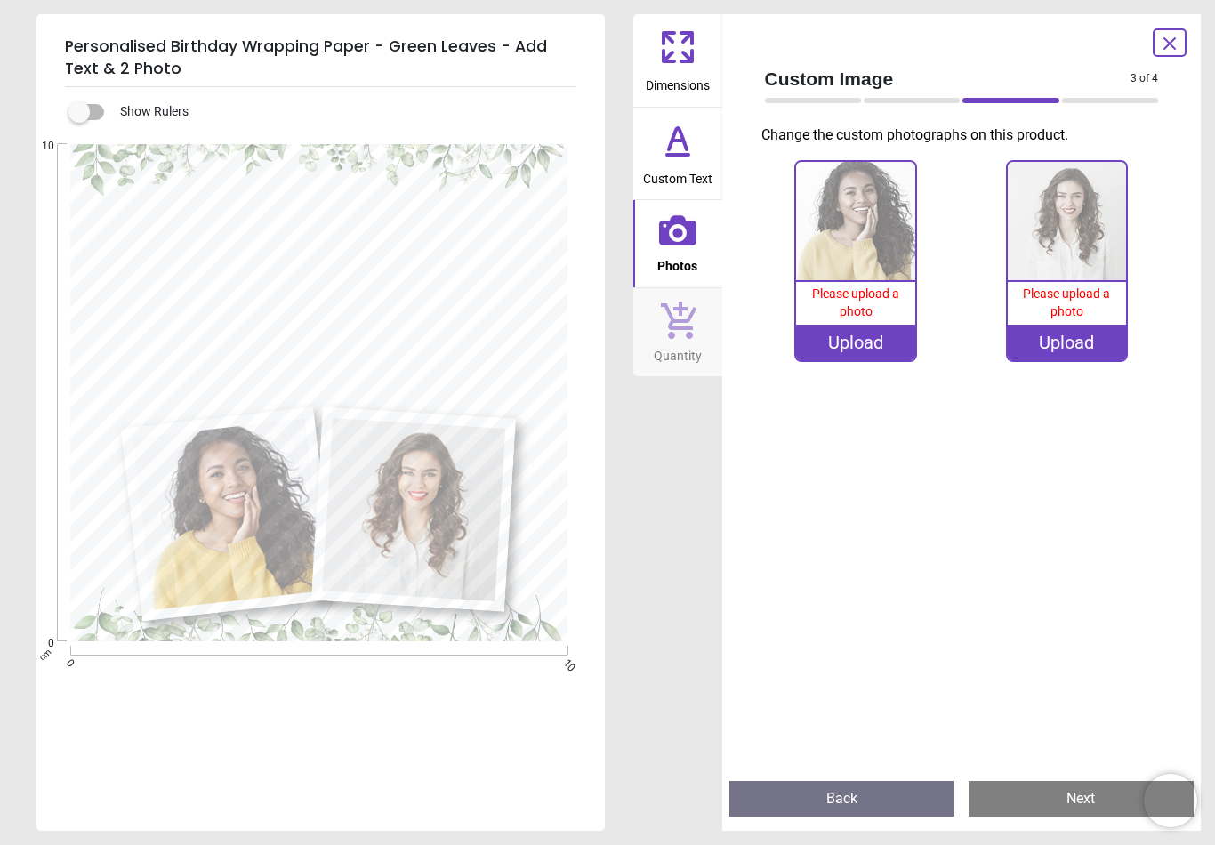
click at [828, 799] on button "Back" at bounding box center [841, 799] width 225 height 36
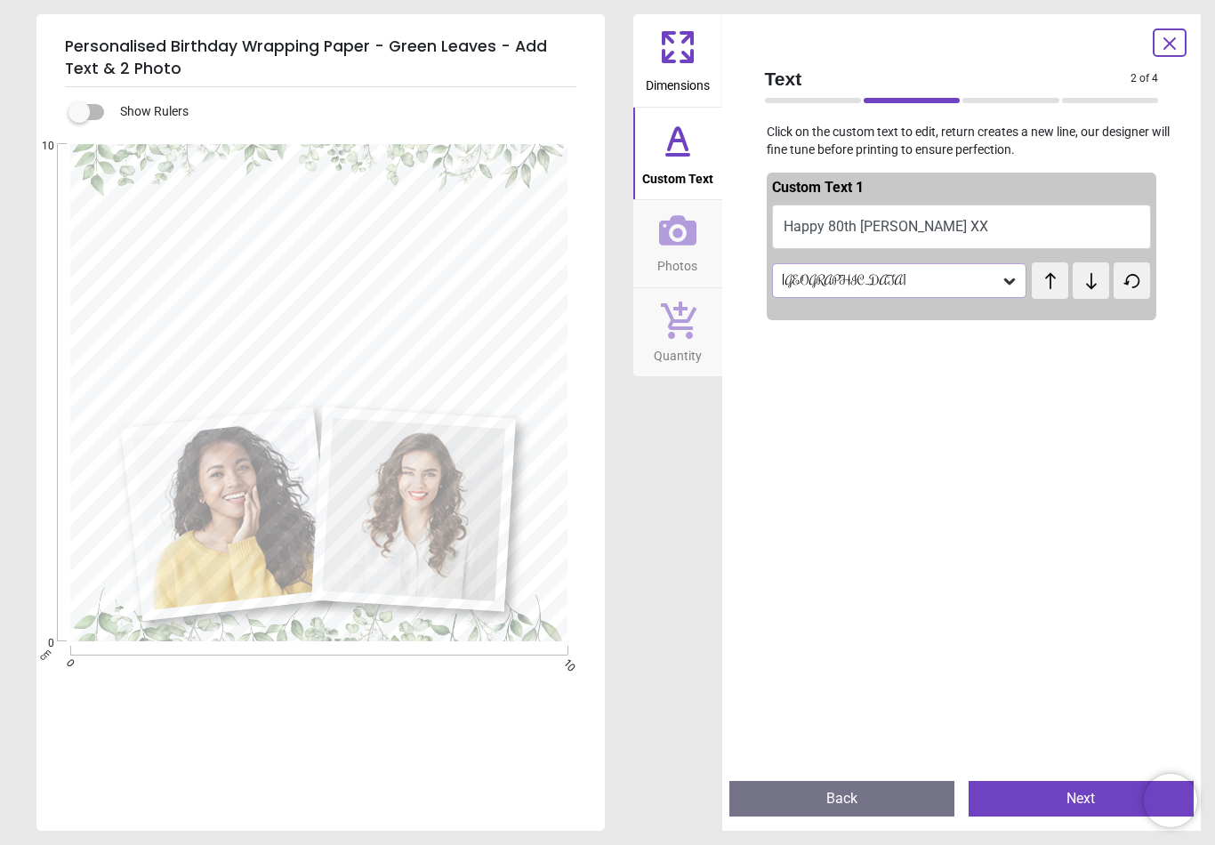
click at [861, 220] on button "Happy 80th Ann XX" at bounding box center [962, 227] width 380 height 44
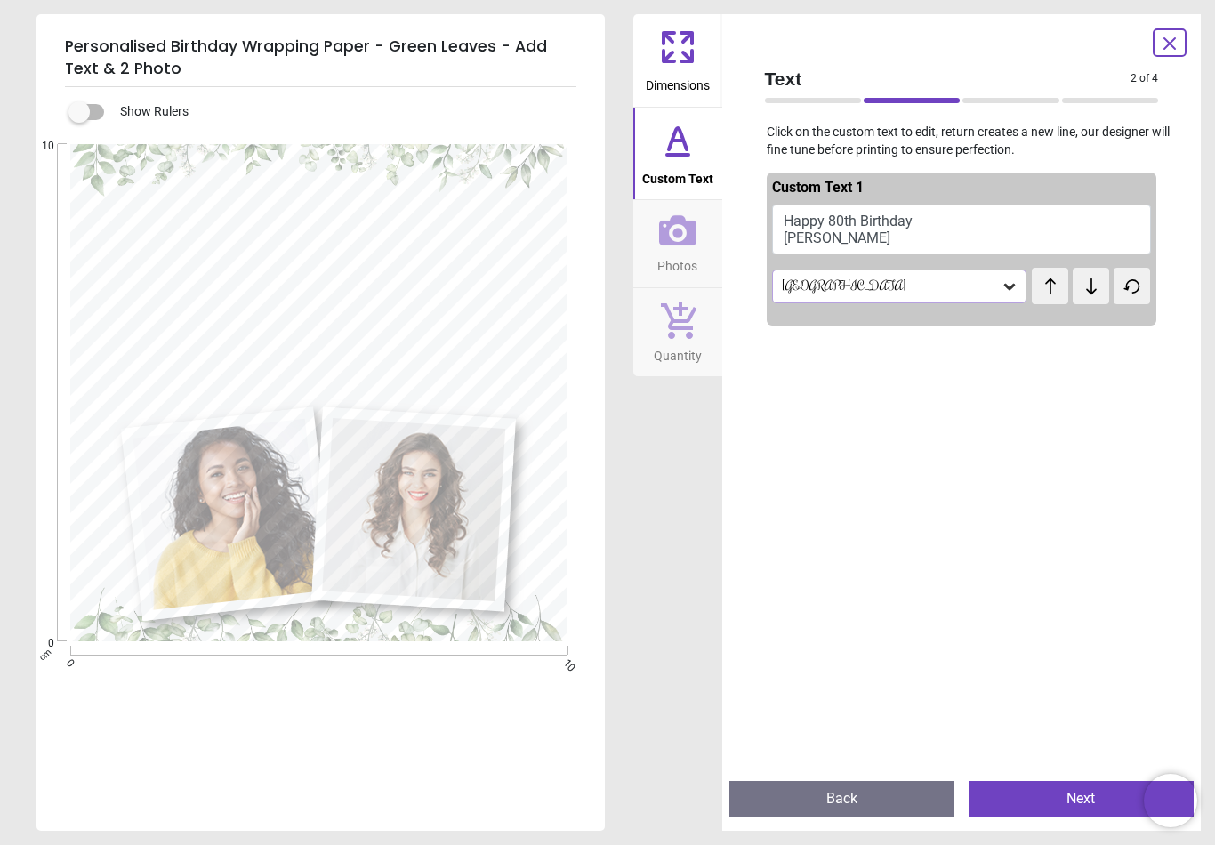
type textarea "**********"
click at [1100, 808] on button "Next" at bounding box center [1080, 799] width 225 height 36
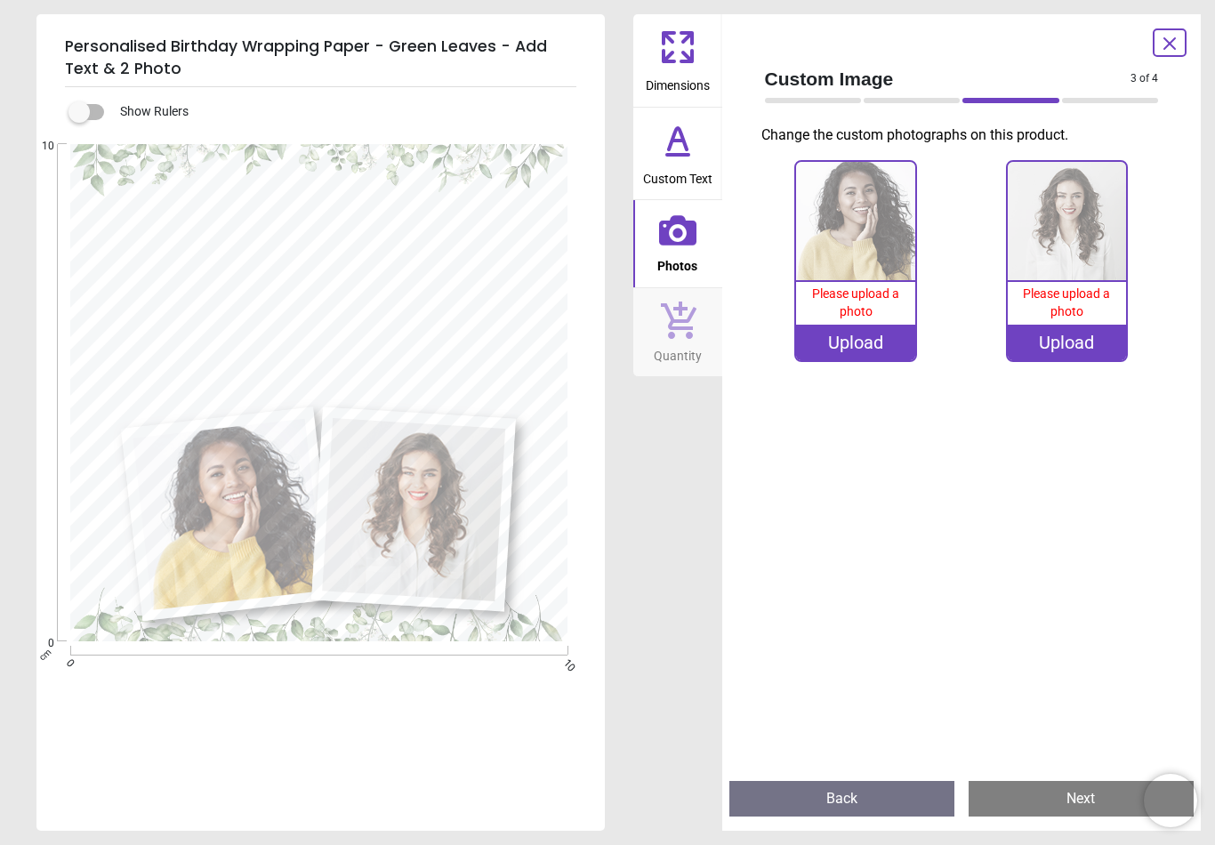
click at [863, 336] on div "Upload" at bounding box center [855, 343] width 119 height 36
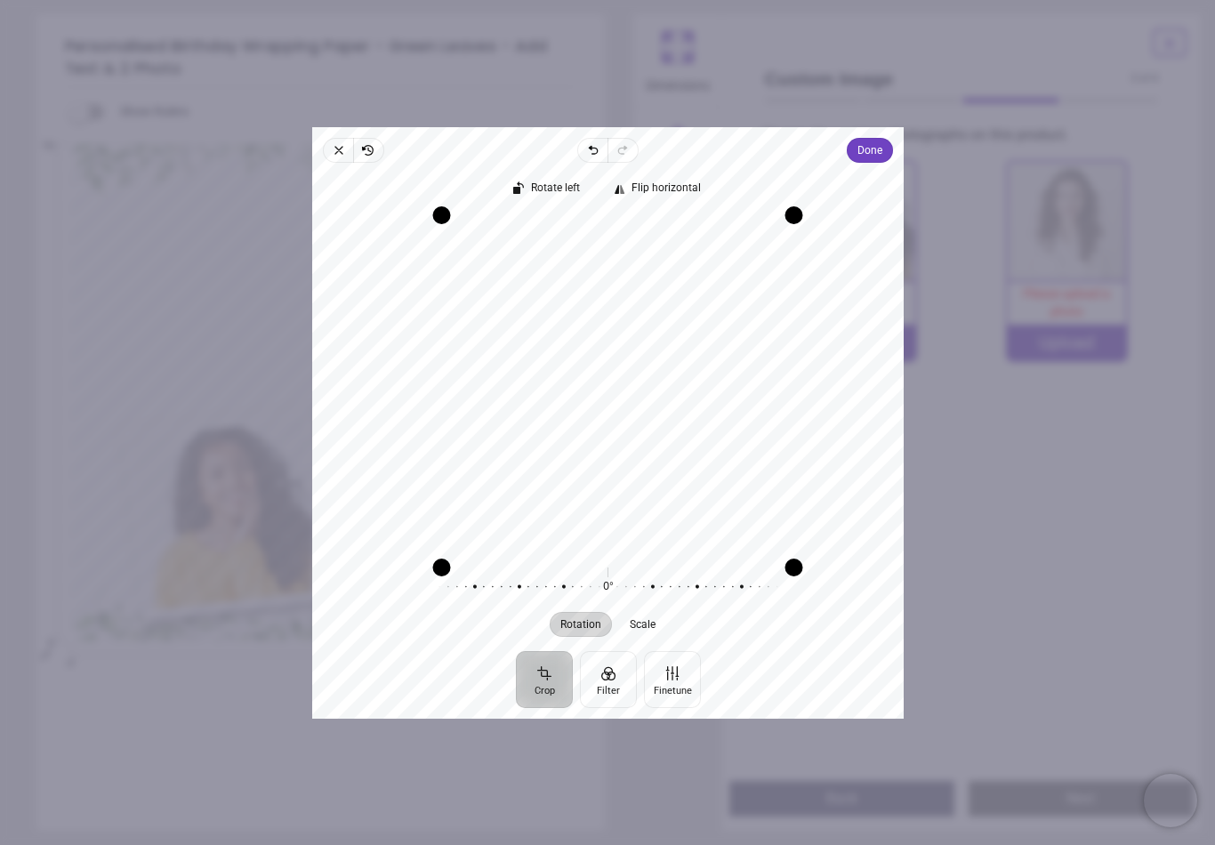
click at [878, 144] on span "Done" at bounding box center [869, 150] width 25 height 21
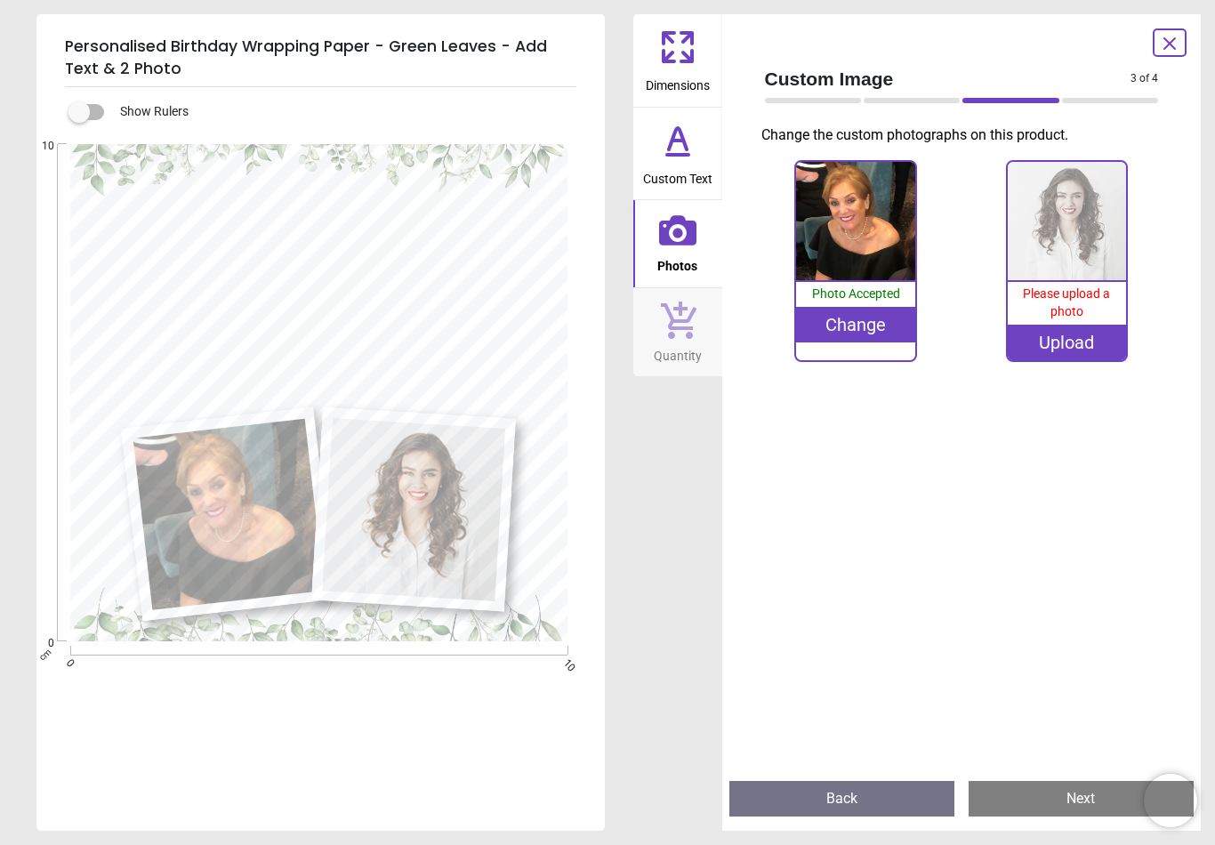
click at [1082, 341] on div "Upload" at bounding box center [1067, 343] width 119 height 36
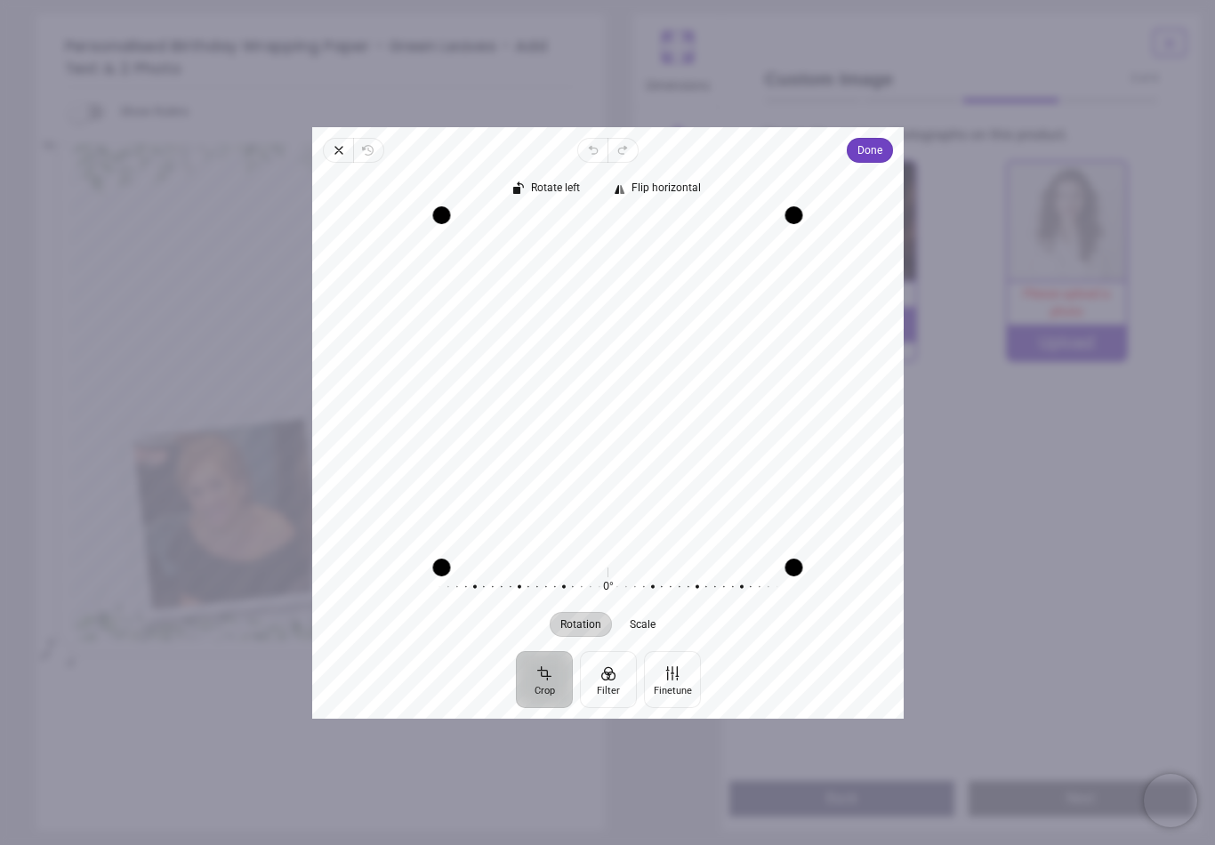
click at [605, 187] on button "Rotate left" at bounding box center [658, 189] width 107 height 25
click at [880, 152] on span "Done" at bounding box center [869, 150] width 25 height 25
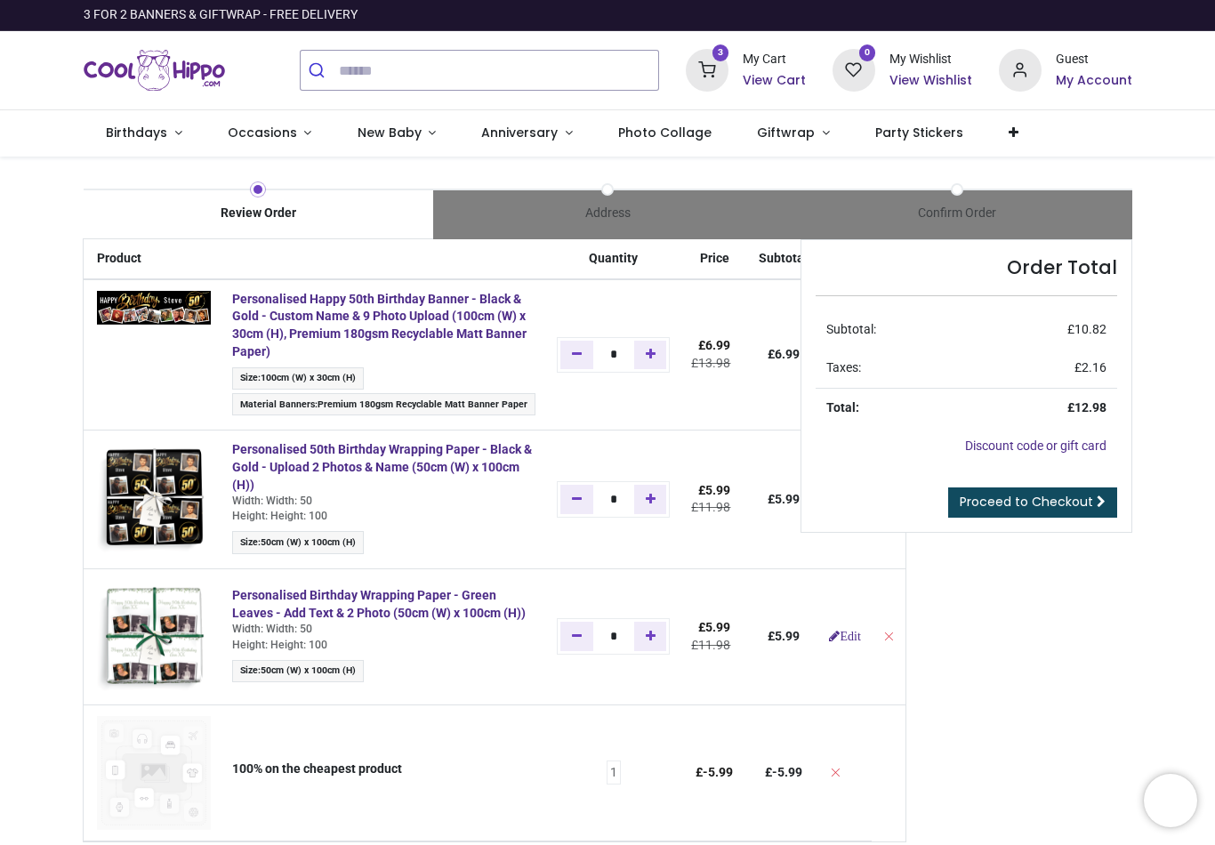
click at [1043, 498] on span "Proceed to Checkout" at bounding box center [1025, 502] width 133 height 18
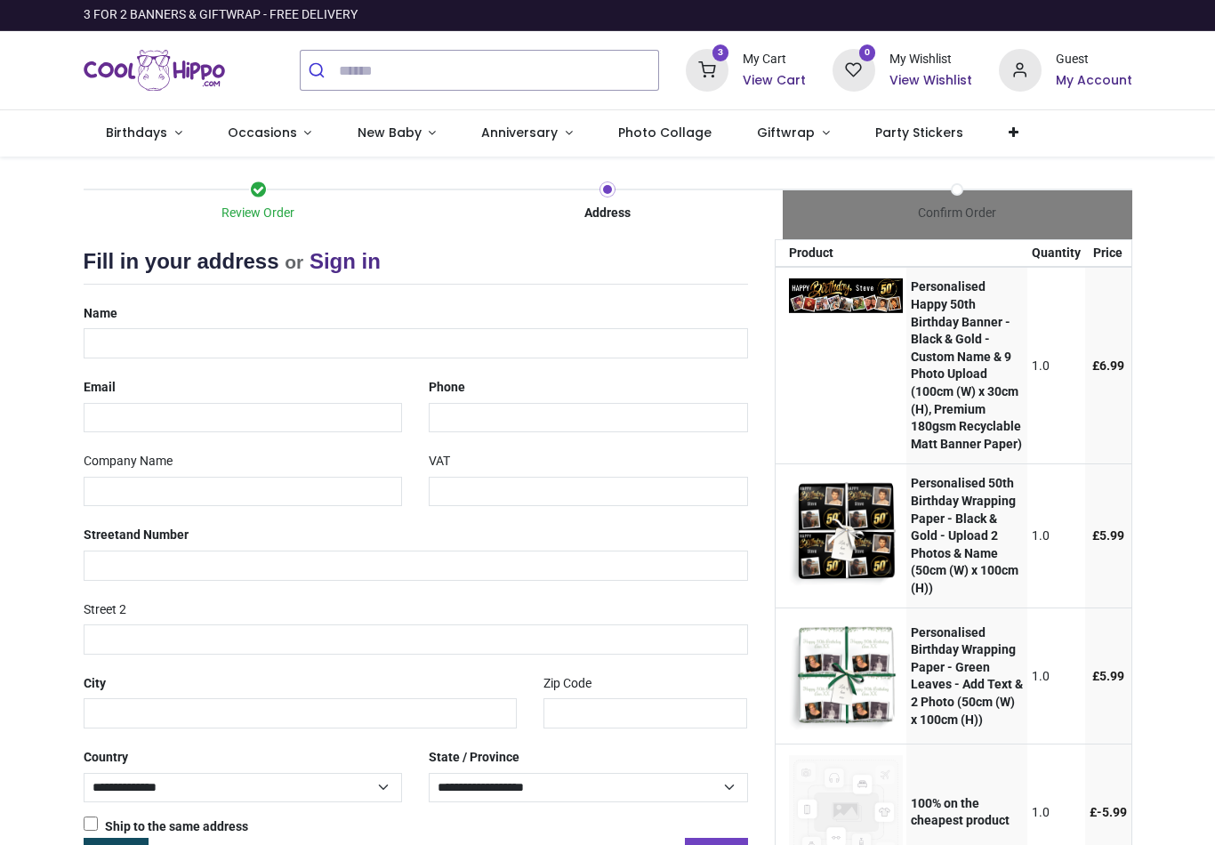
select select "***"
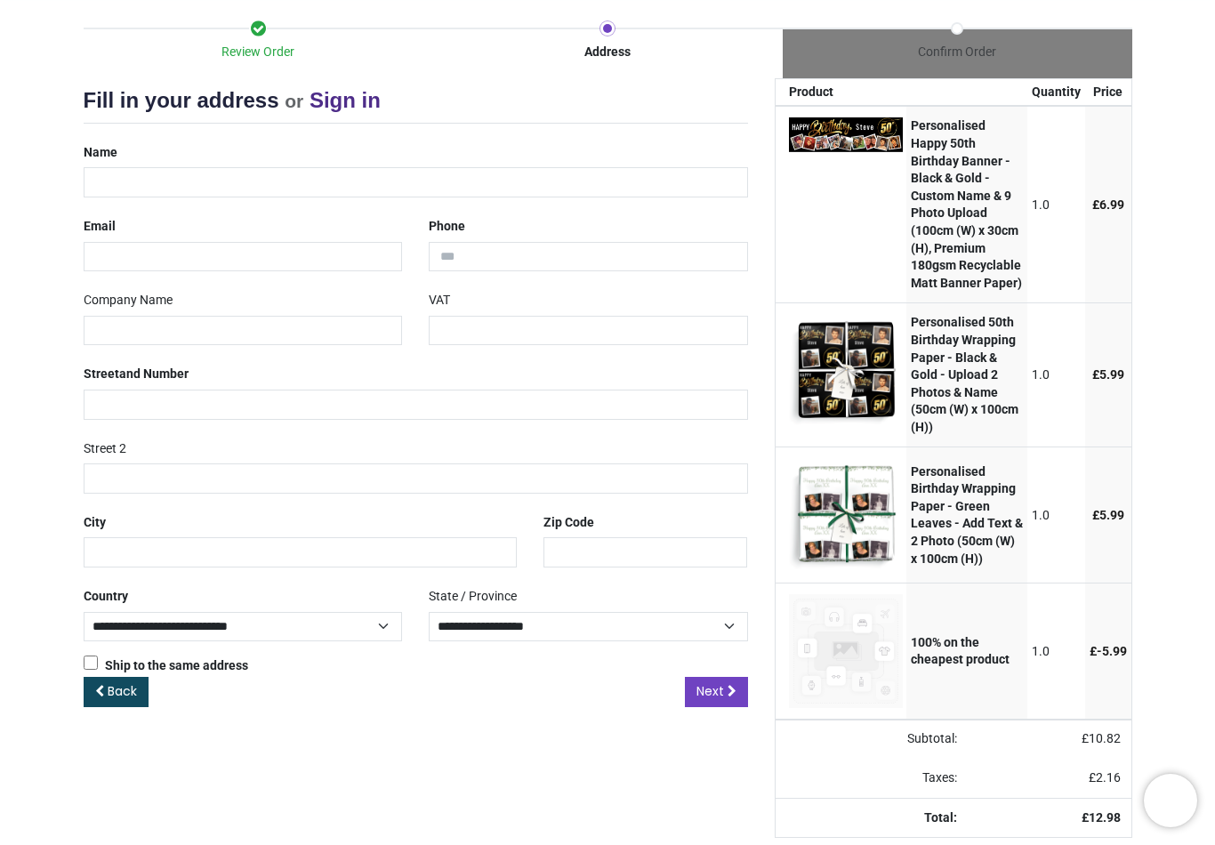
scroll to position [221, 0]
click at [720, 677] on link "Next" at bounding box center [716, 692] width 63 height 30
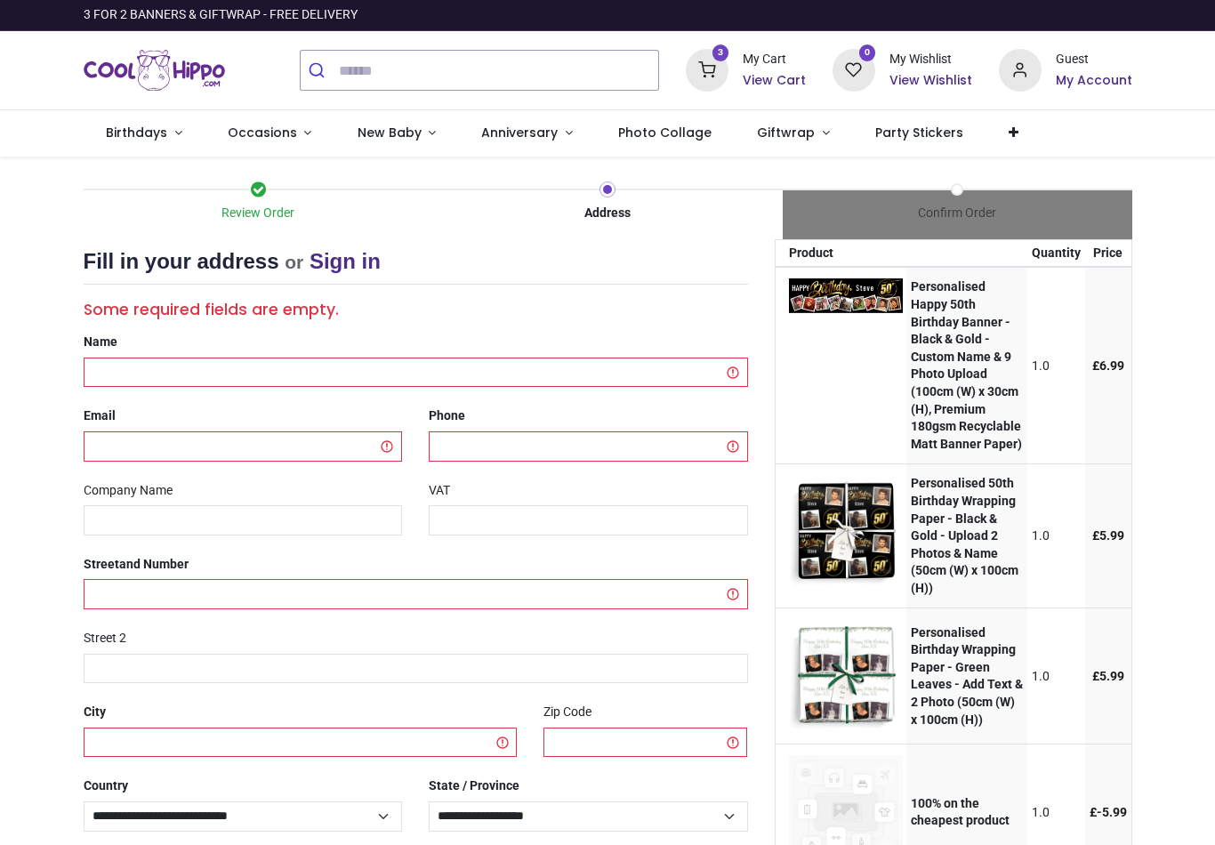
select select "***"
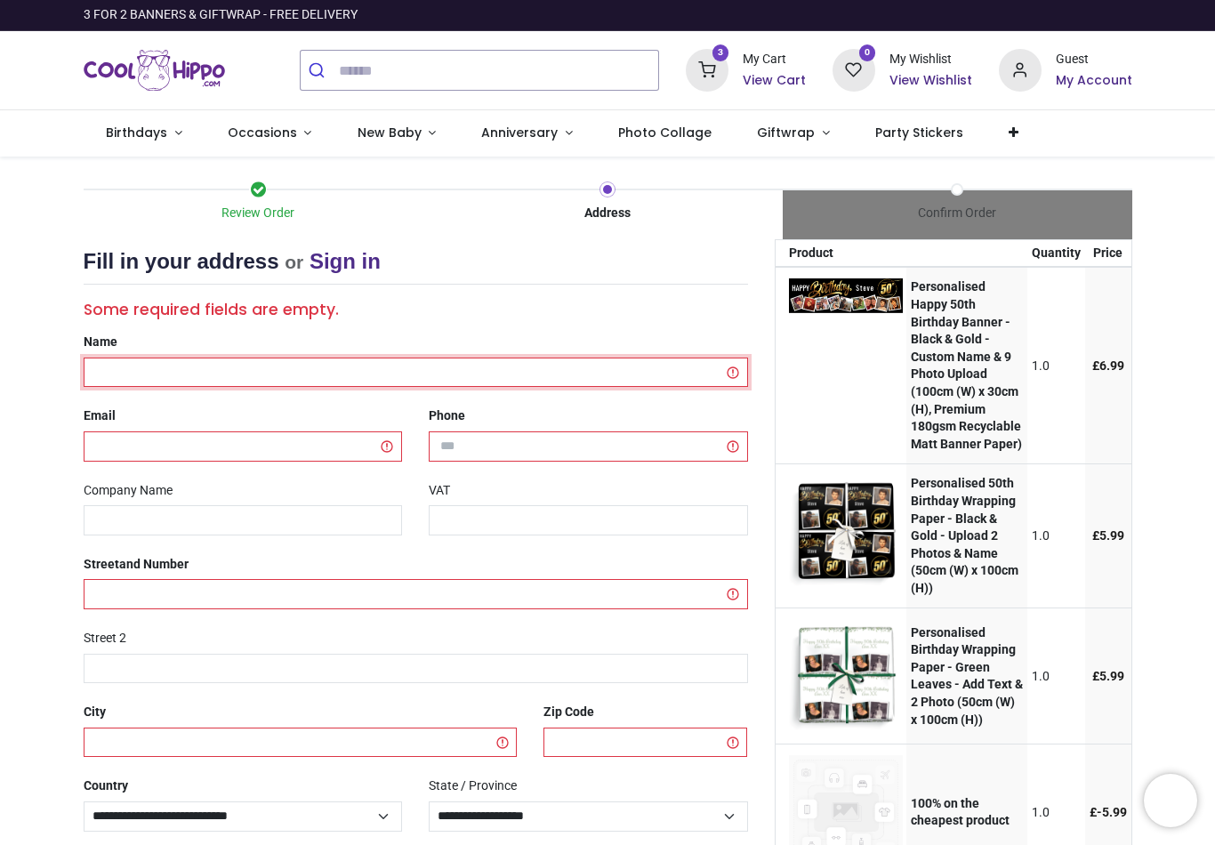
click at [161, 369] on input "text" at bounding box center [416, 372] width 664 height 30
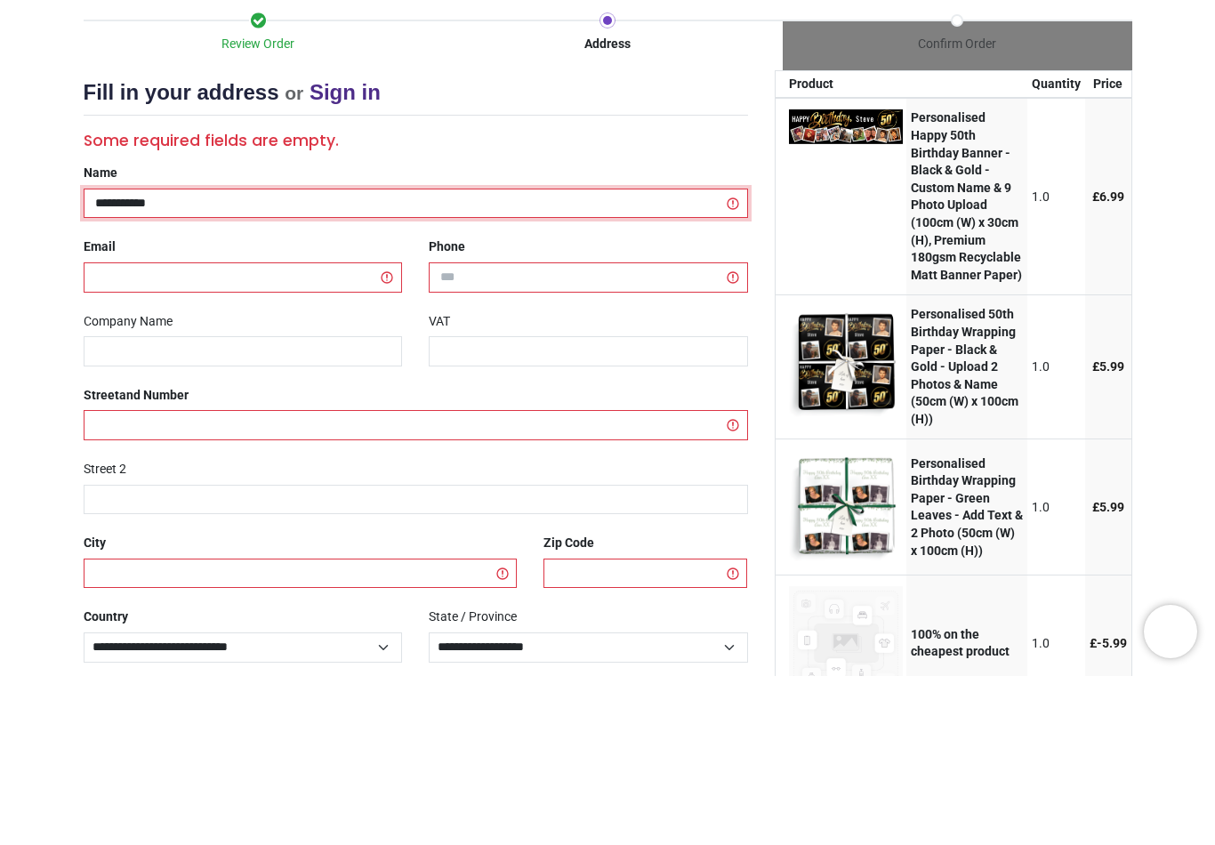
type input "**********"
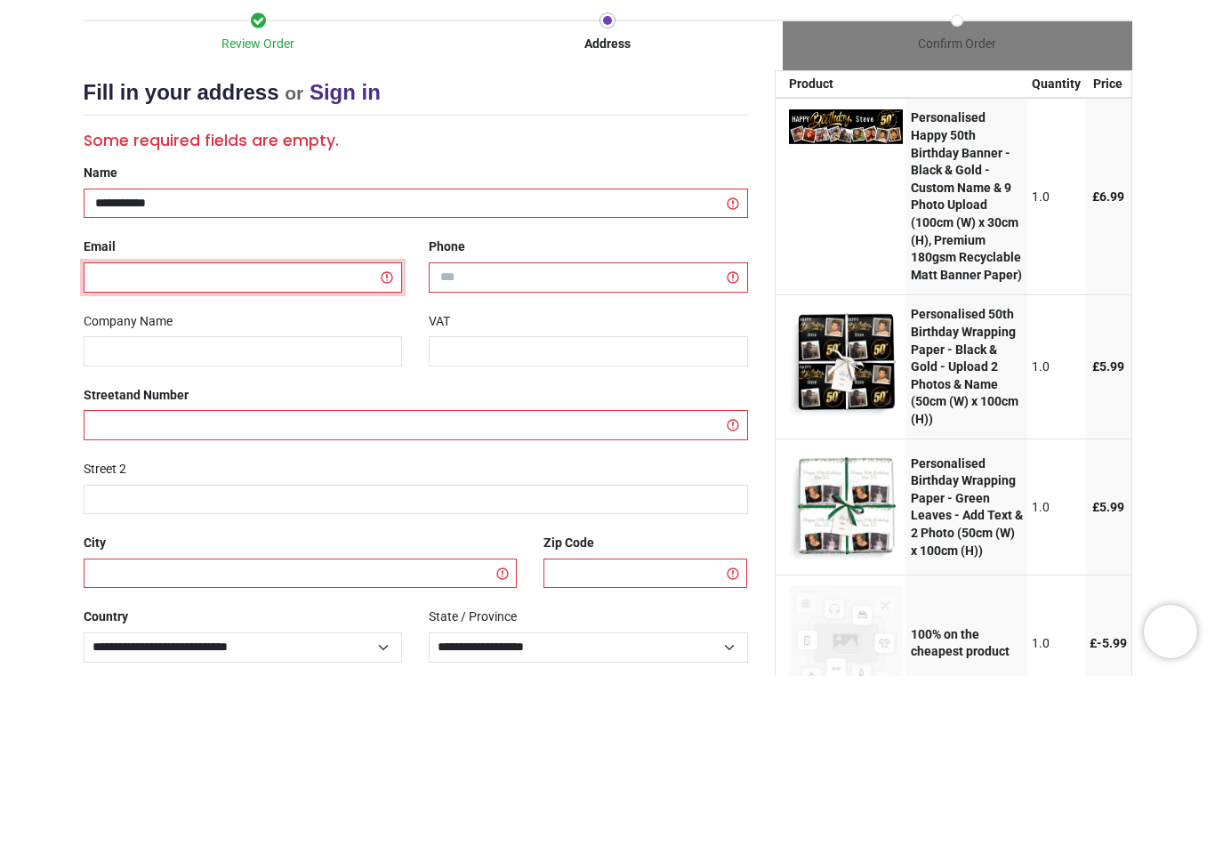
click at [180, 431] on input "email" at bounding box center [243, 446] width 319 height 30
type input "**********"
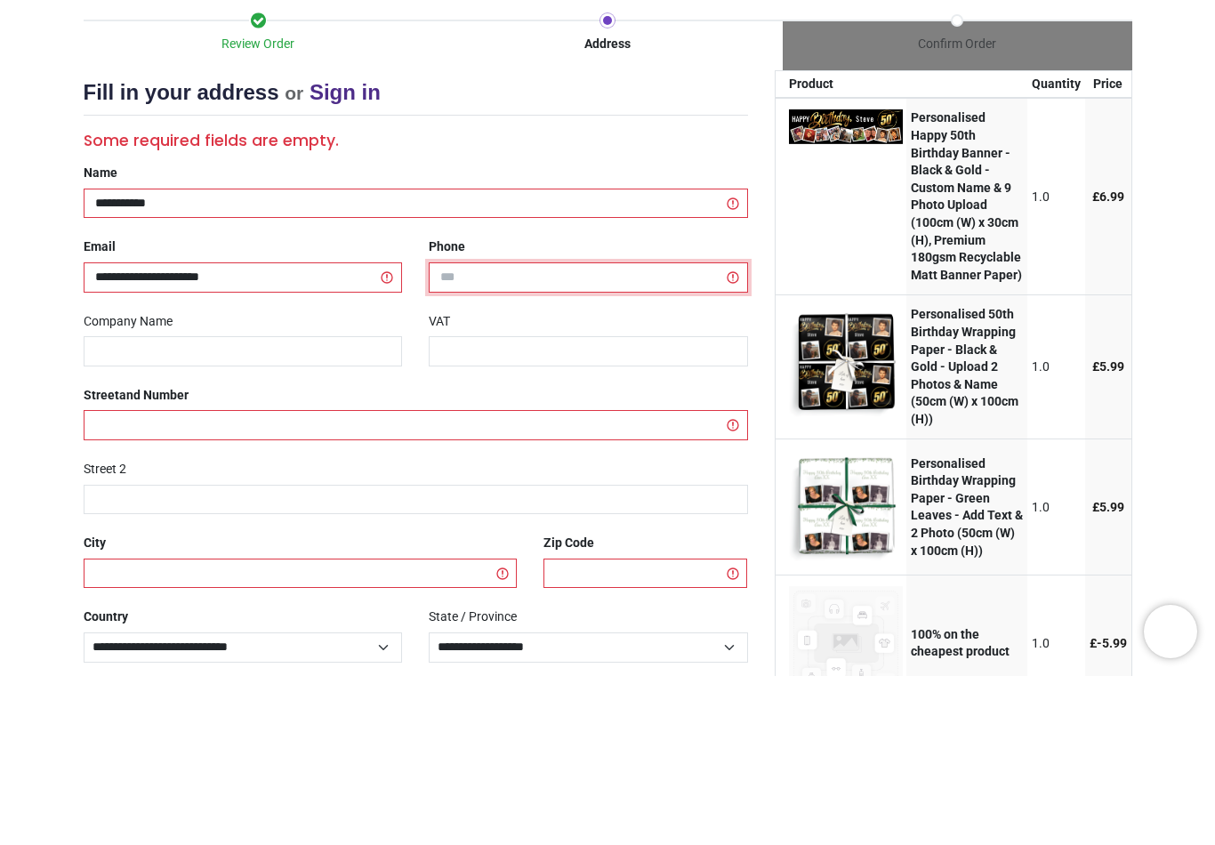
click at [494, 431] on input "tel" at bounding box center [588, 446] width 319 height 30
type input "**********"
click at [261, 505] on input "text" at bounding box center [243, 520] width 319 height 30
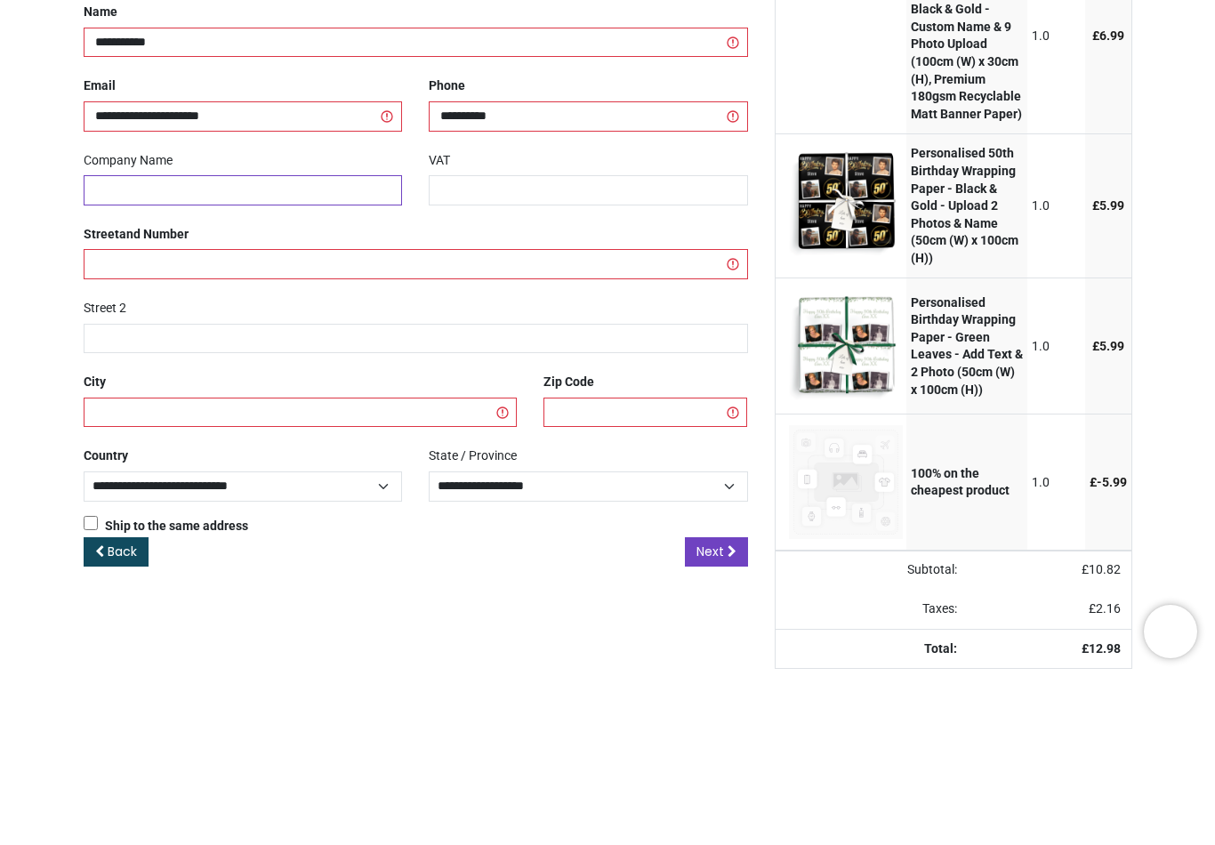
scroll to position [160, 0]
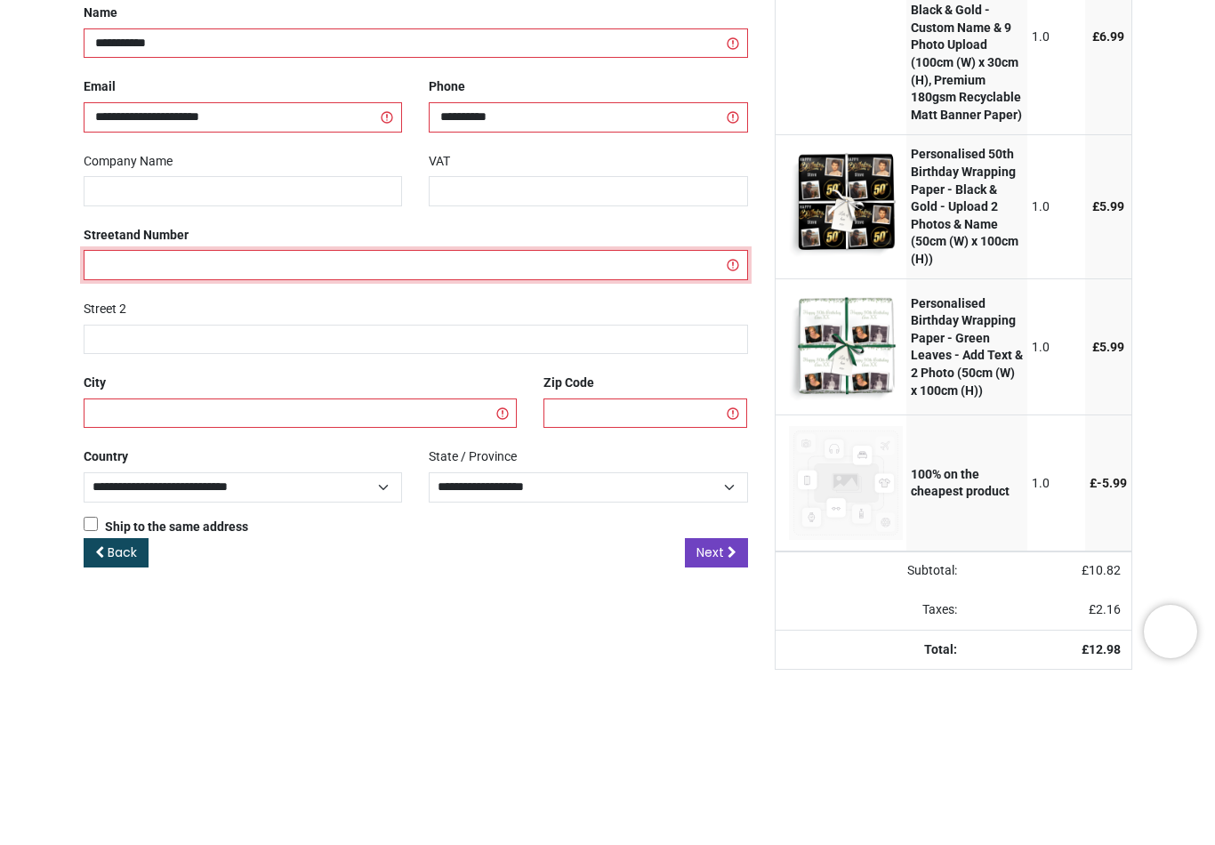
click at [176, 419] on input "text" at bounding box center [416, 434] width 664 height 30
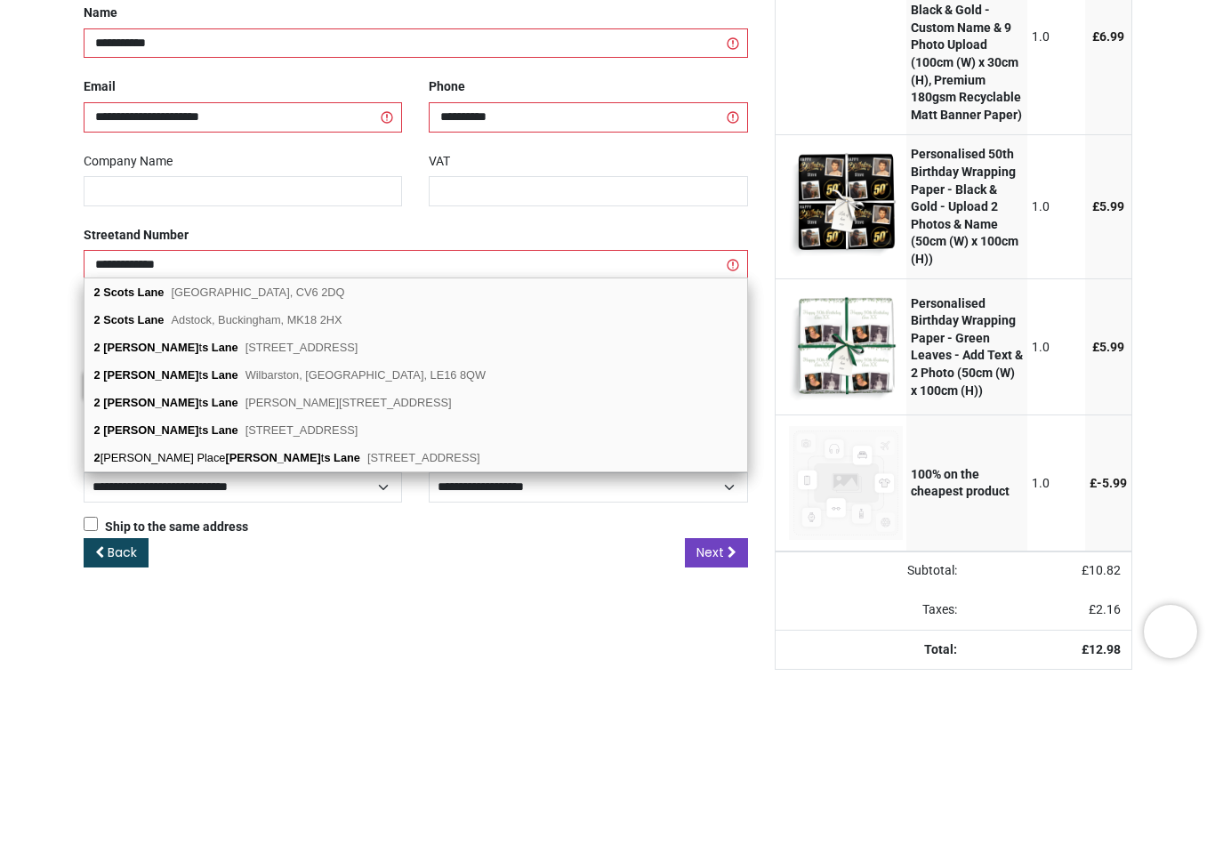
click at [253, 454] on span "Coventry, CV6 2DQ" at bounding box center [257, 460] width 173 height 13
type input "**********"
type input "*******"
select select "***"
select select "****"
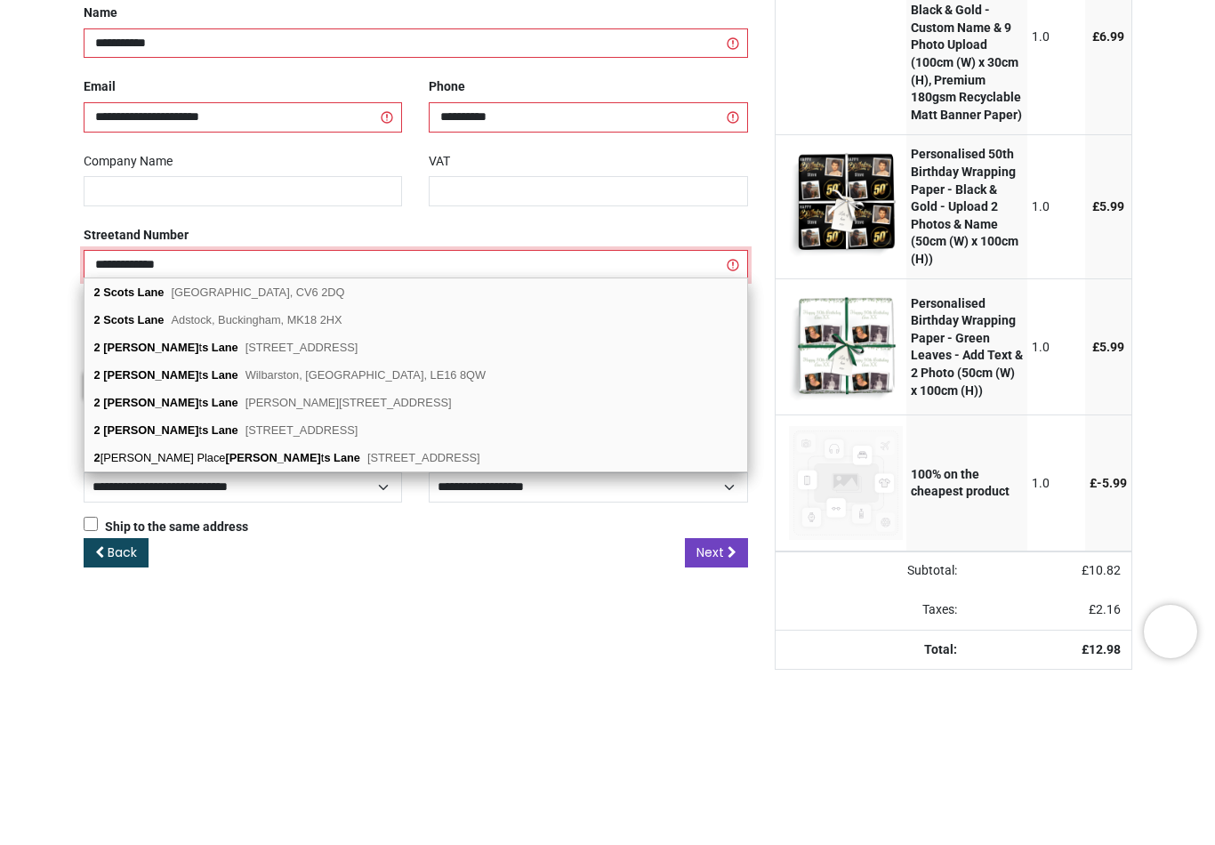
type input "********"
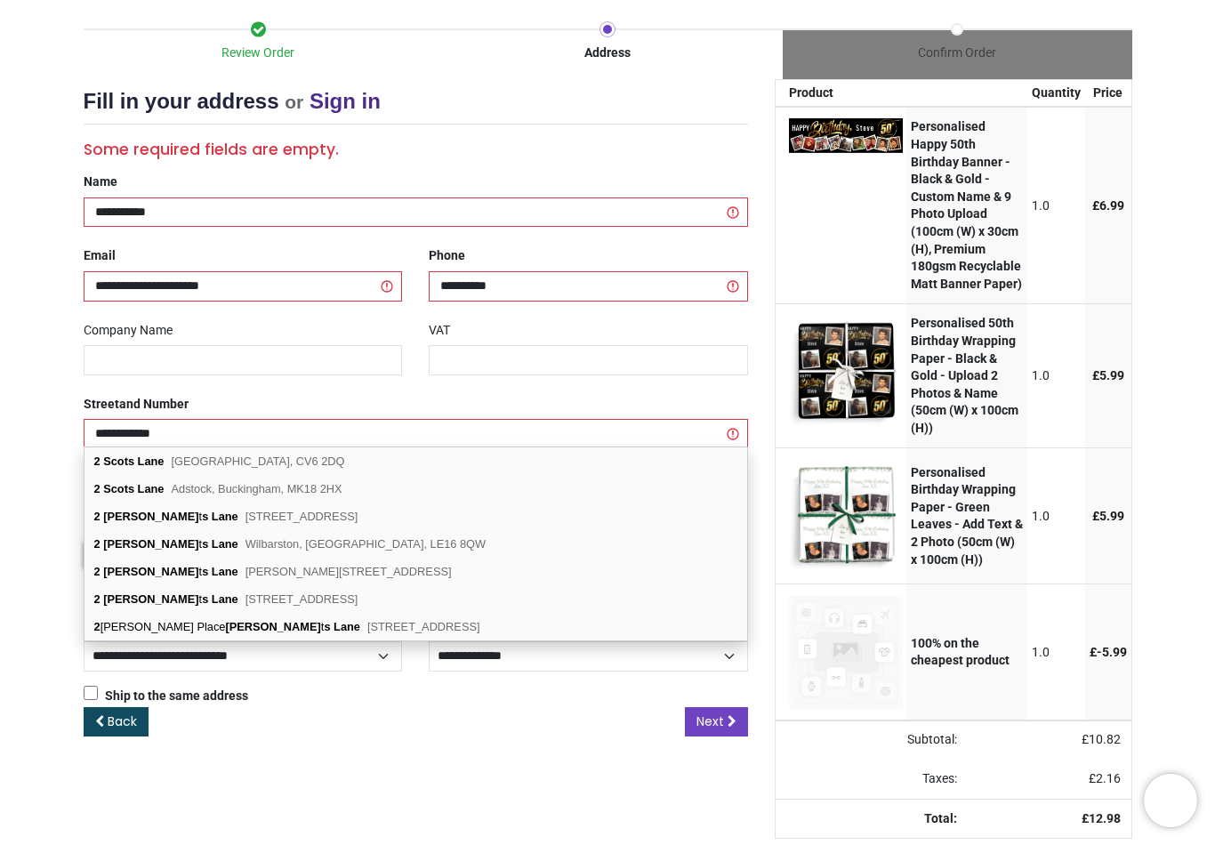
click at [281, 467] on div "2 Scots Lane Coventry, CV6 2DQ" at bounding box center [415, 461] width 662 height 28
select select "***"
select select "****"
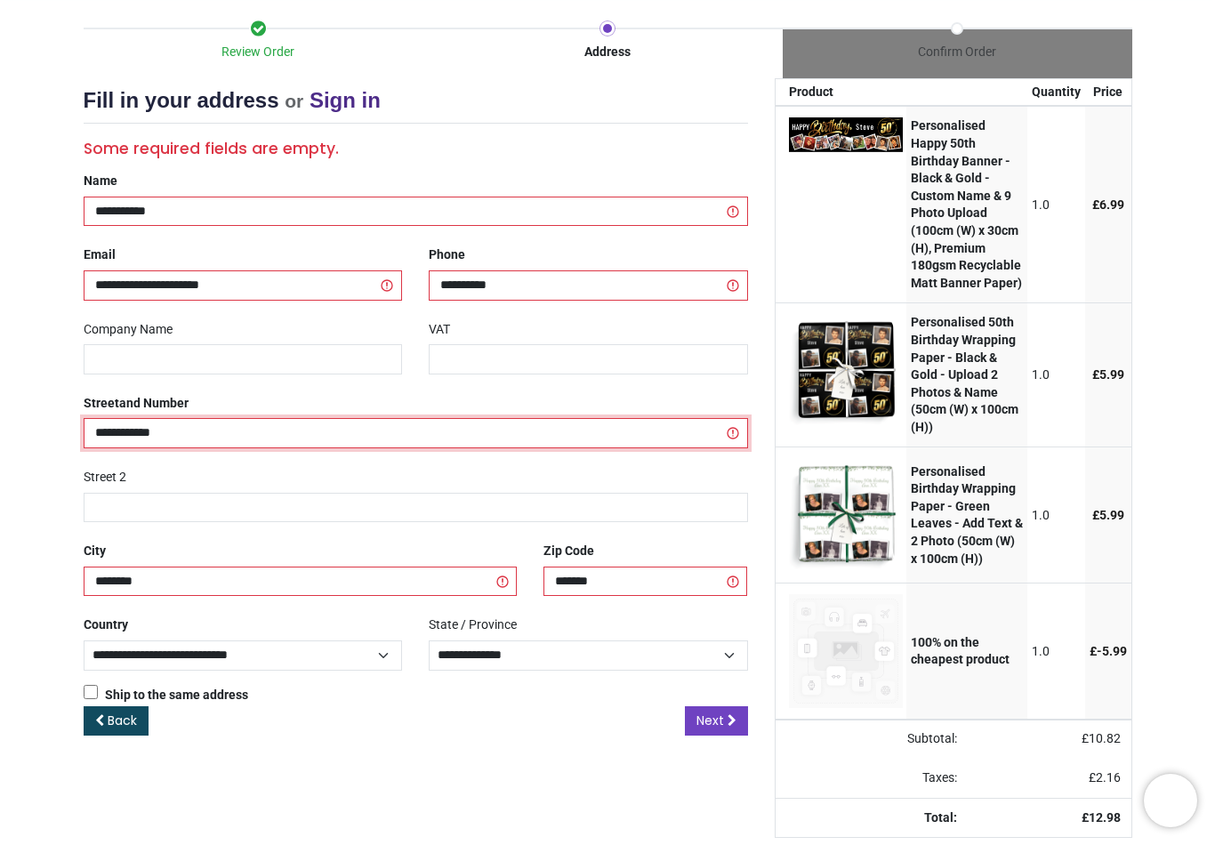
scroll to position [221, 0]
click at [715, 711] on span "Next" at bounding box center [710, 720] width 28 height 18
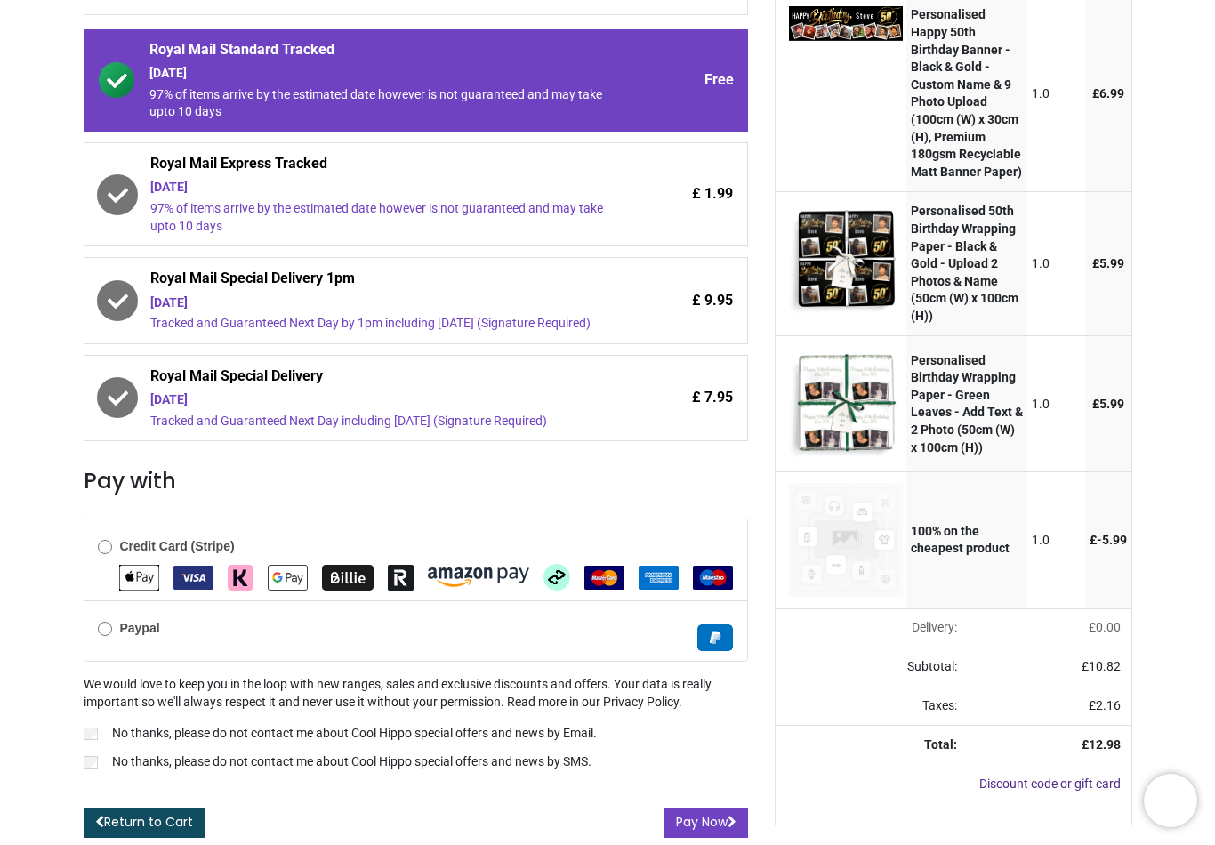
scroll to position [319, 0]
click at [139, 565] on img "Apple Pay" at bounding box center [139, 578] width 40 height 26
click at [706, 807] on button "Pay Now" at bounding box center [706, 822] width 84 height 30
